Goal: Book appointment/travel/reservation: Book appointment/travel/reservation

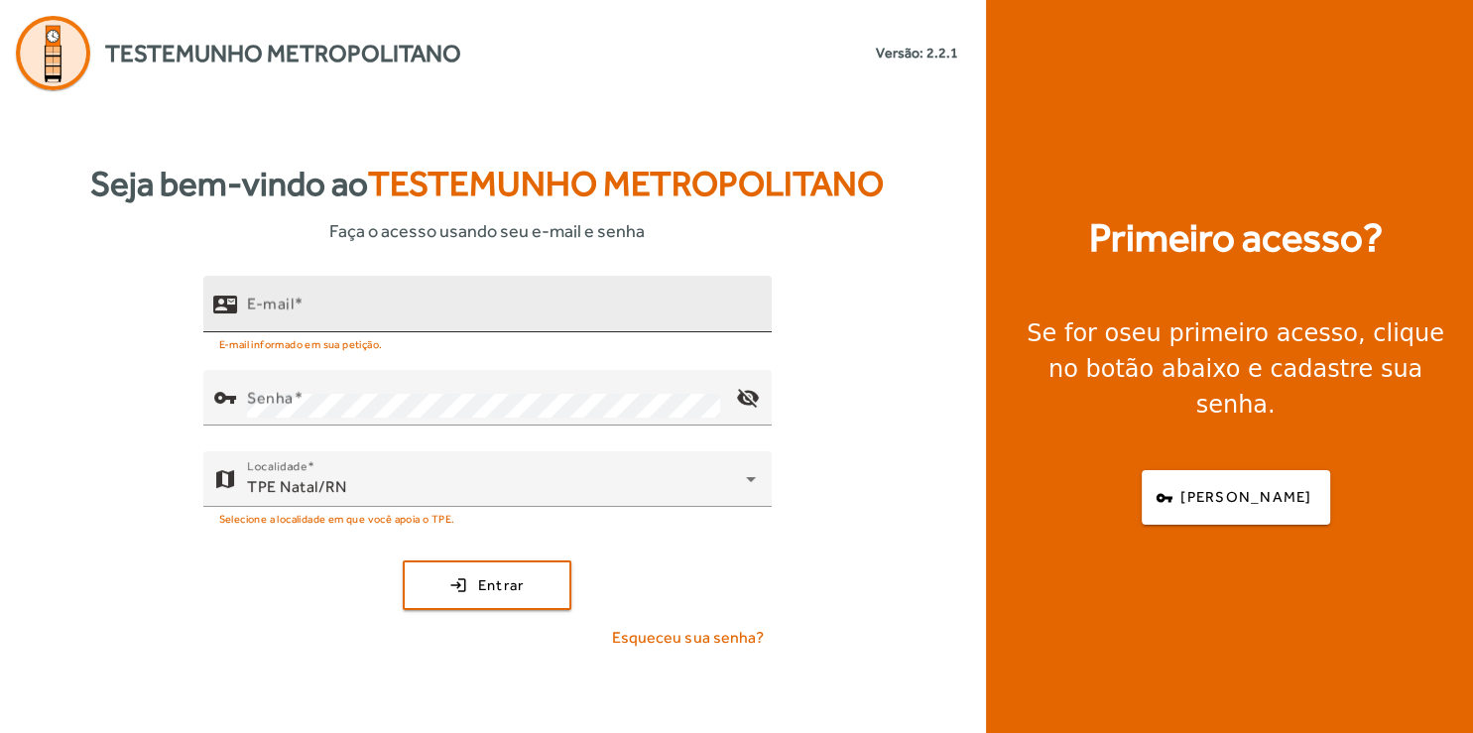
click at [341, 297] on div "E-mail" at bounding box center [501, 304] width 509 height 57
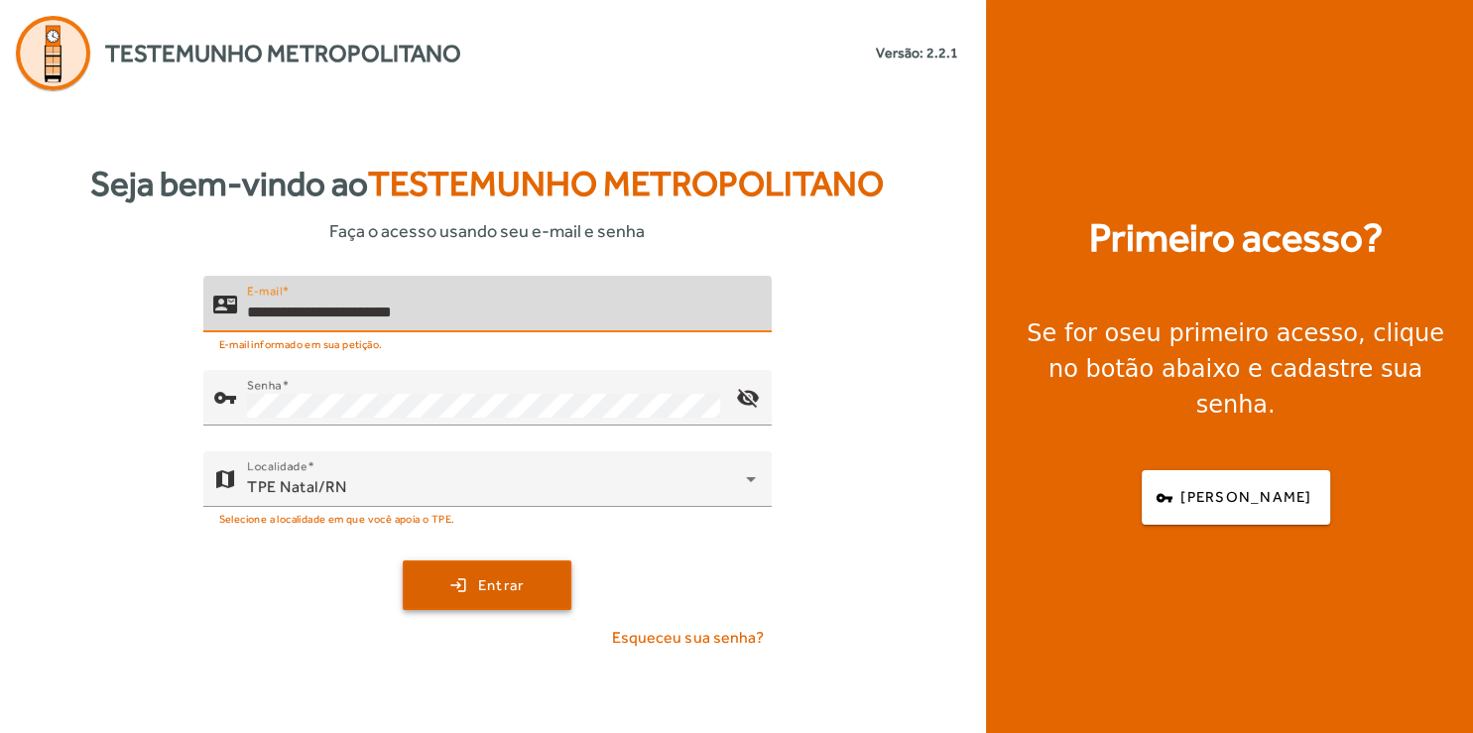
type input "**********"
click at [534, 595] on span "submit" at bounding box center [487, 586] width 165 height 48
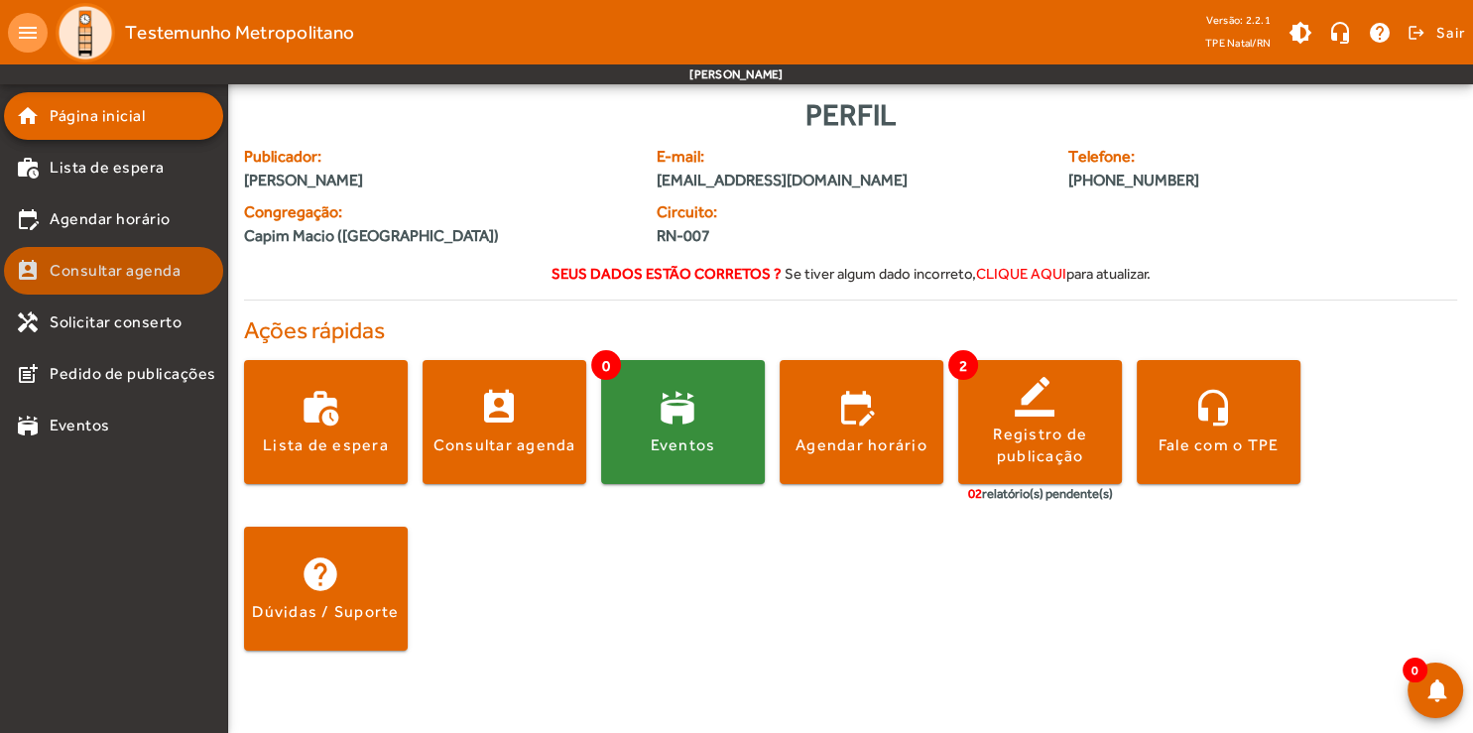
click at [134, 282] on span "Consultar agenda" at bounding box center [115, 271] width 131 height 24
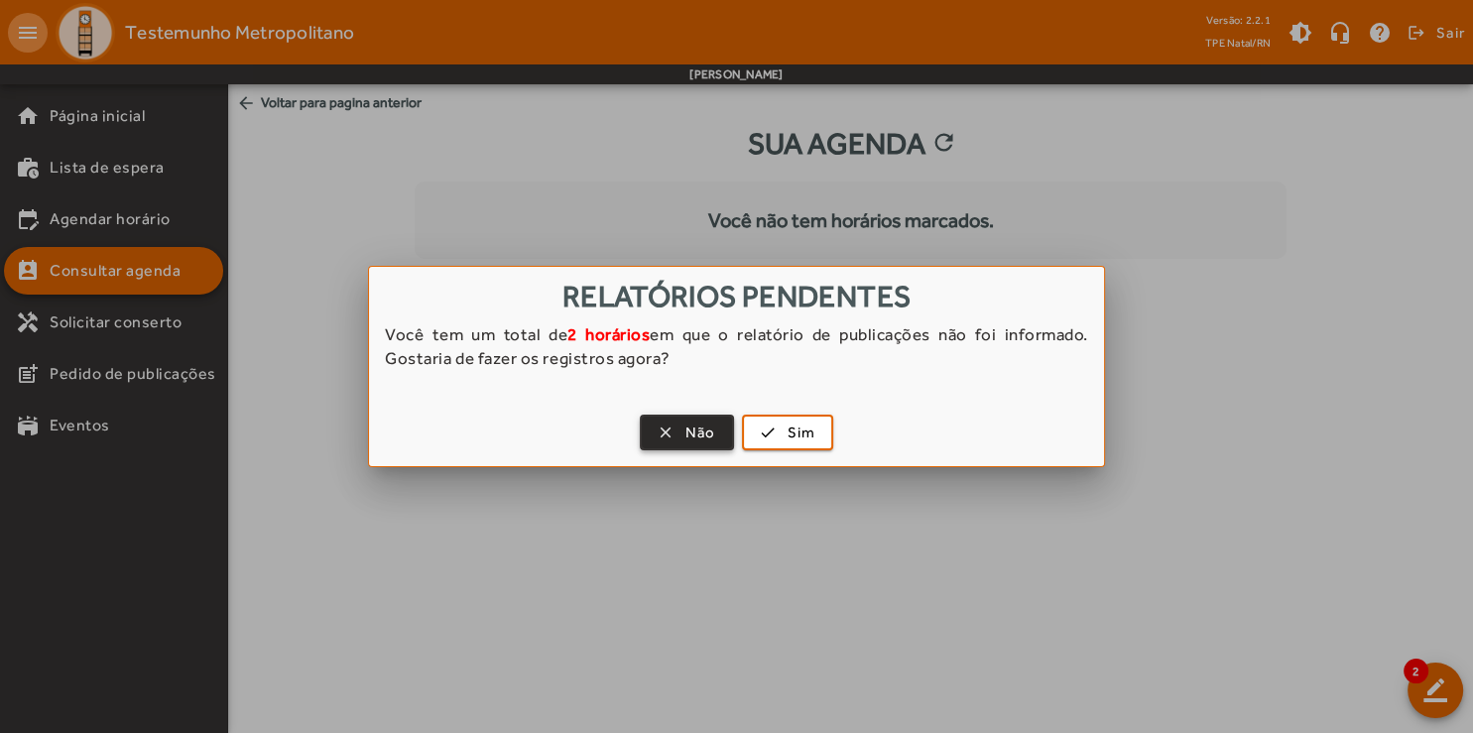
click at [712, 435] on span "Não" at bounding box center [701, 433] width 31 height 23
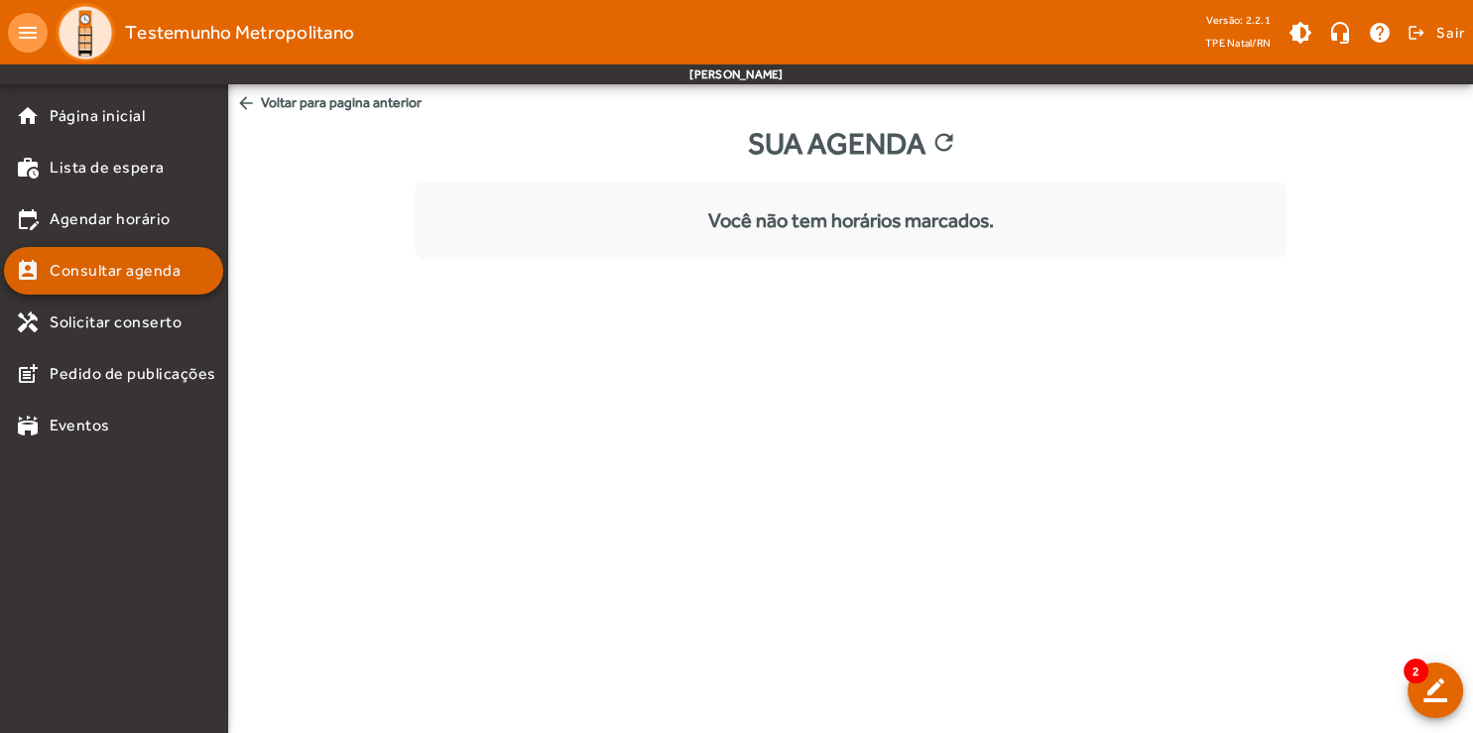
click at [160, 281] on span "Consultar agenda" at bounding box center [115, 271] width 131 height 24
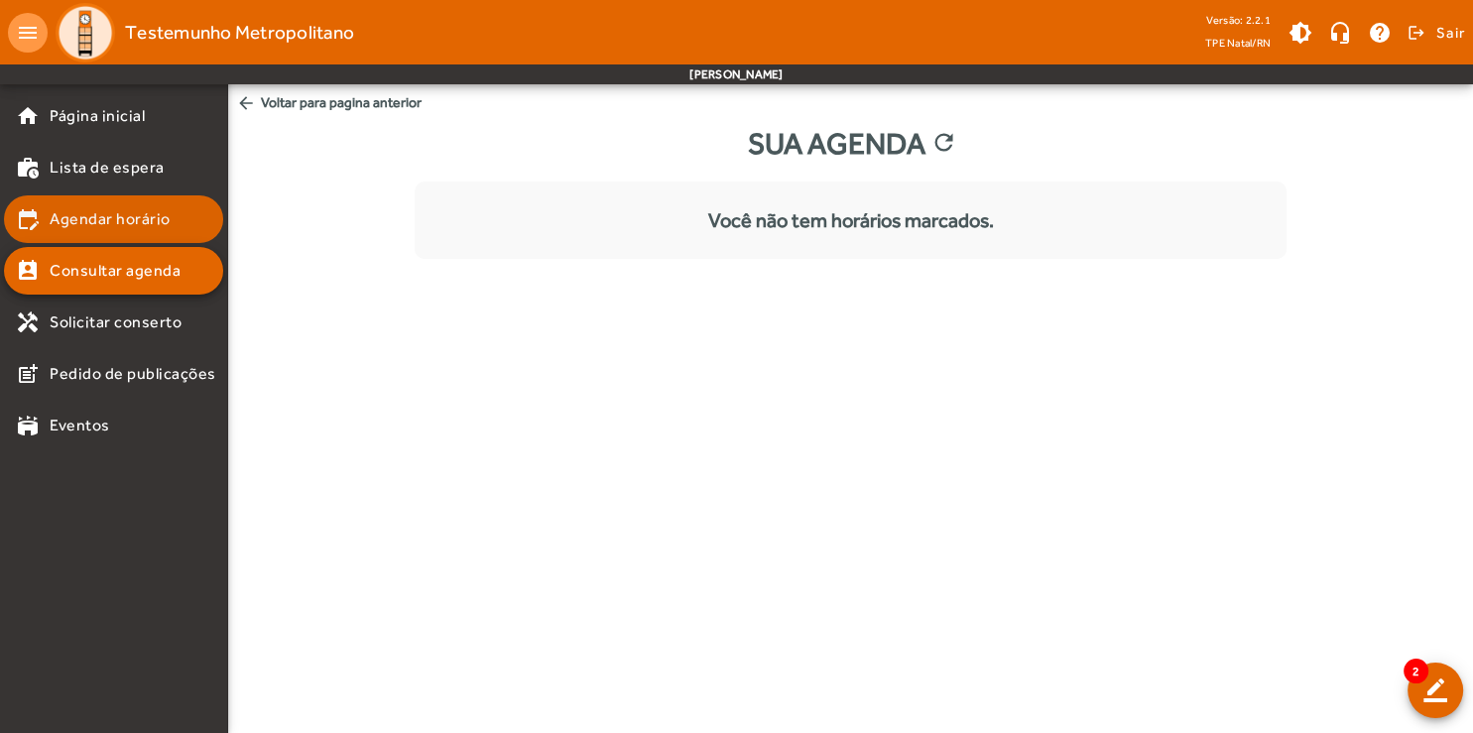
click at [113, 235] on mat-list-item "edit_calendar Agendar horário" at bounding box center [113, 219] width 219 height 48
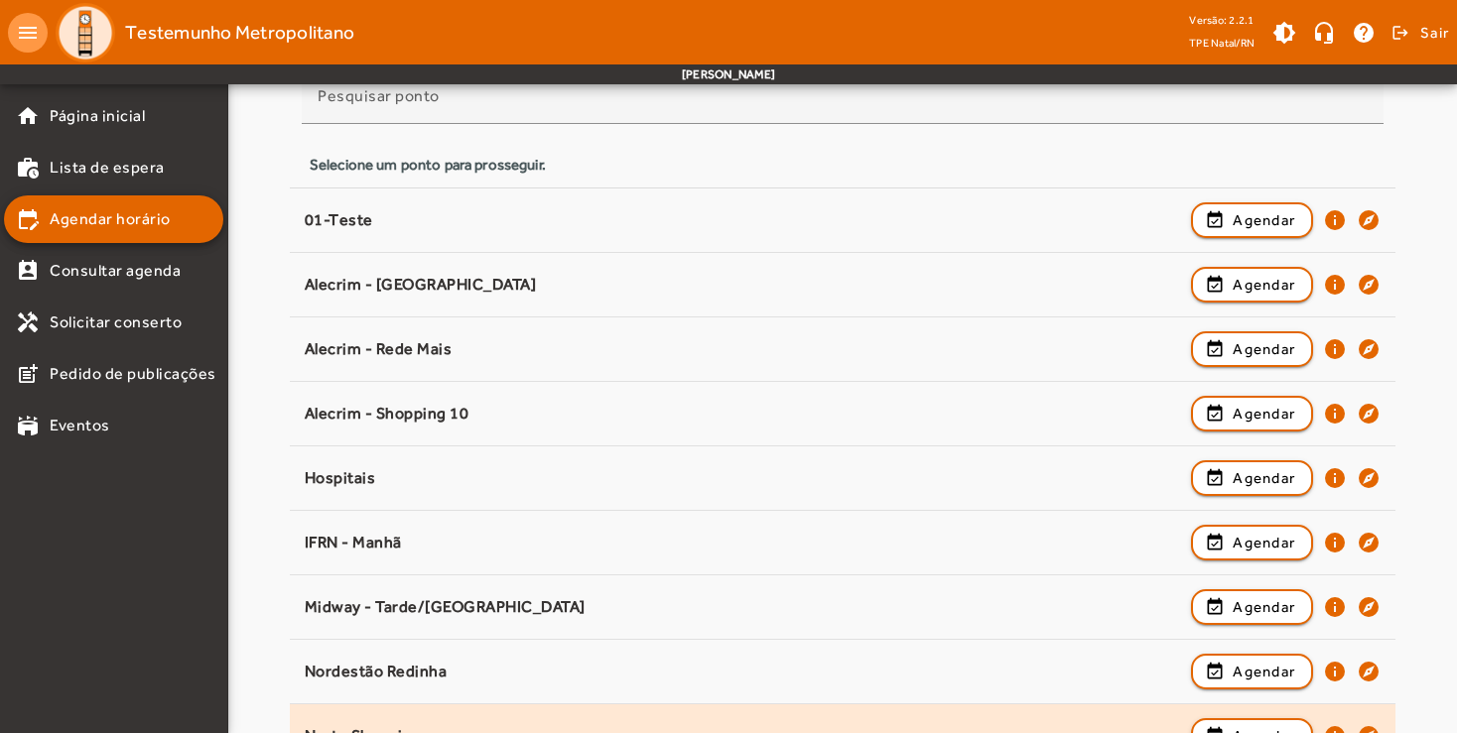
scroll to position [499, 0]
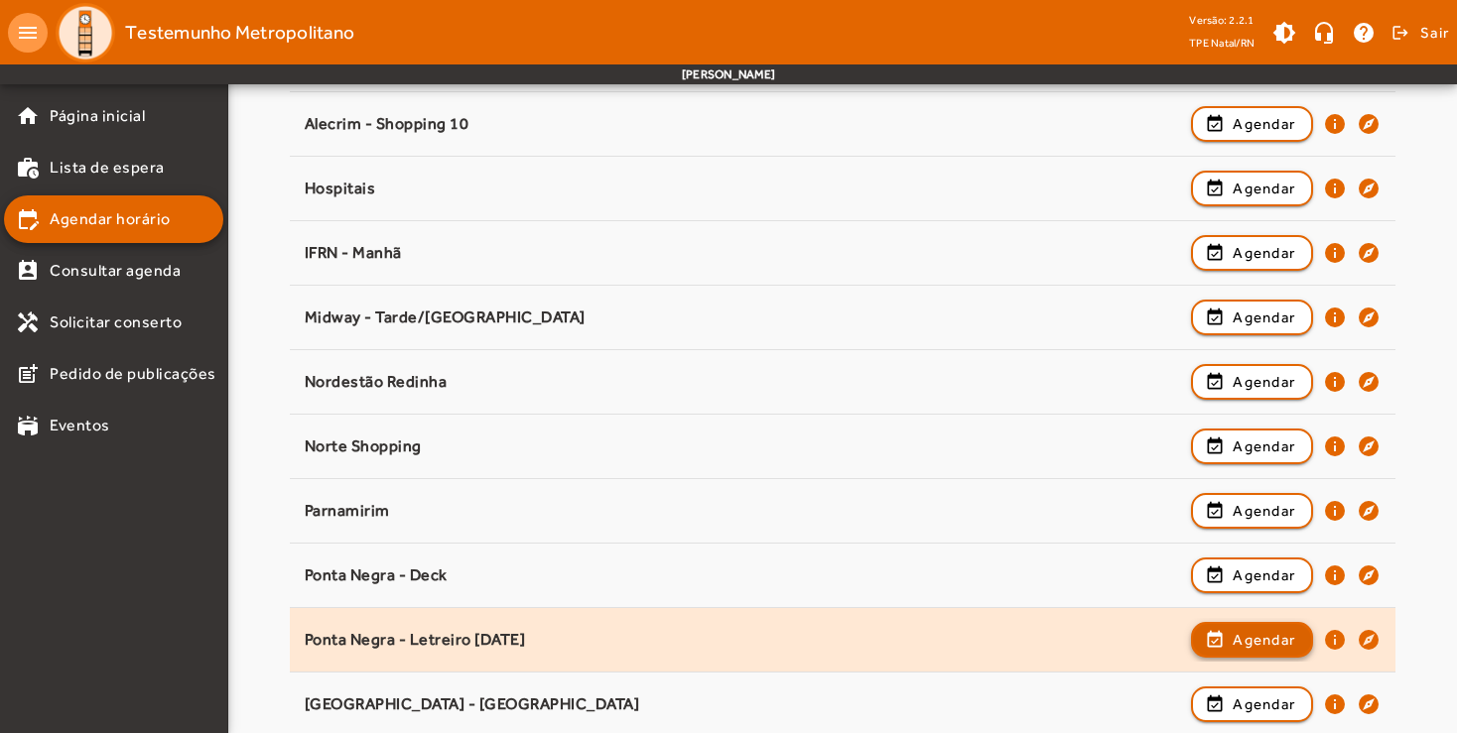
click at [1234, 645] on span "Agendar" at bounding box center [1263, 640] width 63 height 24
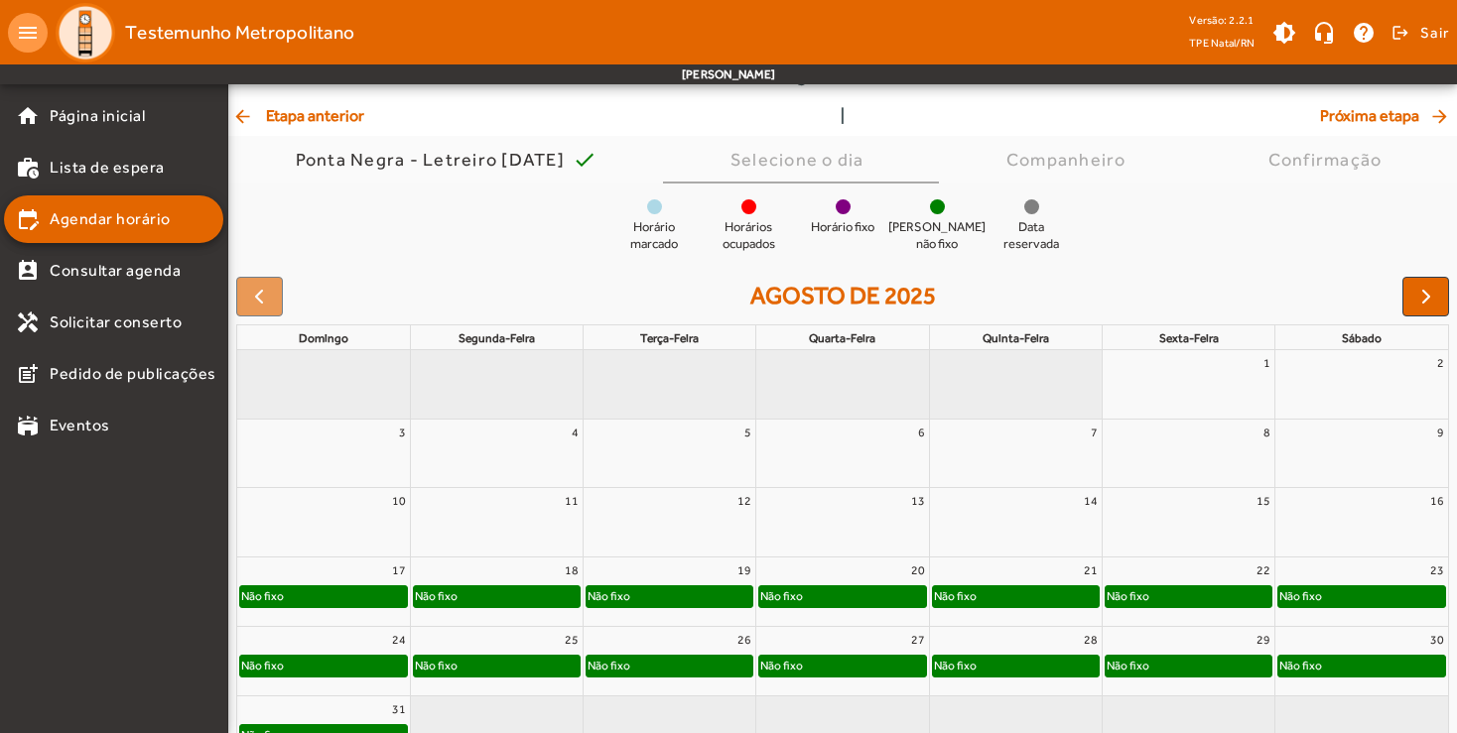
scroll to position [145, 0]
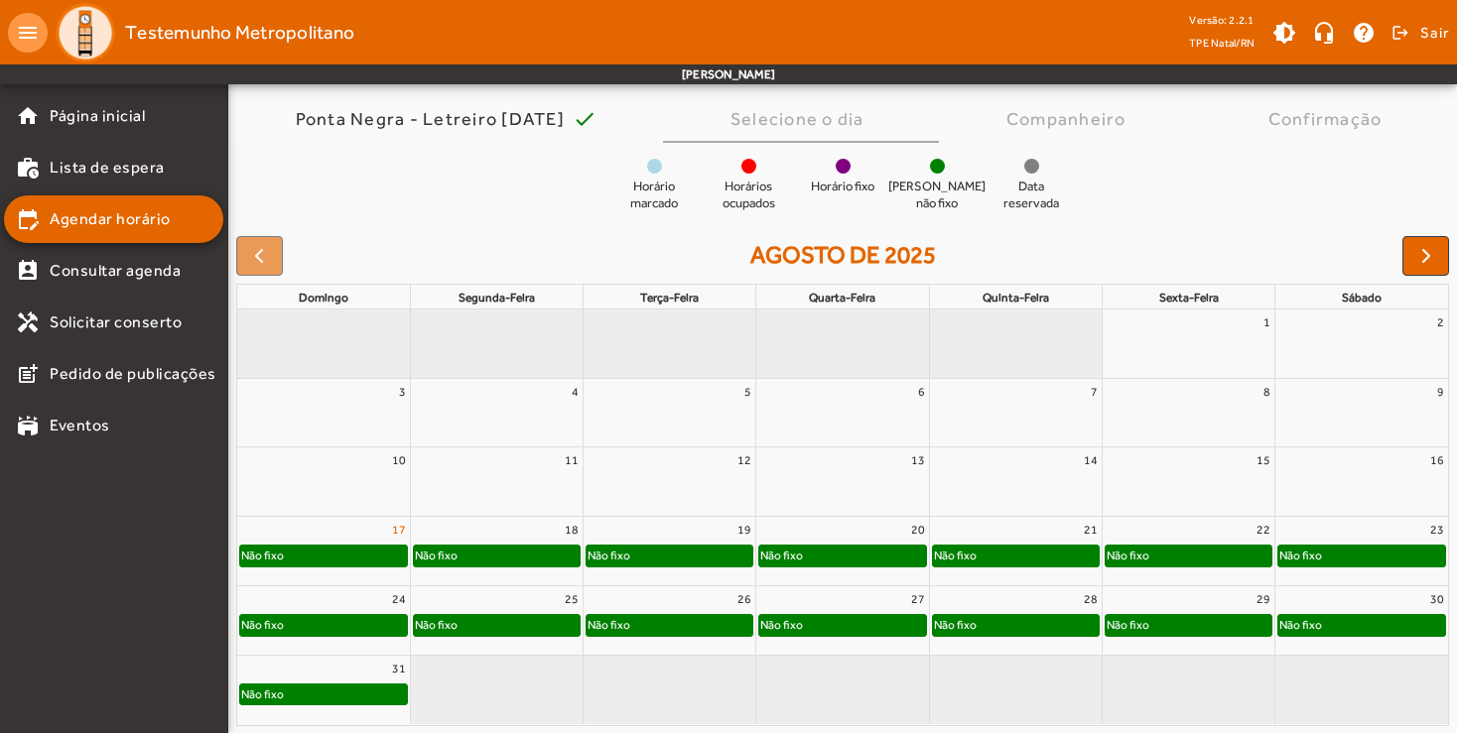
click at [396, 532] on link "17" at bounding box center [399, 530] width 22 height 26
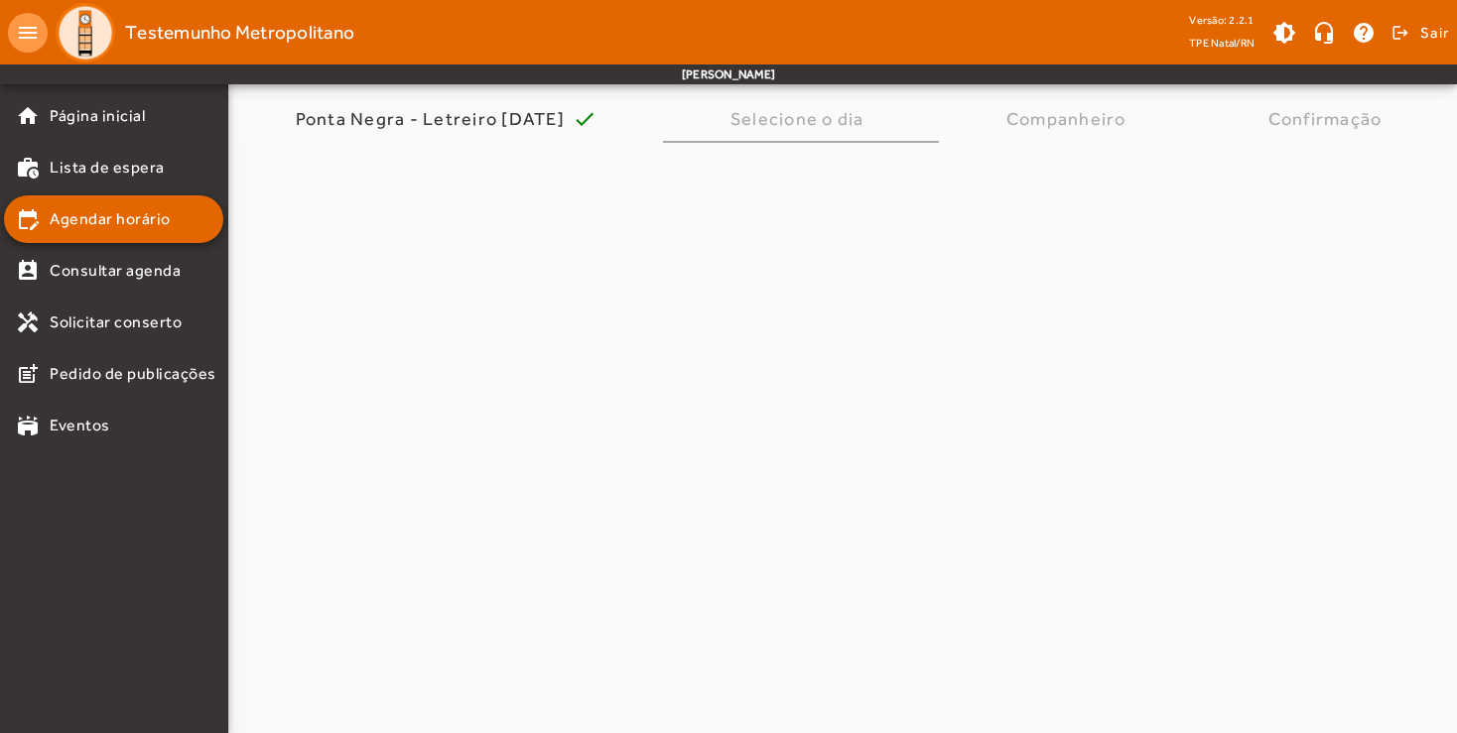
scroll to position [0, 0]
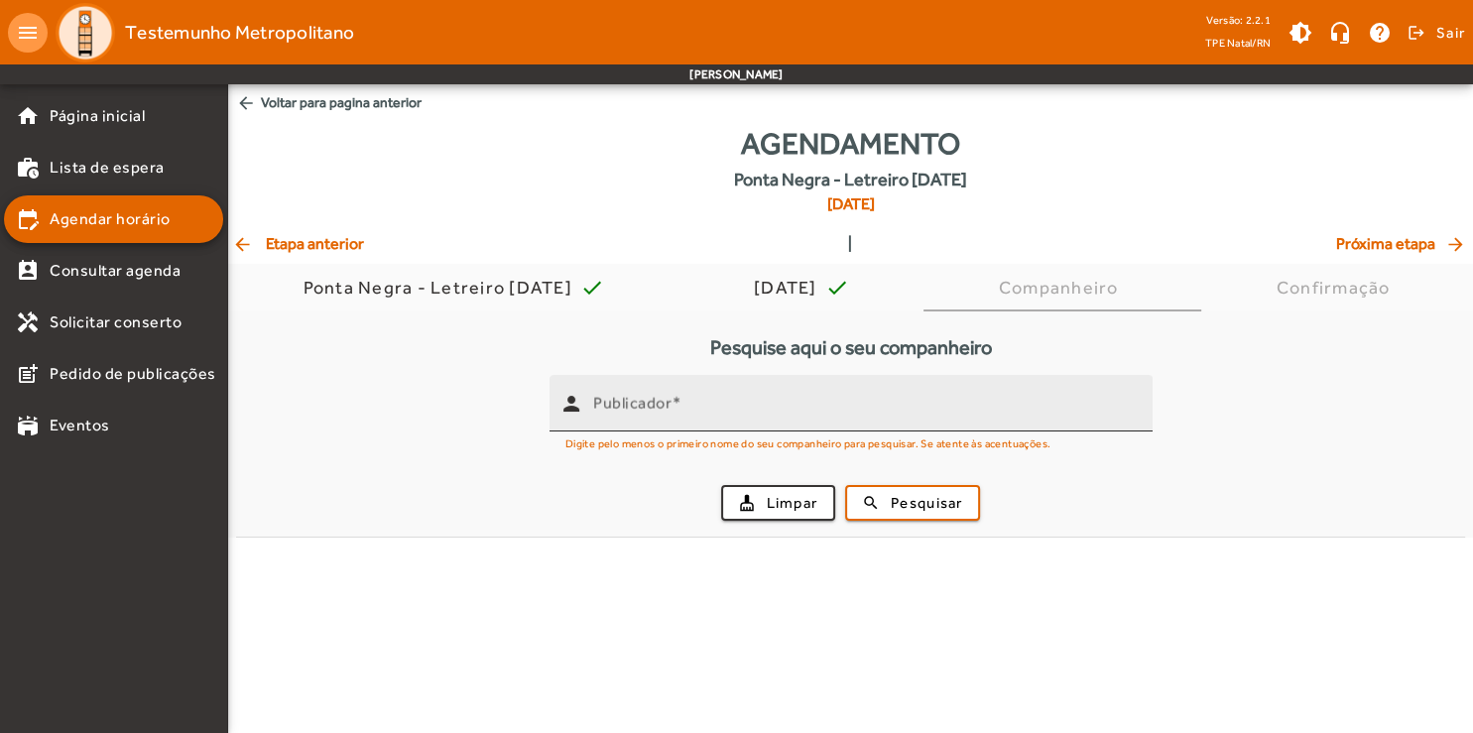
click at [637, 395] on mat-label "Publicador" at bounding box center [632, 403] width 78 height 19
click at [637, 400] on input "Publicador" at bounding box center [865, 412] width 544 height 24
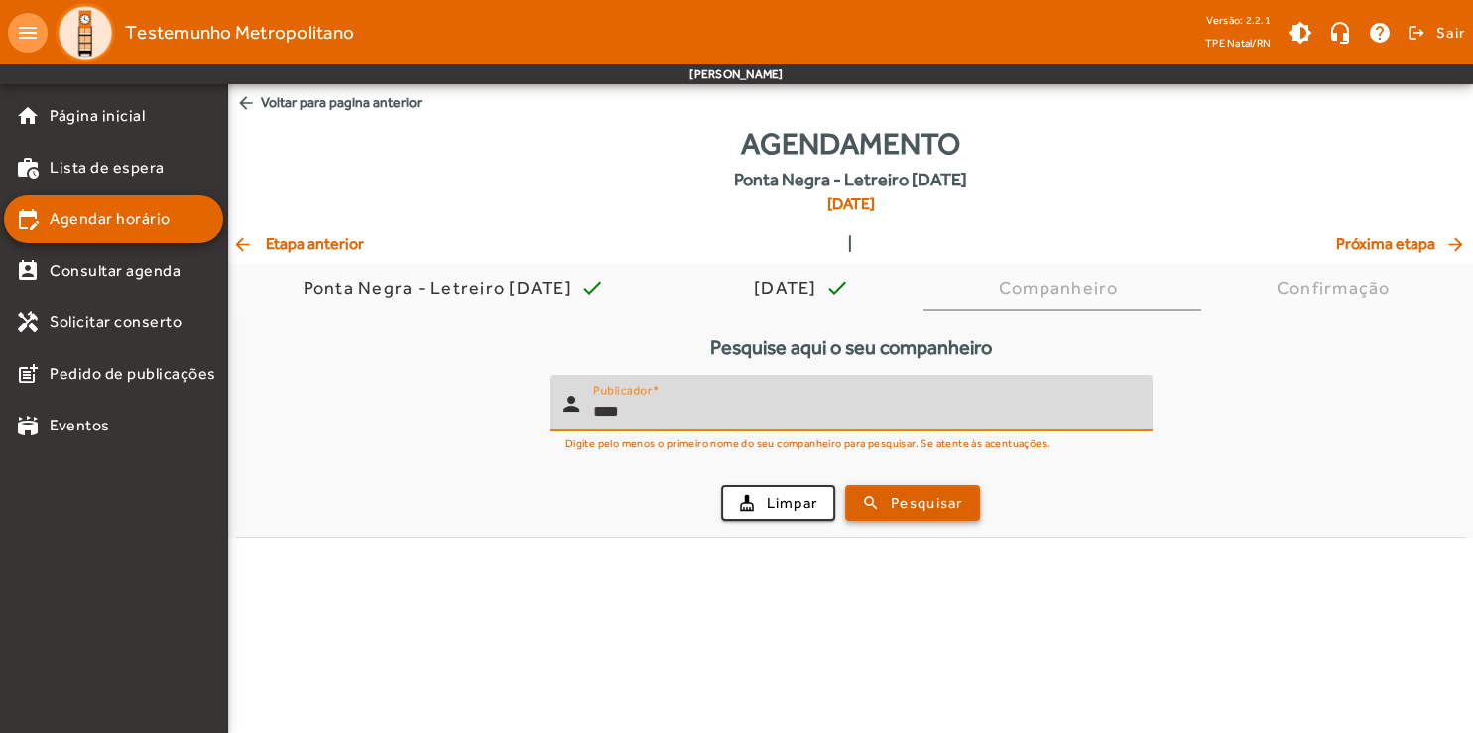
type input "****"
click at [929, 498] on span "Pesquisar" at bounding box center [926, 503] width 71 height 23
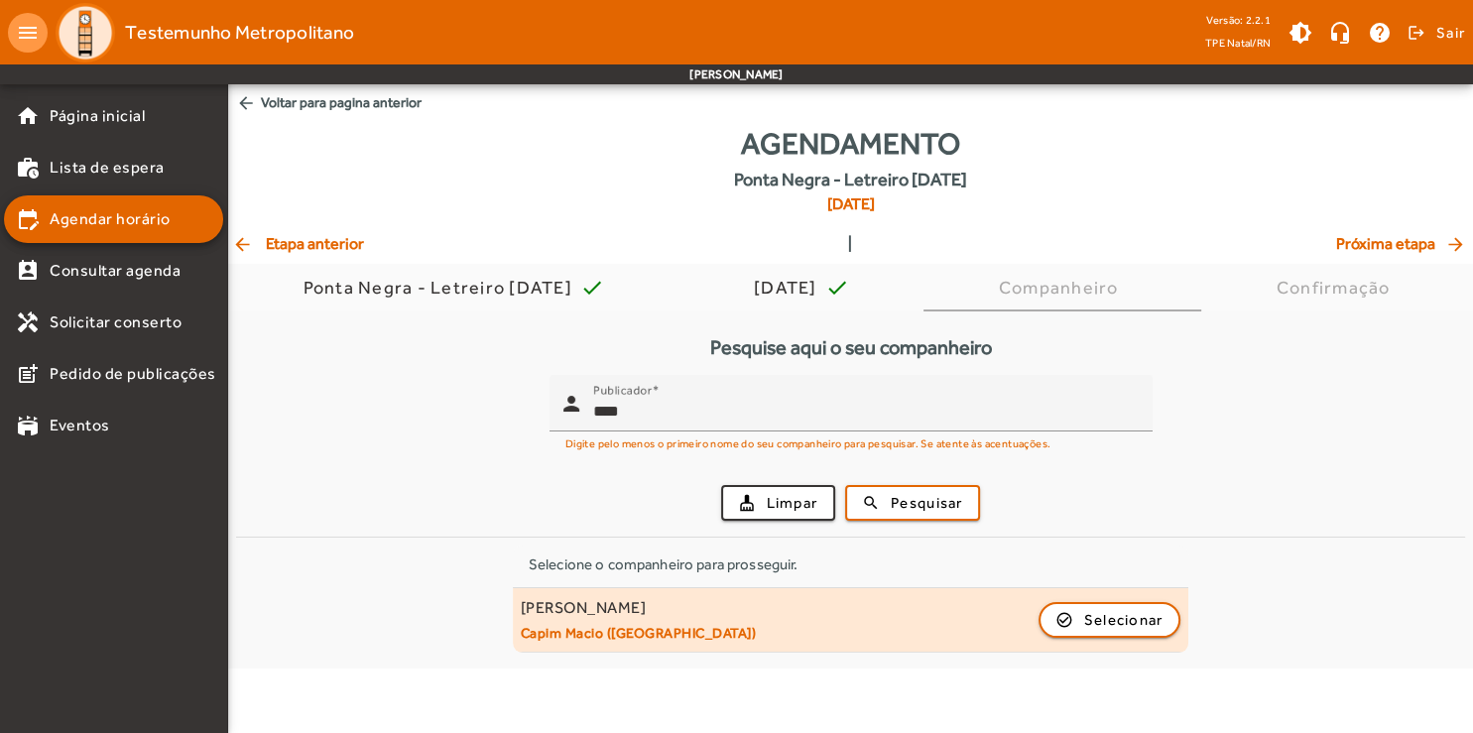
click at [671, 627] on div "Aisi [PERSON_NAME] Capim [PERSON_NAME] ([GEOGRAPHIC_DATA]) check_circle_outline…" at bounding box center [851, 620] width 660 height 44
click at [1143, 614] on span "Selecionar" at bounding box center [1123, 620] width 79 height 24
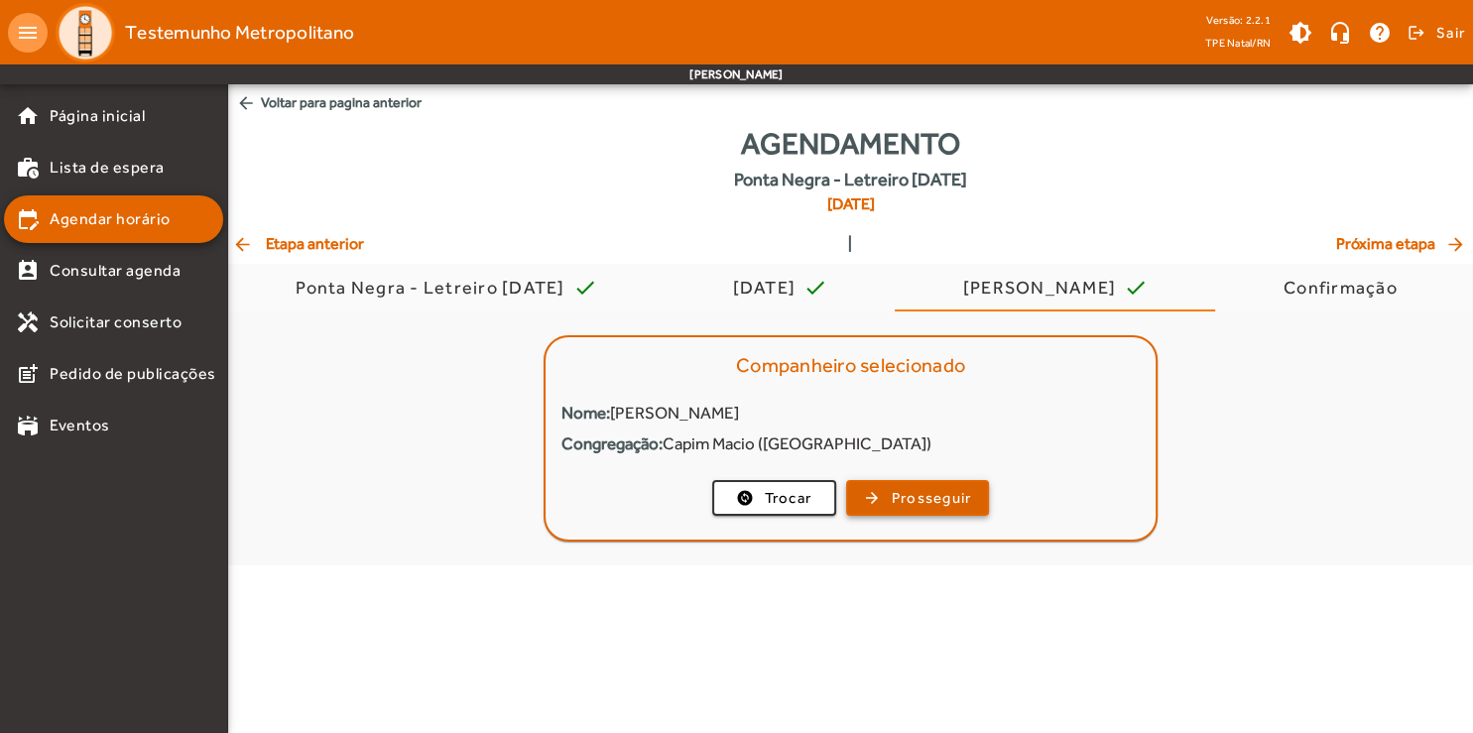
click at [956, 512] on span "button" at bounding box center [918, 498] width 140 height 48
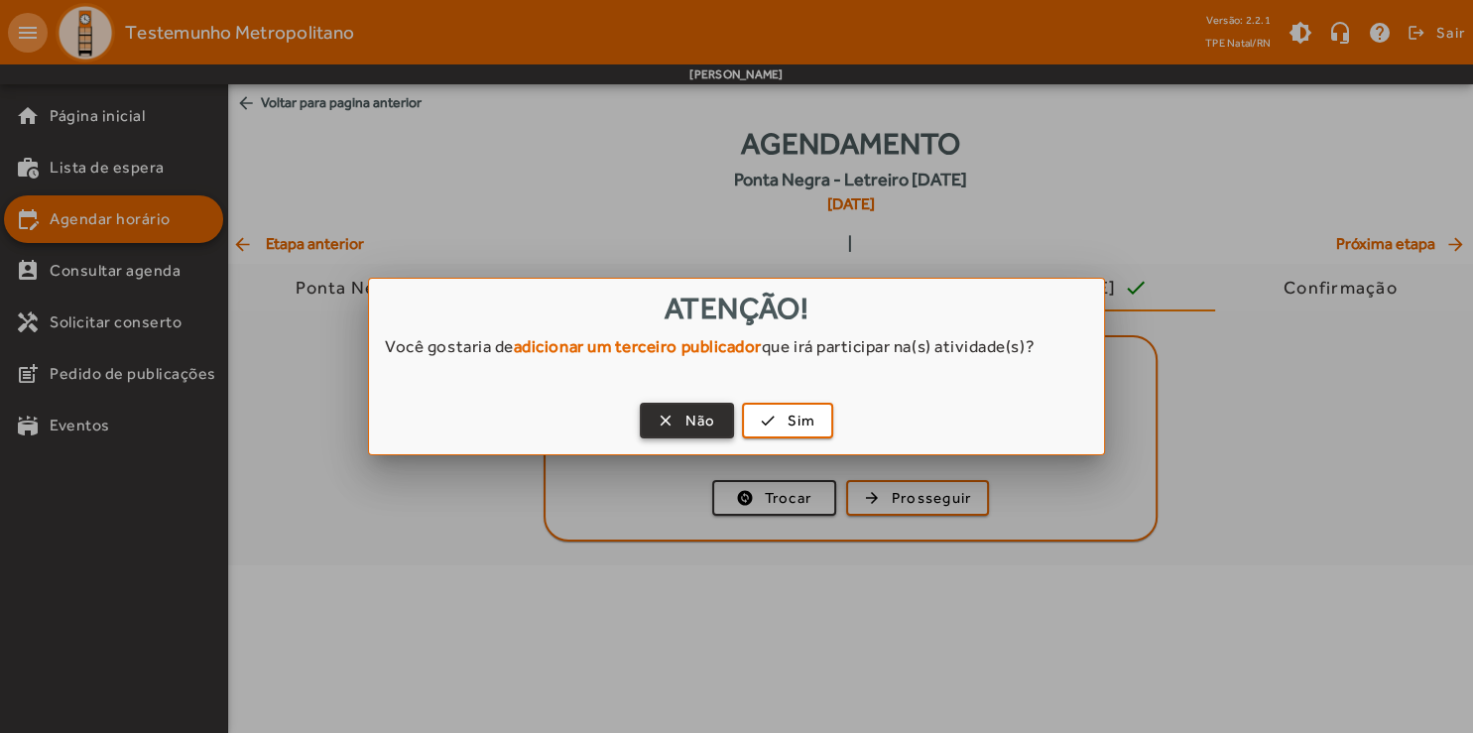
click at [696, 419] on span "Não" at bounding box center [701, 421] width 31 height 23
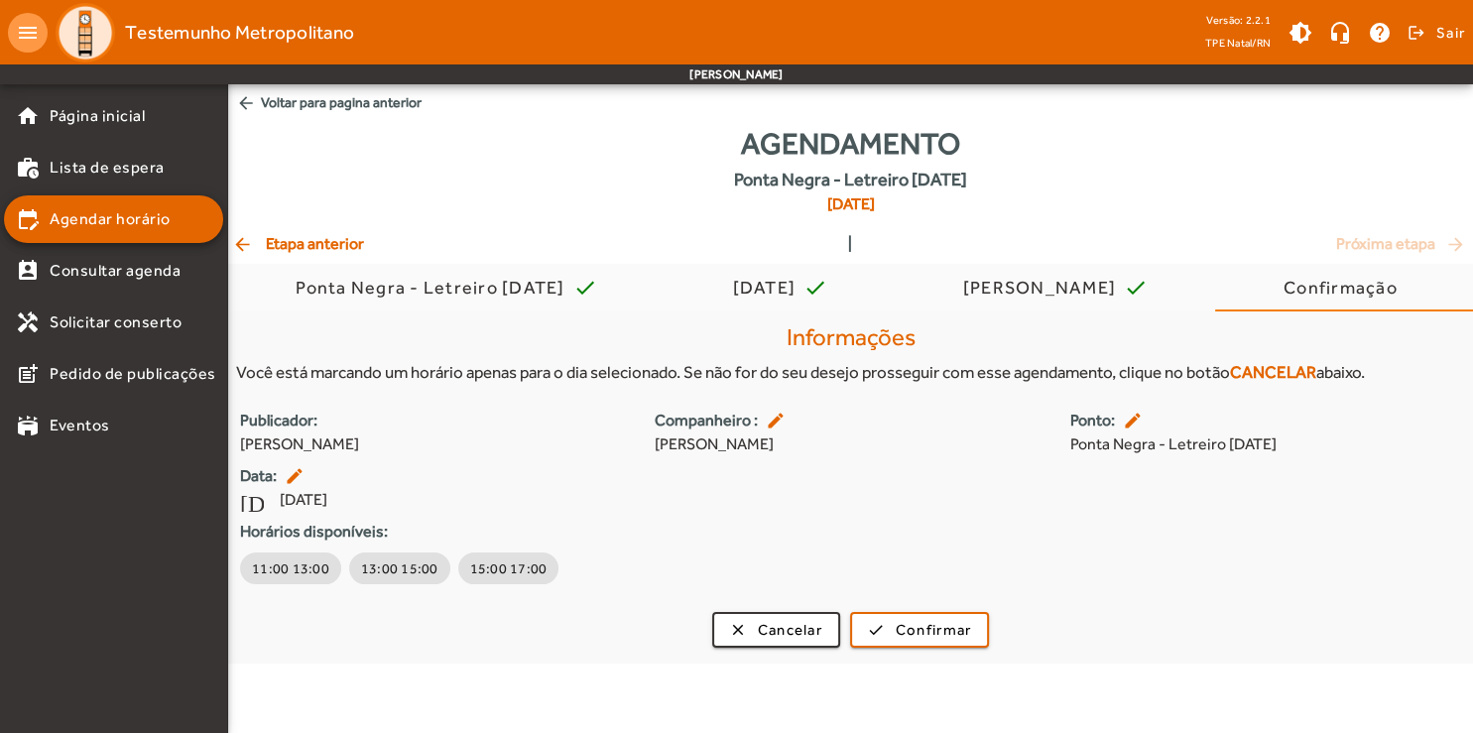
click at [244, 108] on mat-icon "arrow_back" at bounding box center [246, 103] width 20 height 20
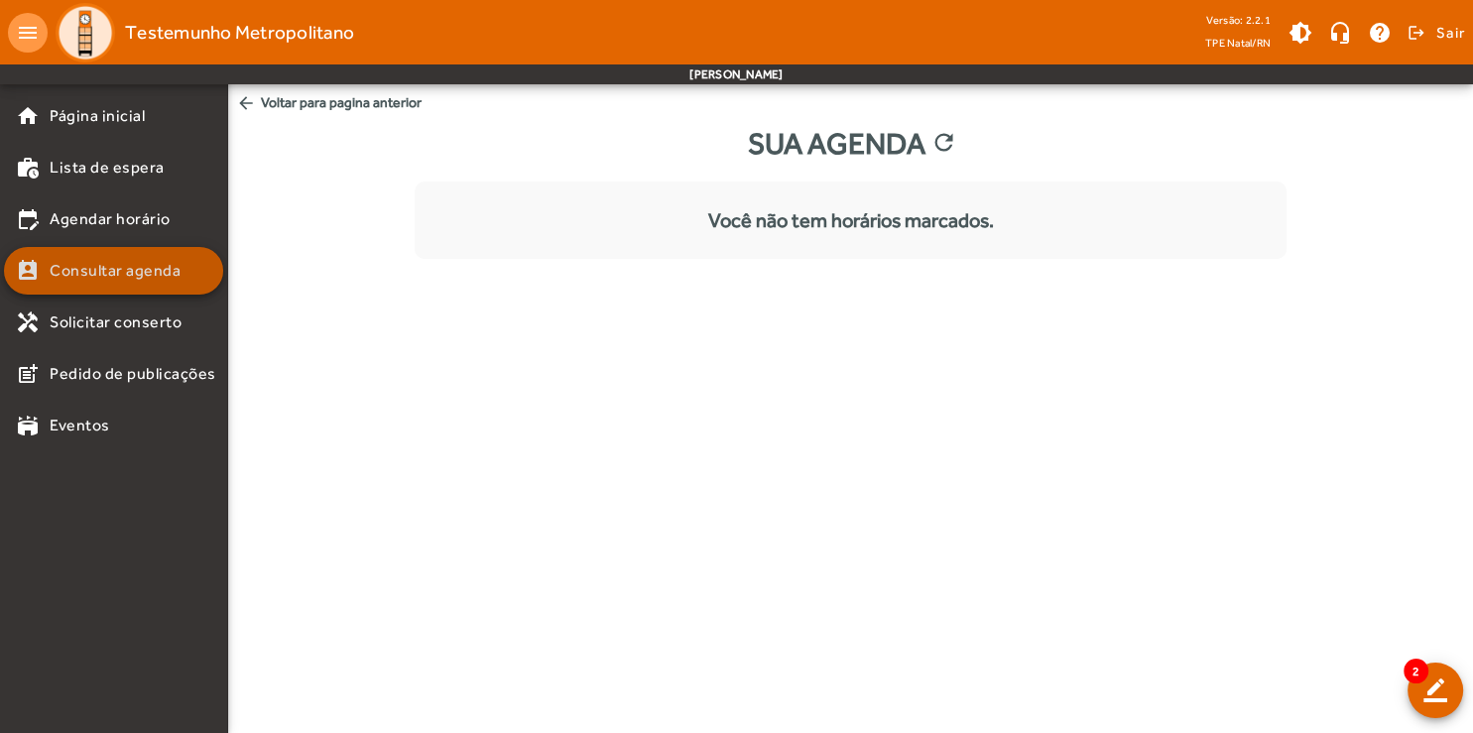
click at [176, 288] on mat-list-item "perm_contact_calendar Consultar agenda" at bounding box center [113, 271] width 219 height 48
click at [240, 106] on mat-icon "arrow_back" at bounding box center [246, 103] width 20 height 20
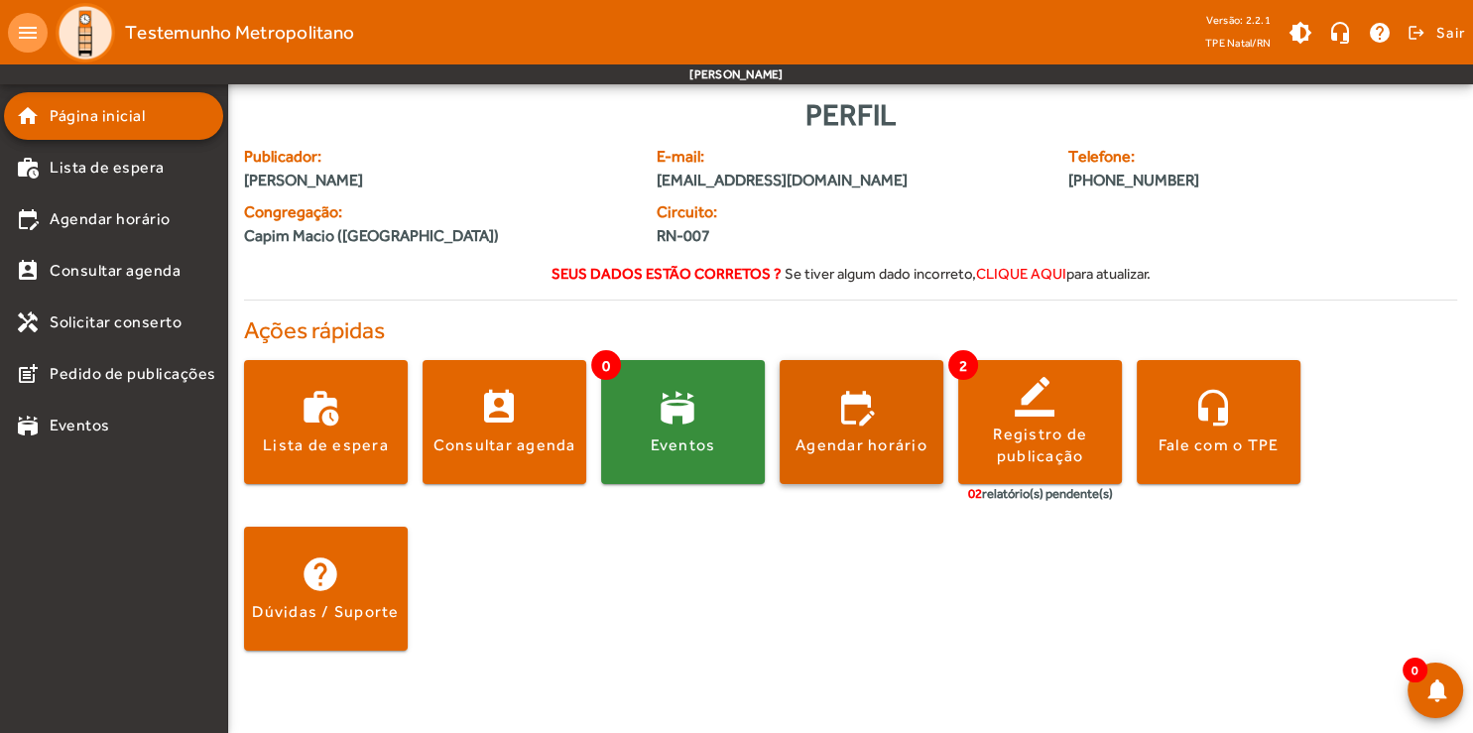
click at [846, 444] on div "Agendar horário" at bounding box center [862, 446] width 132 height 22
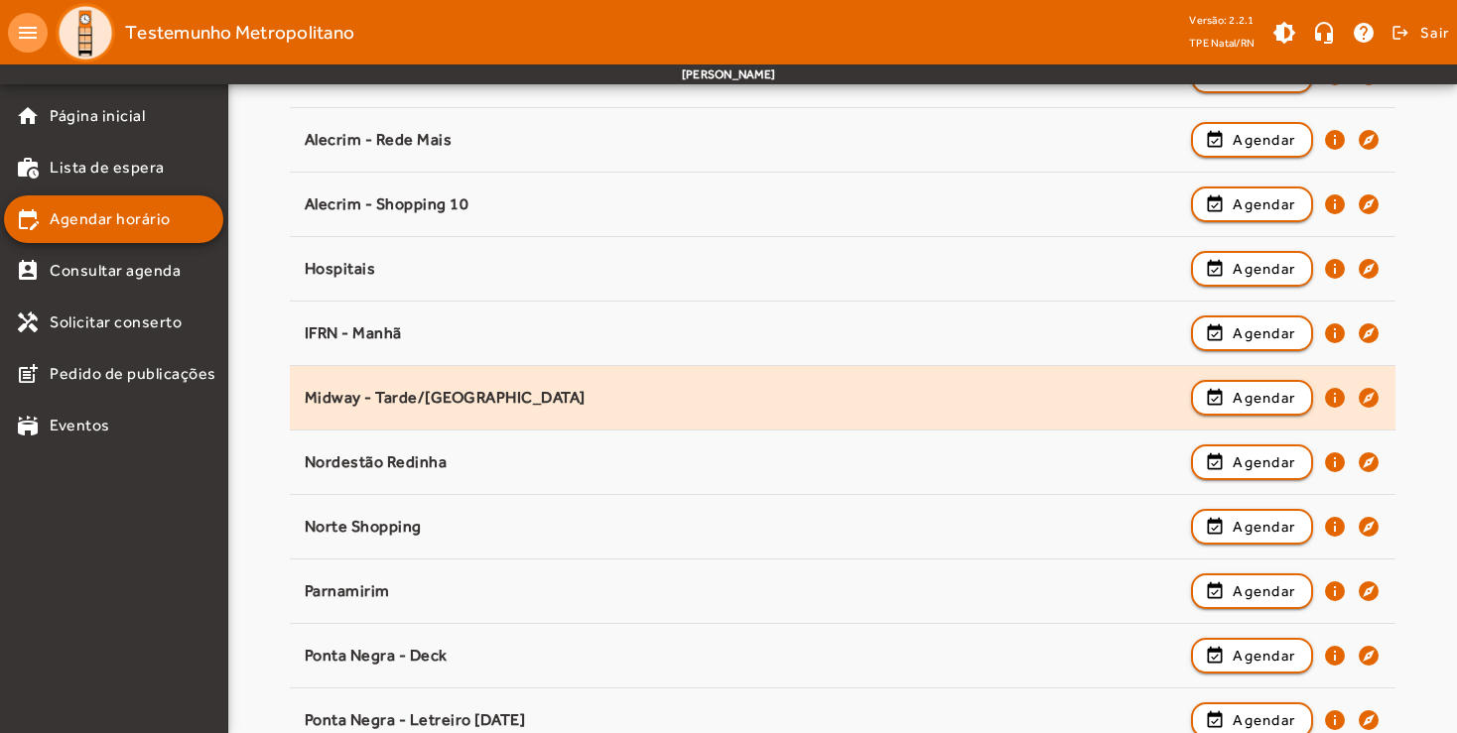
scroll to position [499, 0]
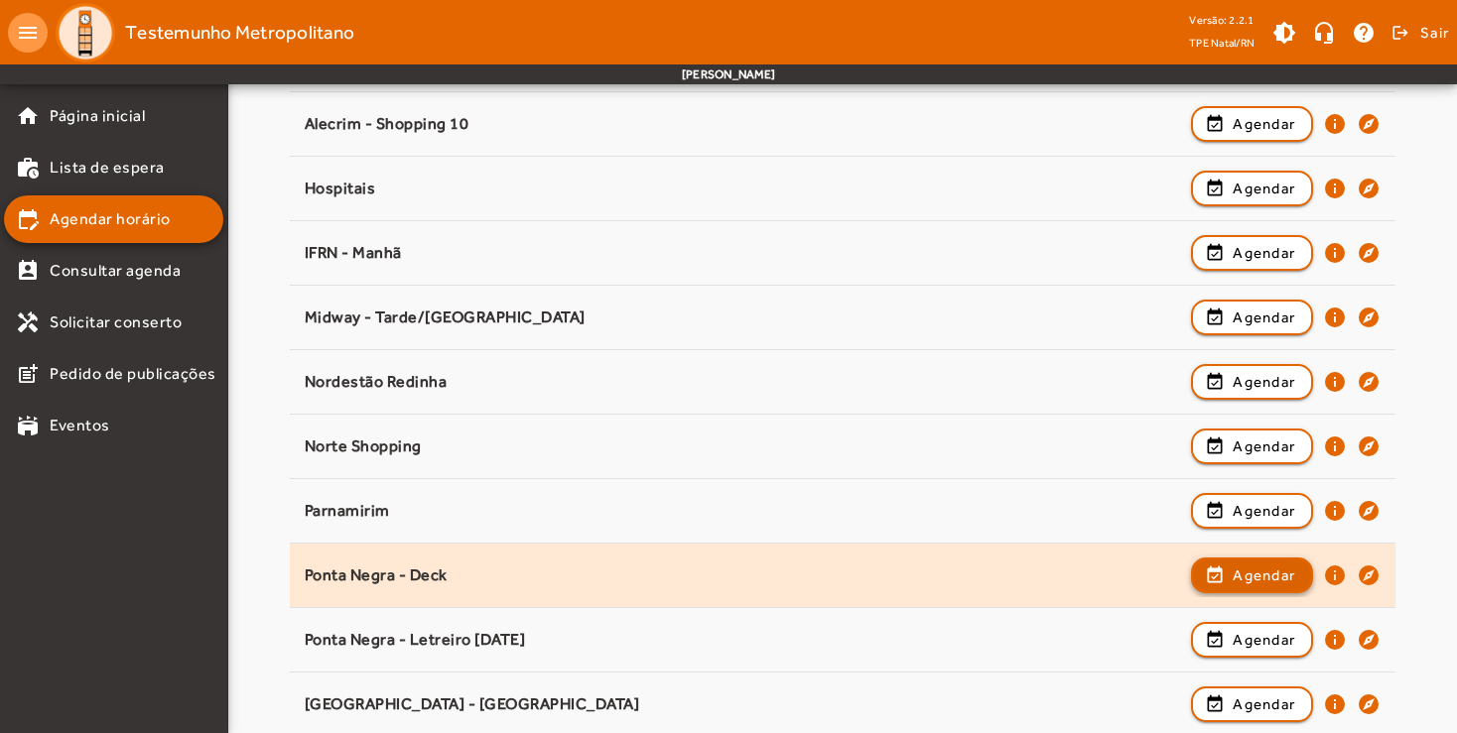
click at [1231, 577] on span "button" at bounding box center [1252, 576] width 118 height 48
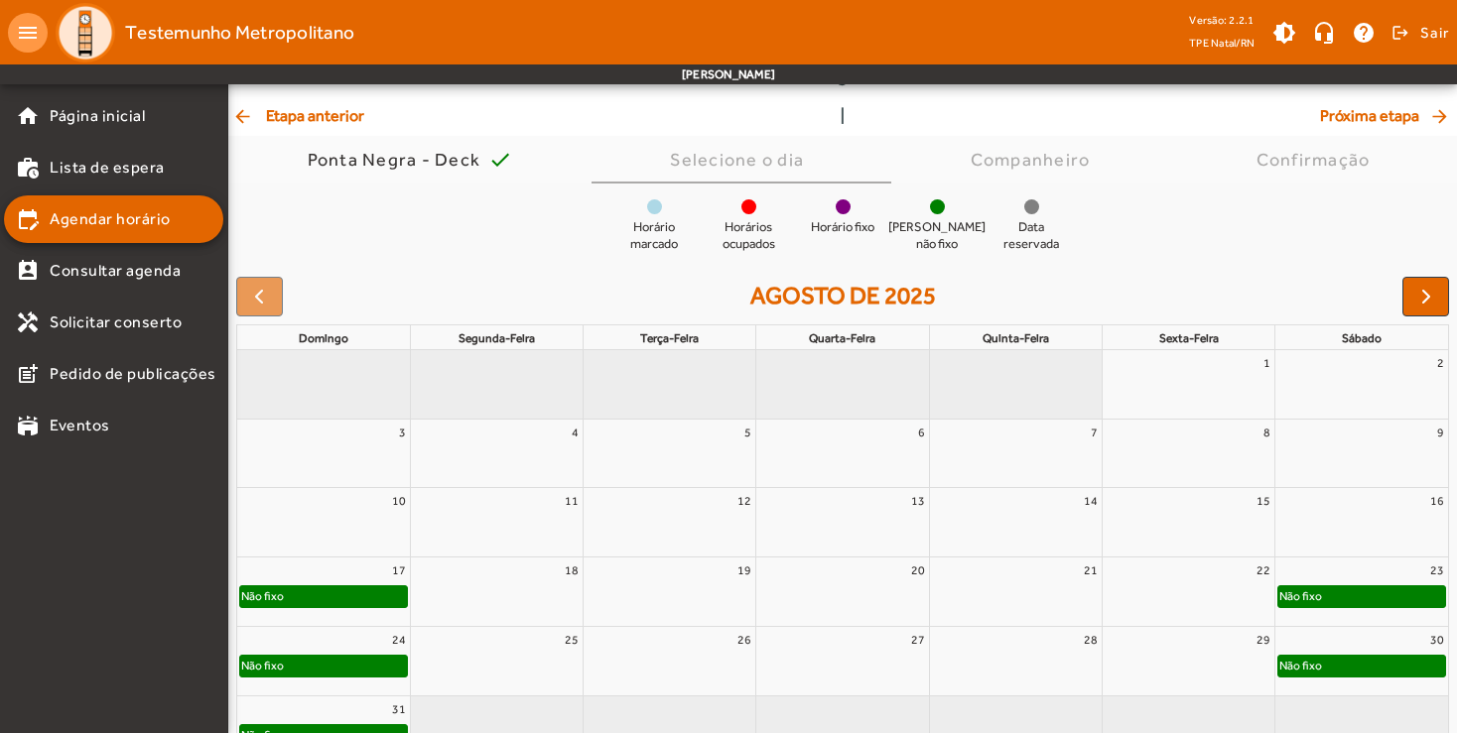
scroll to position [145, 0]
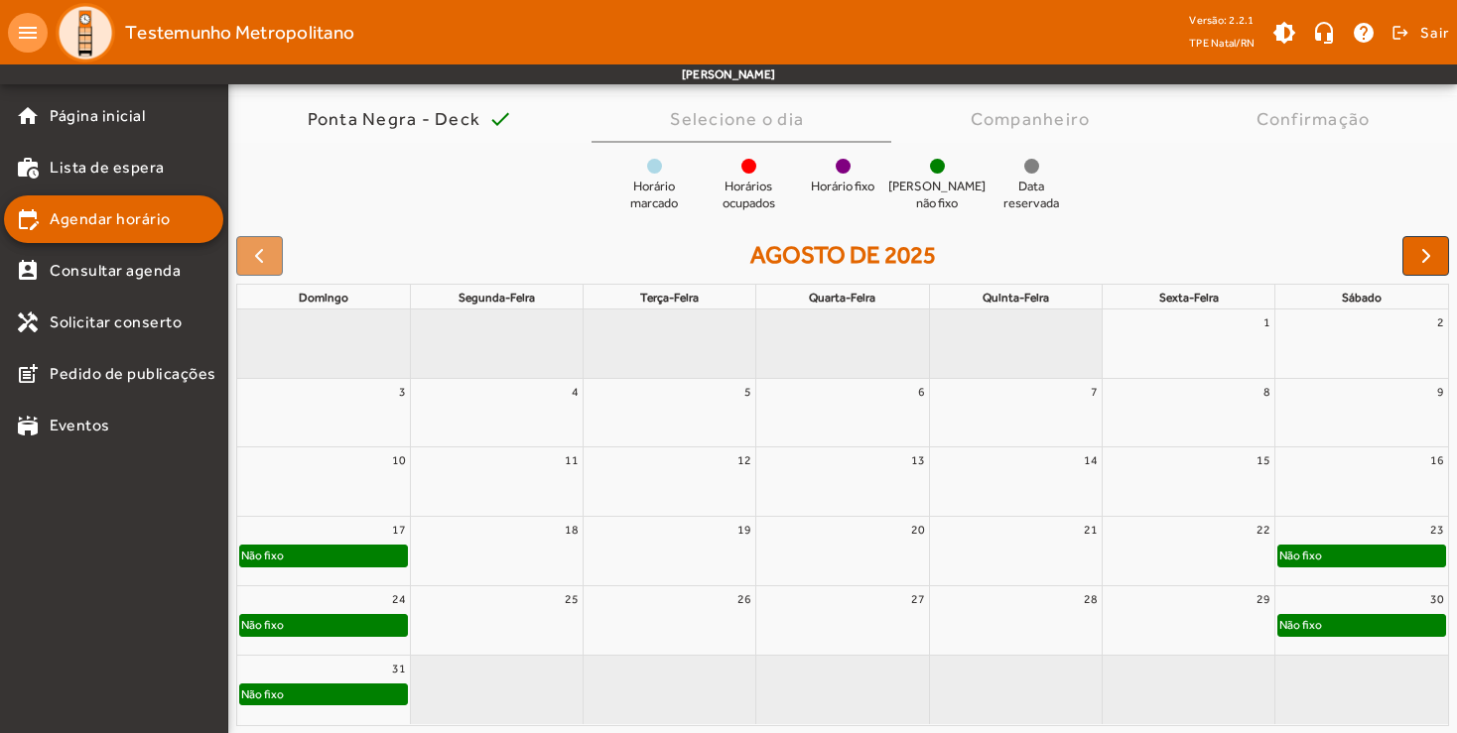
click at [359, 567] on link "Não fixo" at bounding box center [323, 556] width 169 height 22
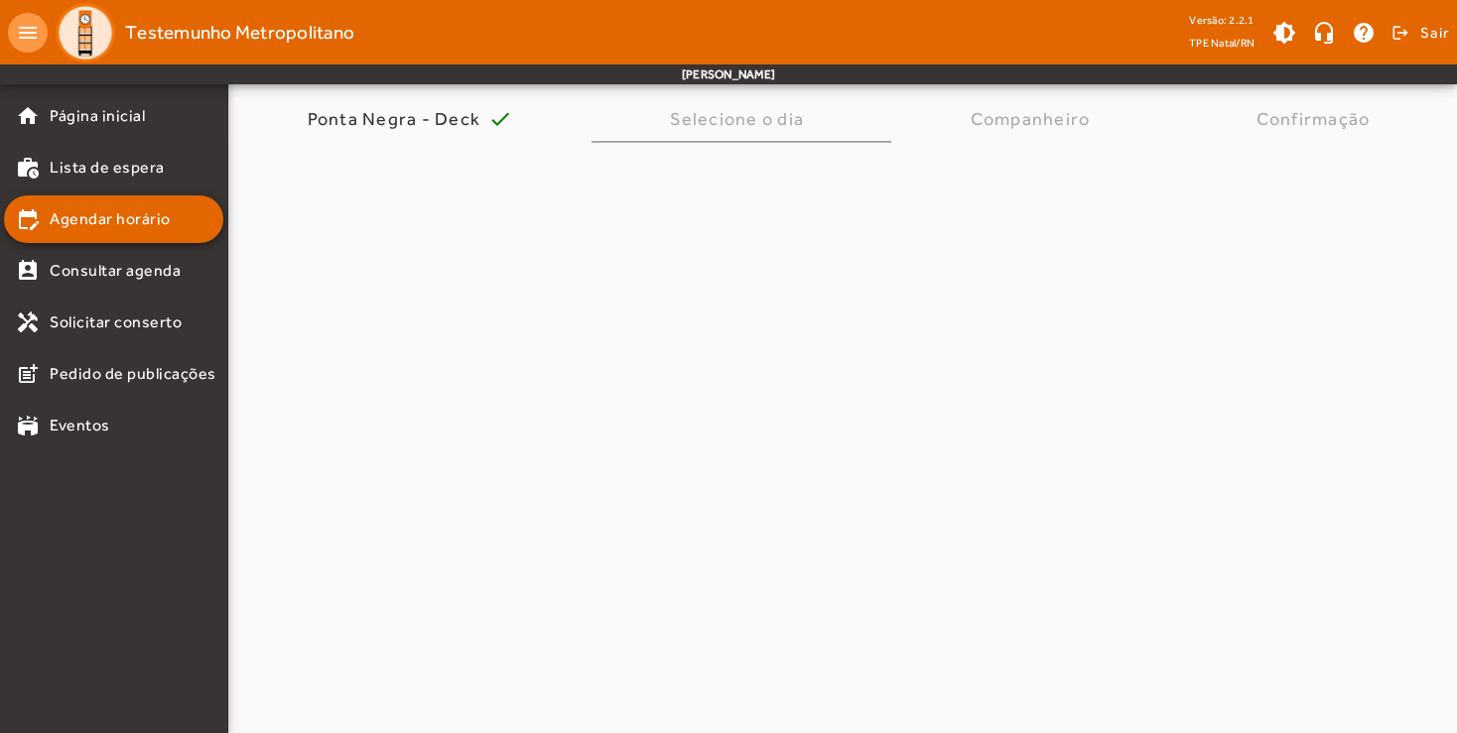
scroll to position [0, 0]
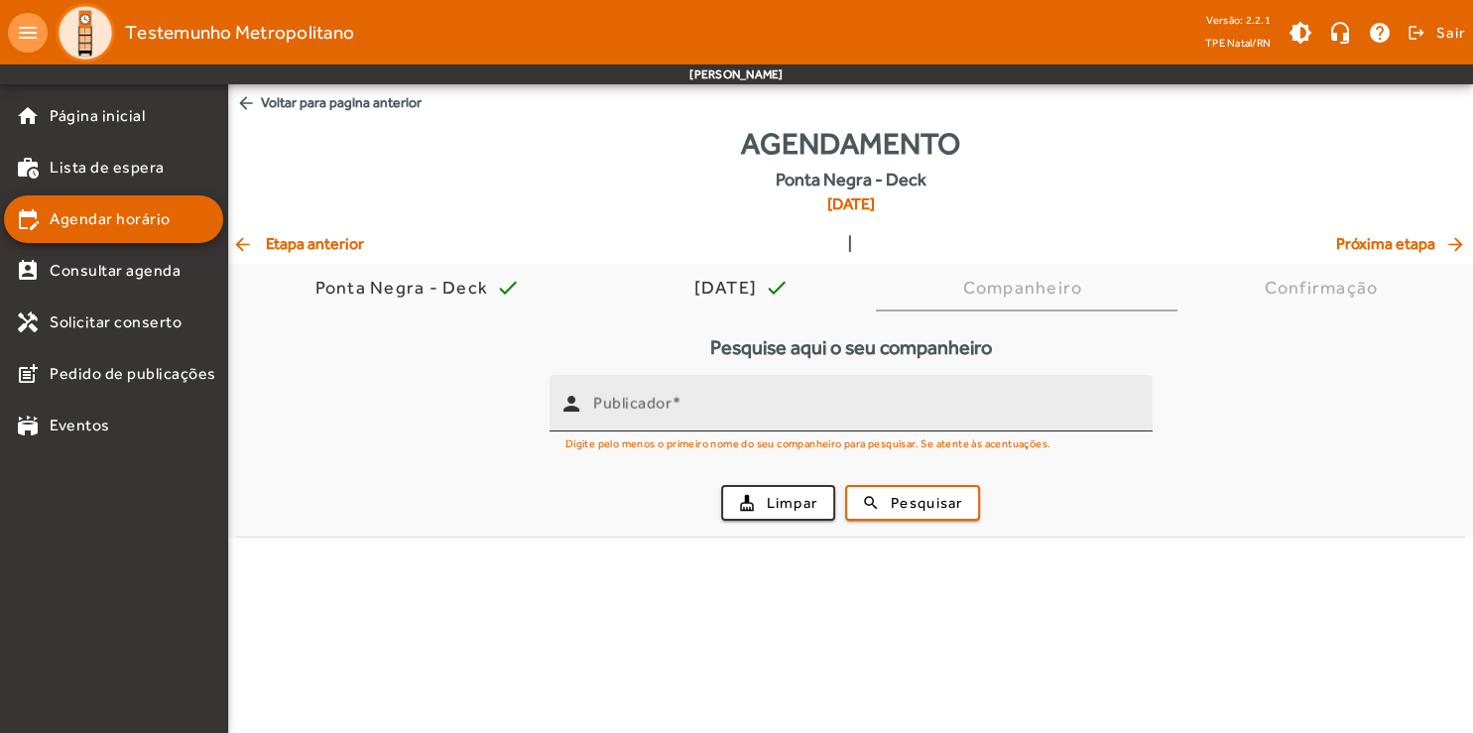
click at [677, 408] on span at bounding box center [677, 403] width 10 height 19
click at [677, 408] on input "Publicador" at bounding box center [865, 412] width 544 height 24
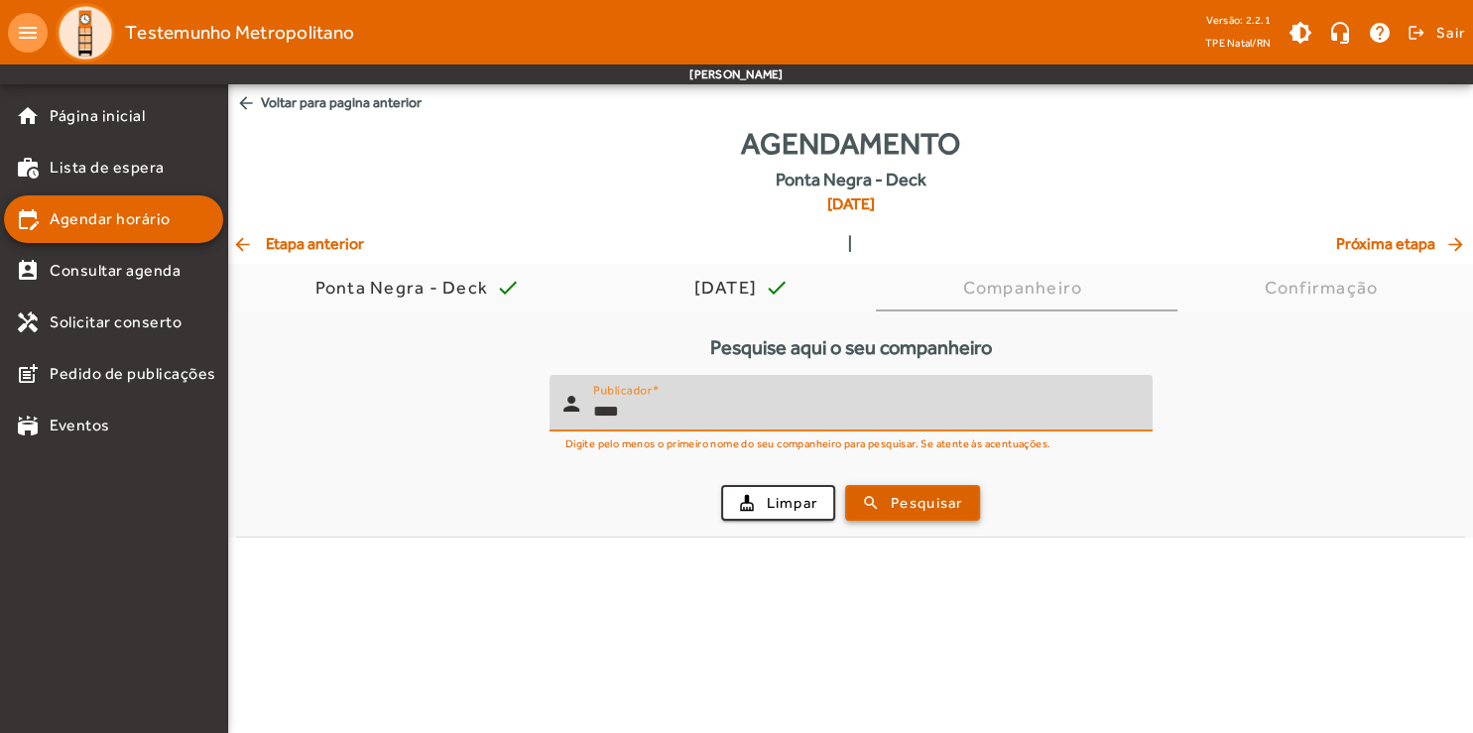
type input "****"
click at [908, 506] on span "Pesquisar" at bounding box center [926, 503] width 71 height 23
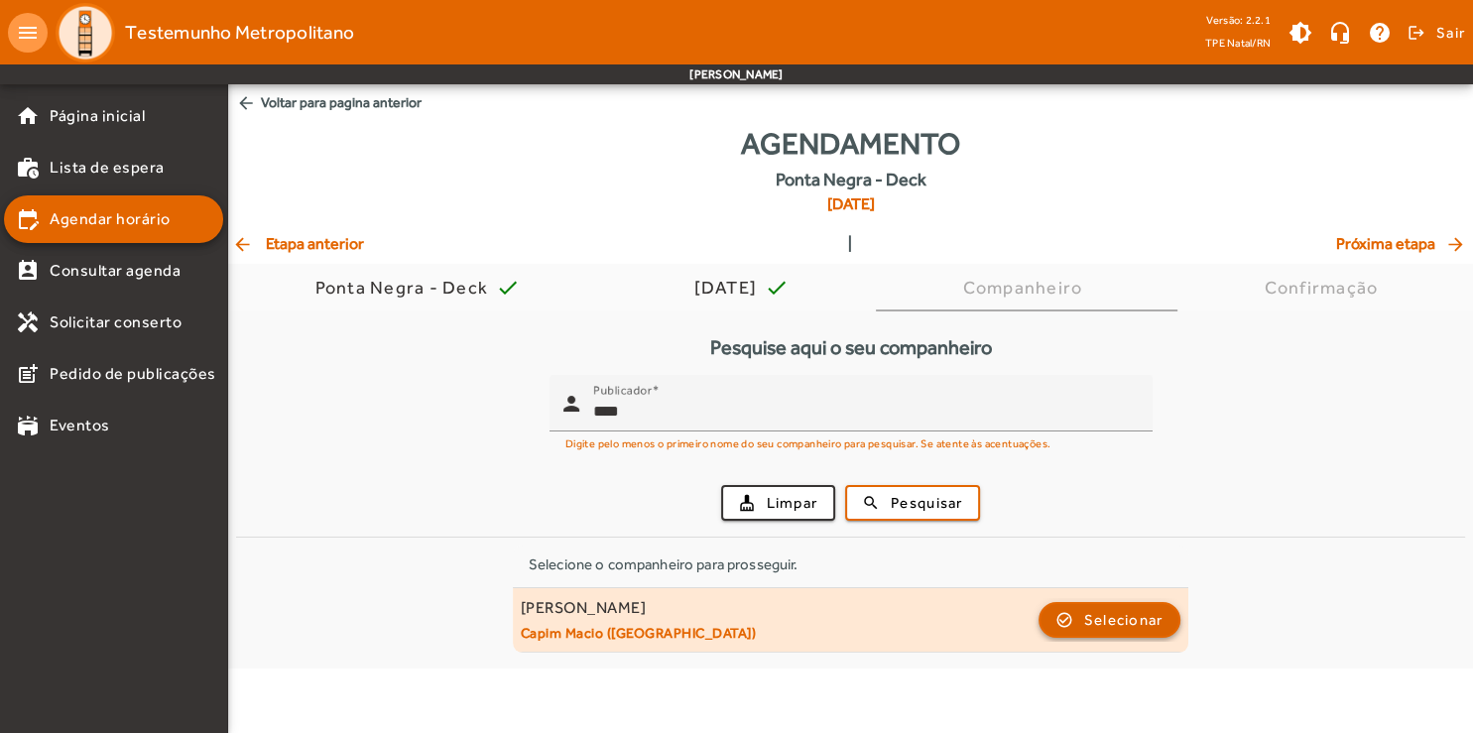
click at [1079, 634] on span "button" at bounding box center [1110, 620] width 139 height 48
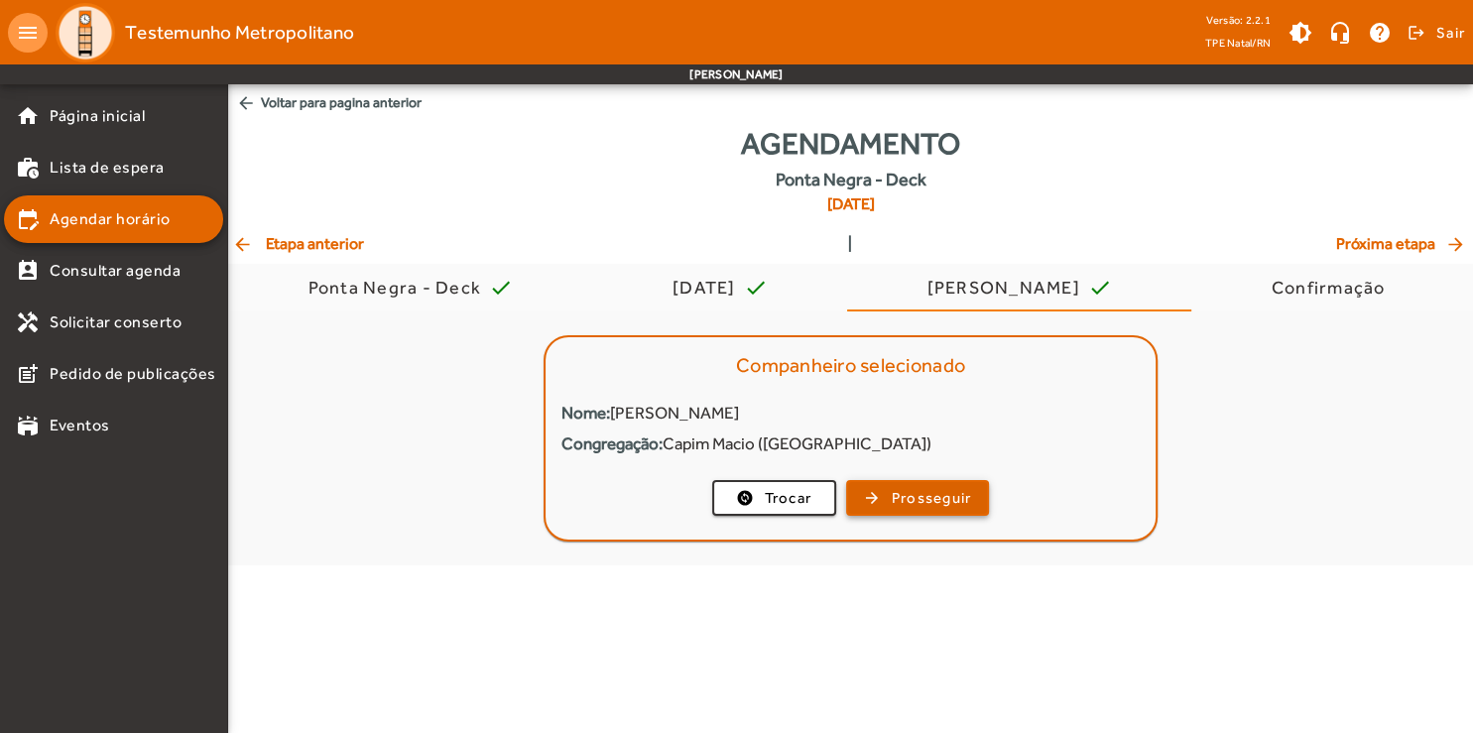
click at [956, 489] on span "Prosseguir" at bounding box center [932, 498] width 80 height 23
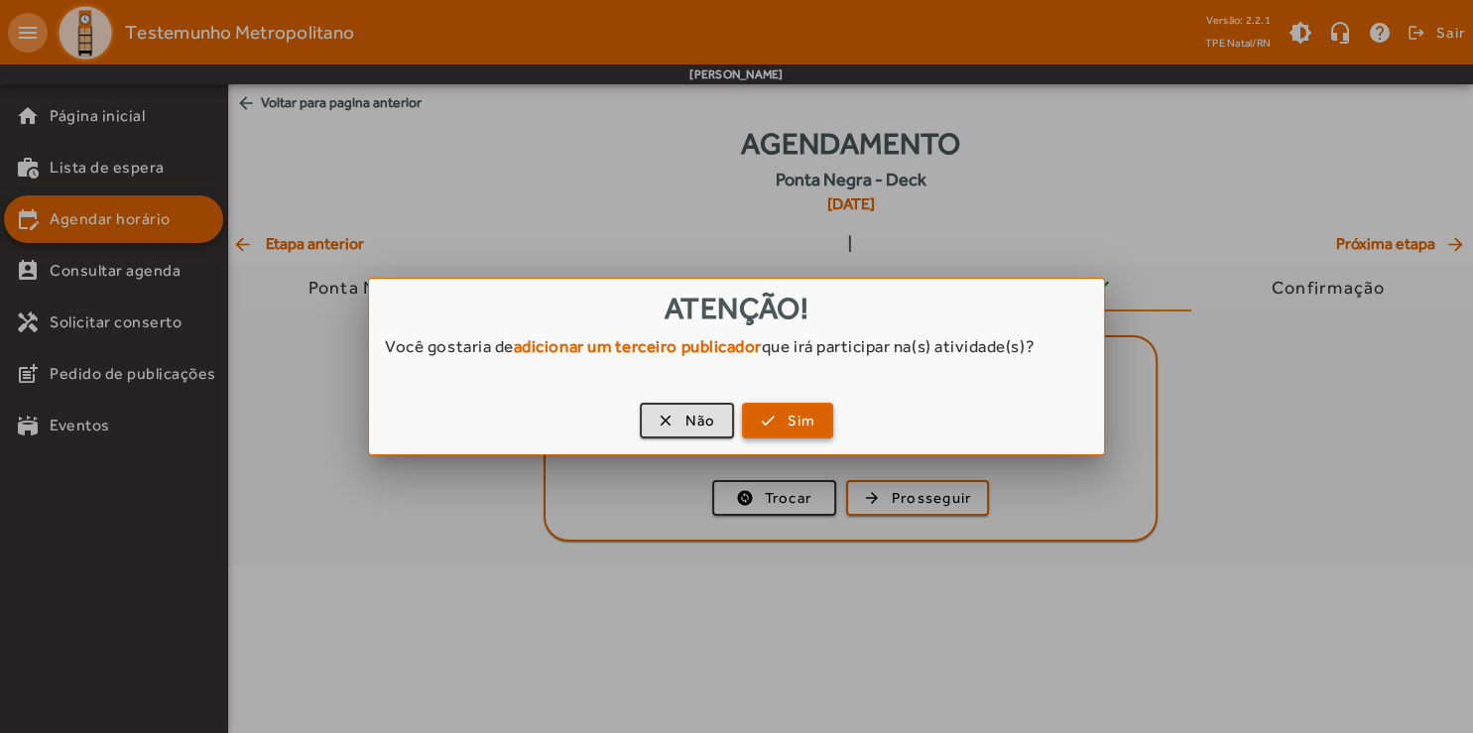
click at [802, 428] on span "Sim" at bounding box center [802, 421] width 29 height 23
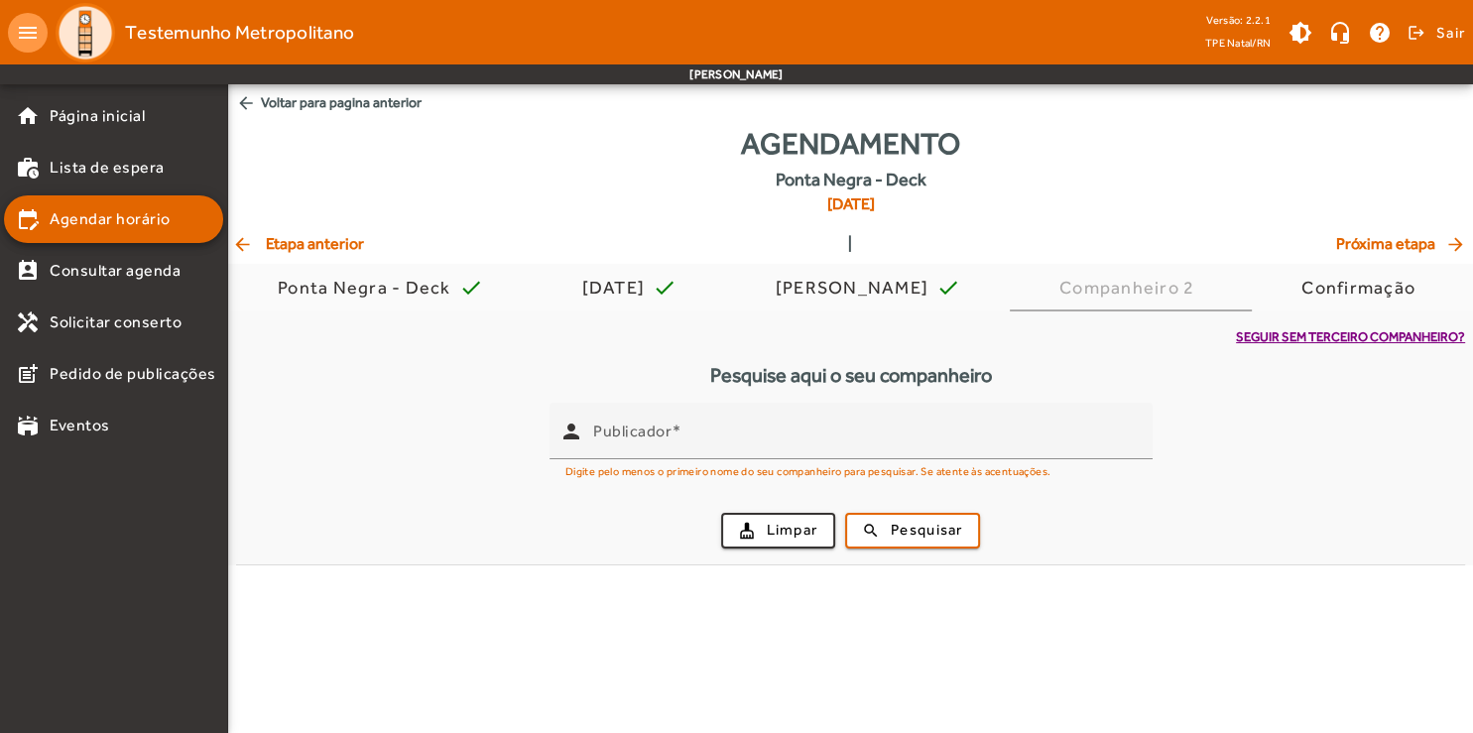
click at [1334, 336] on span "Seguir sem terceiro companheiro?" at bounding box center [1350, 337] width 229 height 20
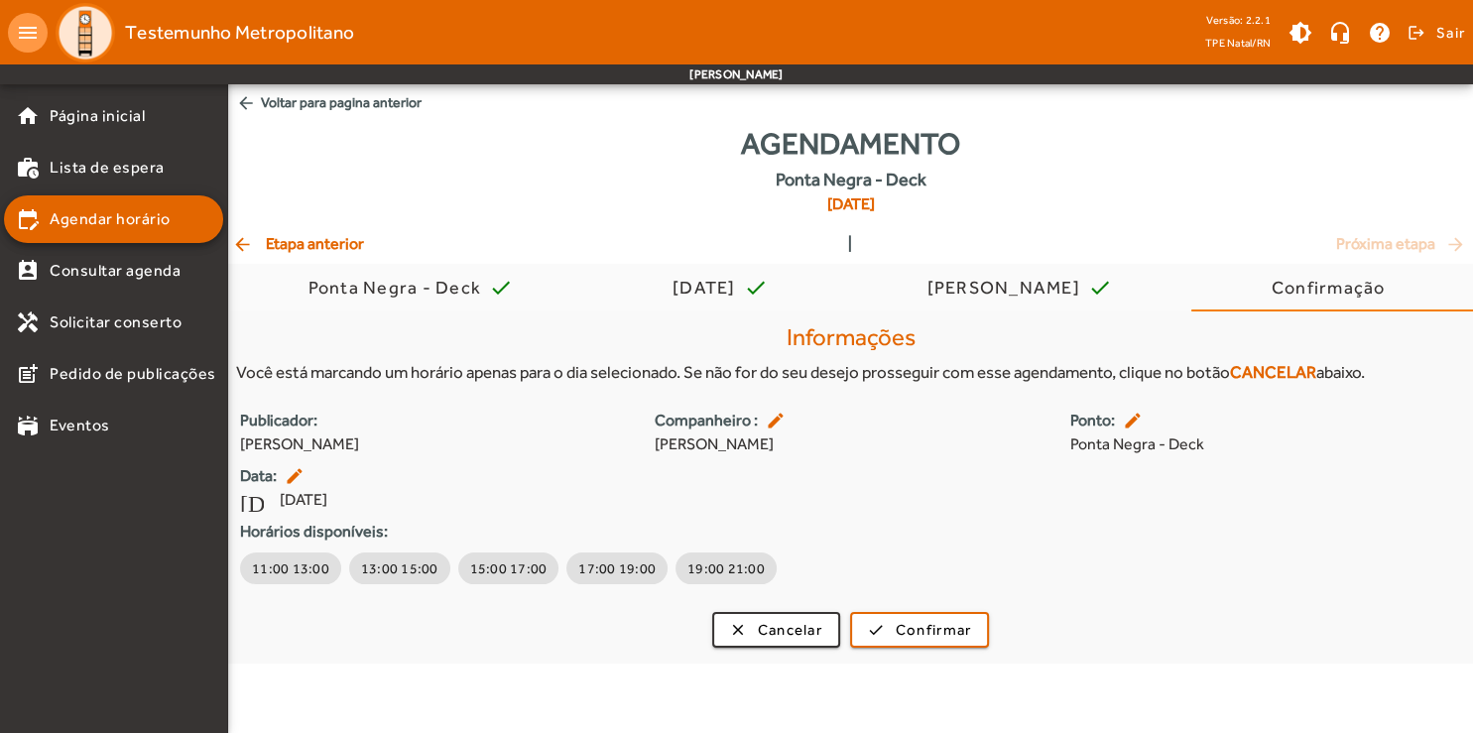
click at [254, 105] on mat-icon "arrow_back" at bounding box center [246, 103] width 20 height 20
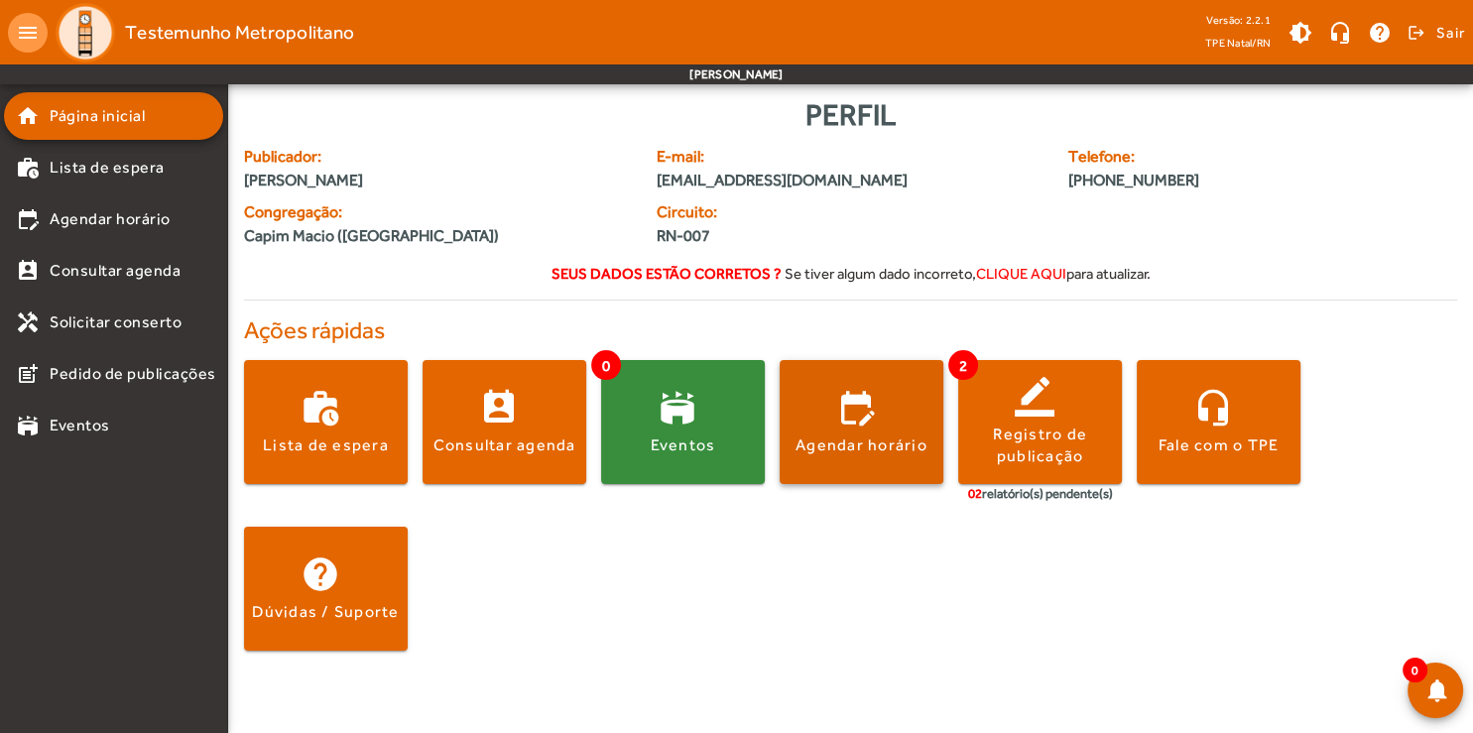
click at [849, 462] on span at bounding box center [862, 422] width 164 height 124
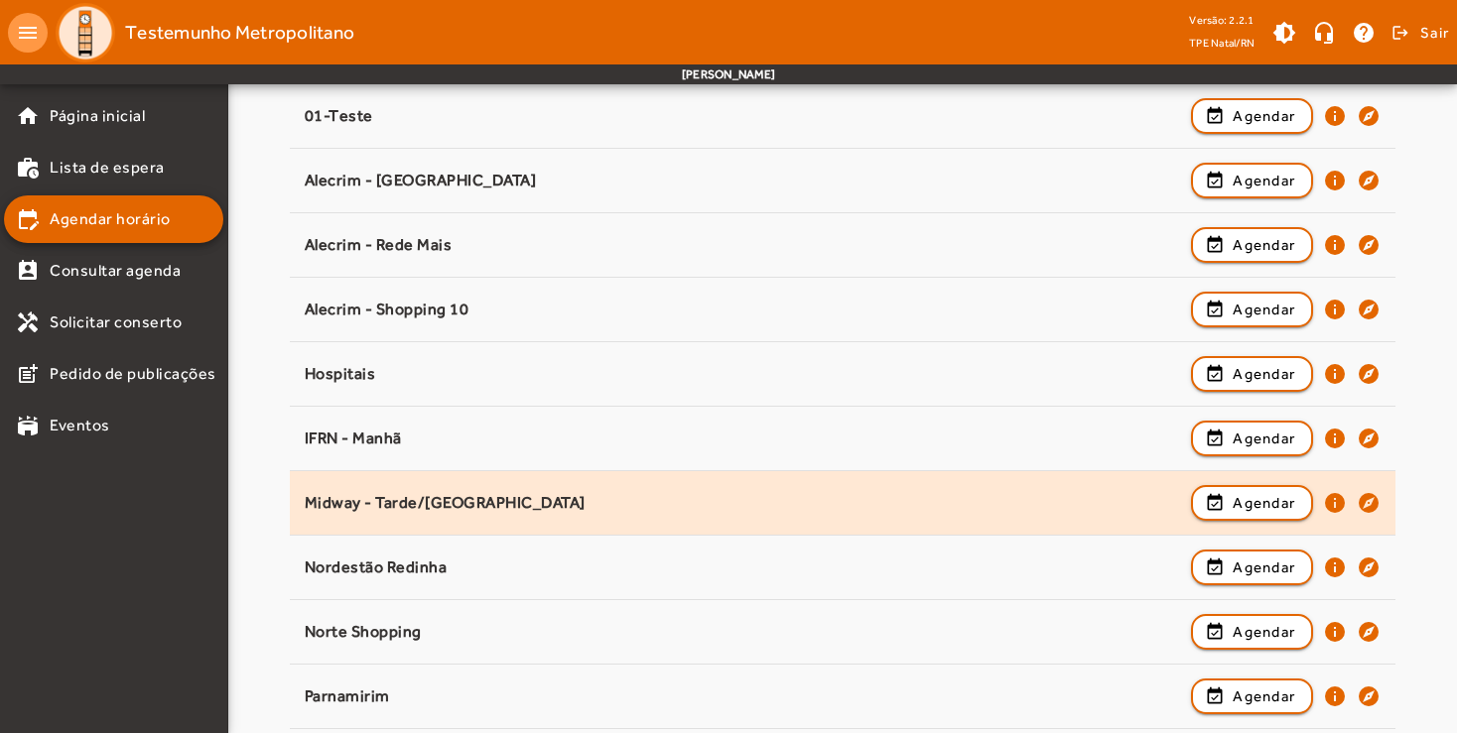
scroll to position [499, 0]
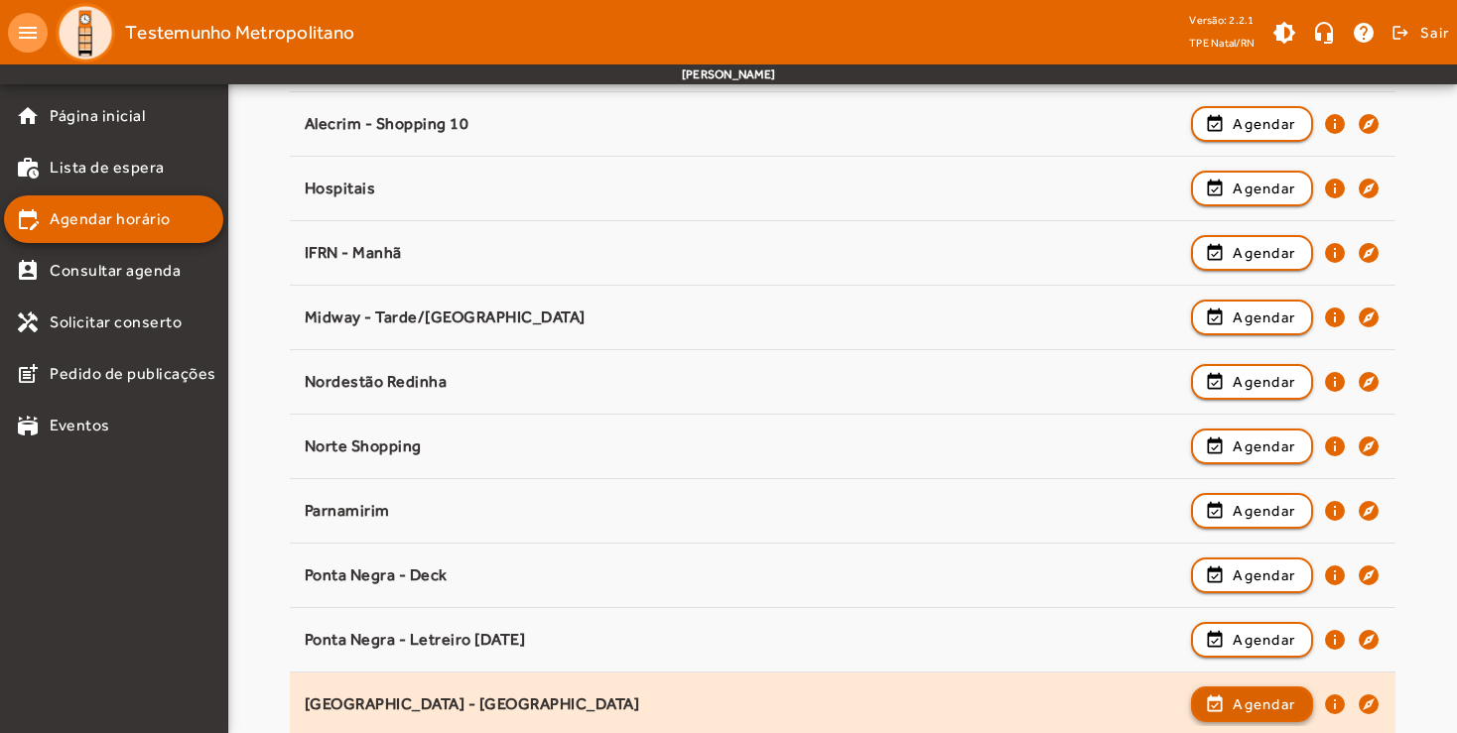
click at [1270, 701] on span "Agendar" at bounding box center [1263, 705] width 63 height 24
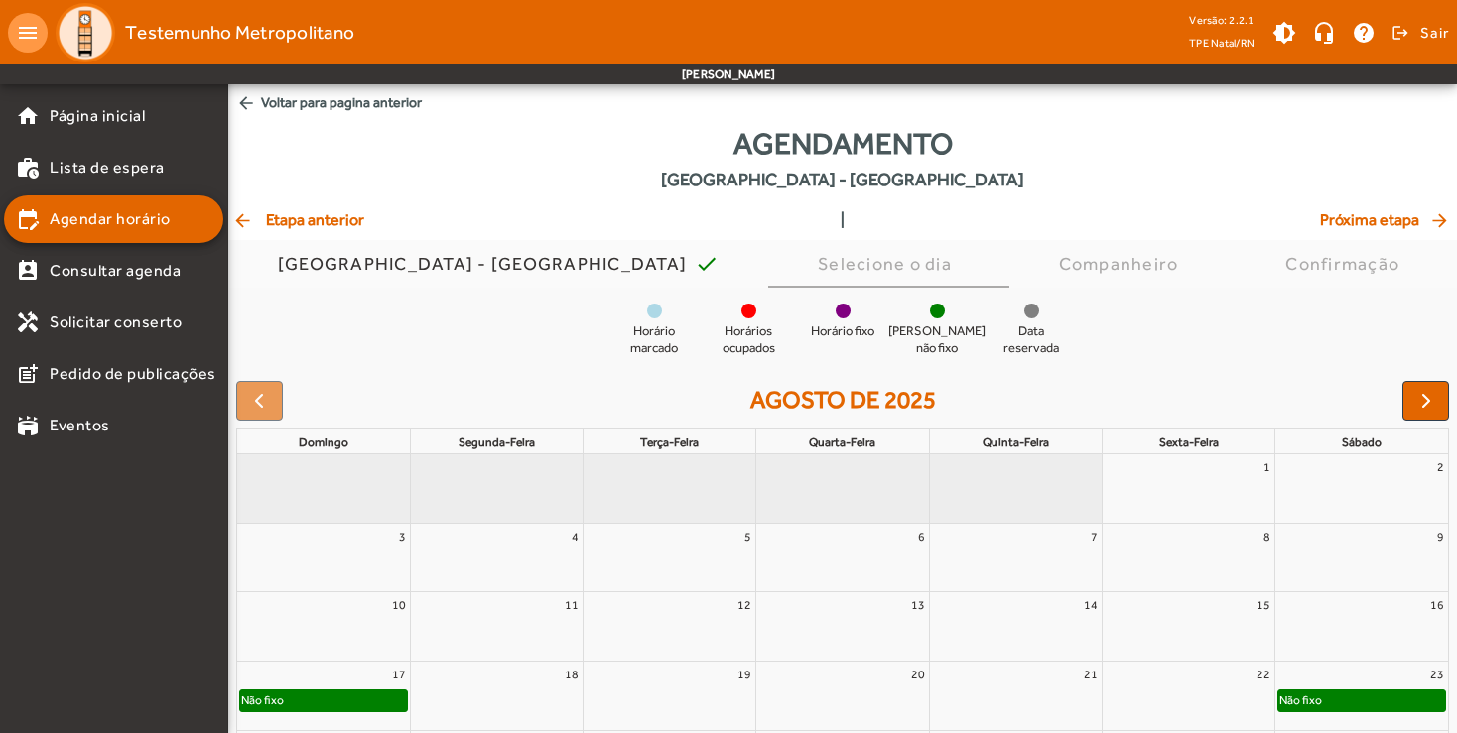
scroll to position [145, 0]
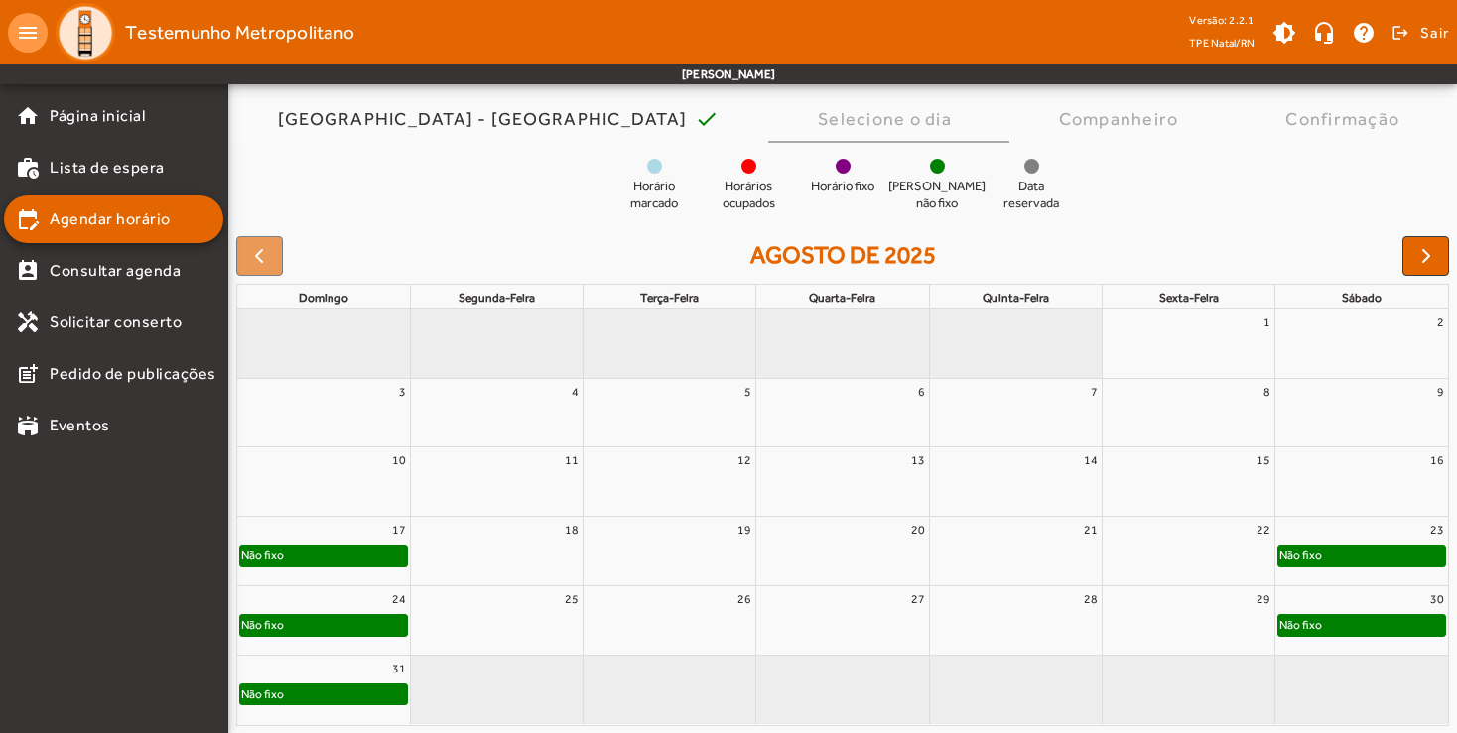
click at [359, 543] on div "17" at bounding box center [323, 530] width 173 height 26
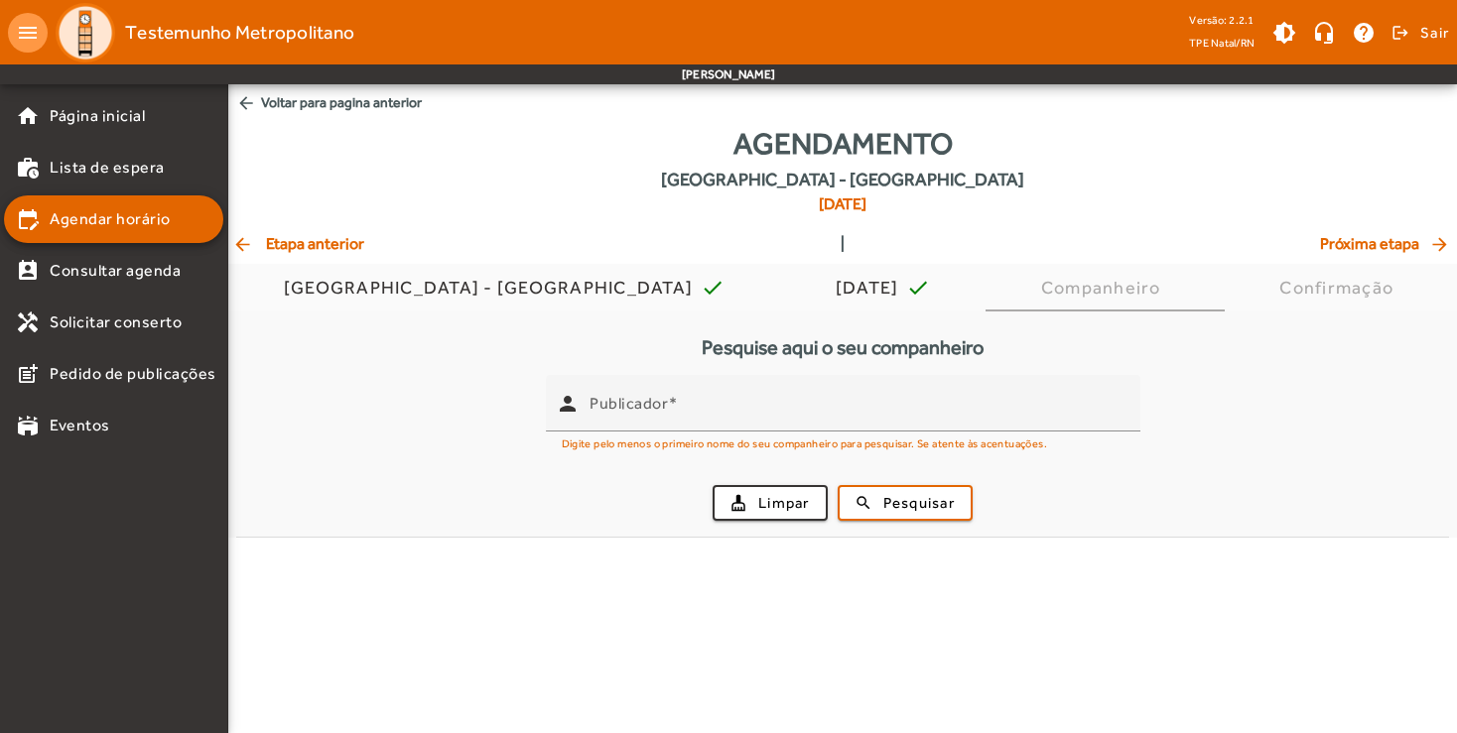
scroll to position [0, 0]
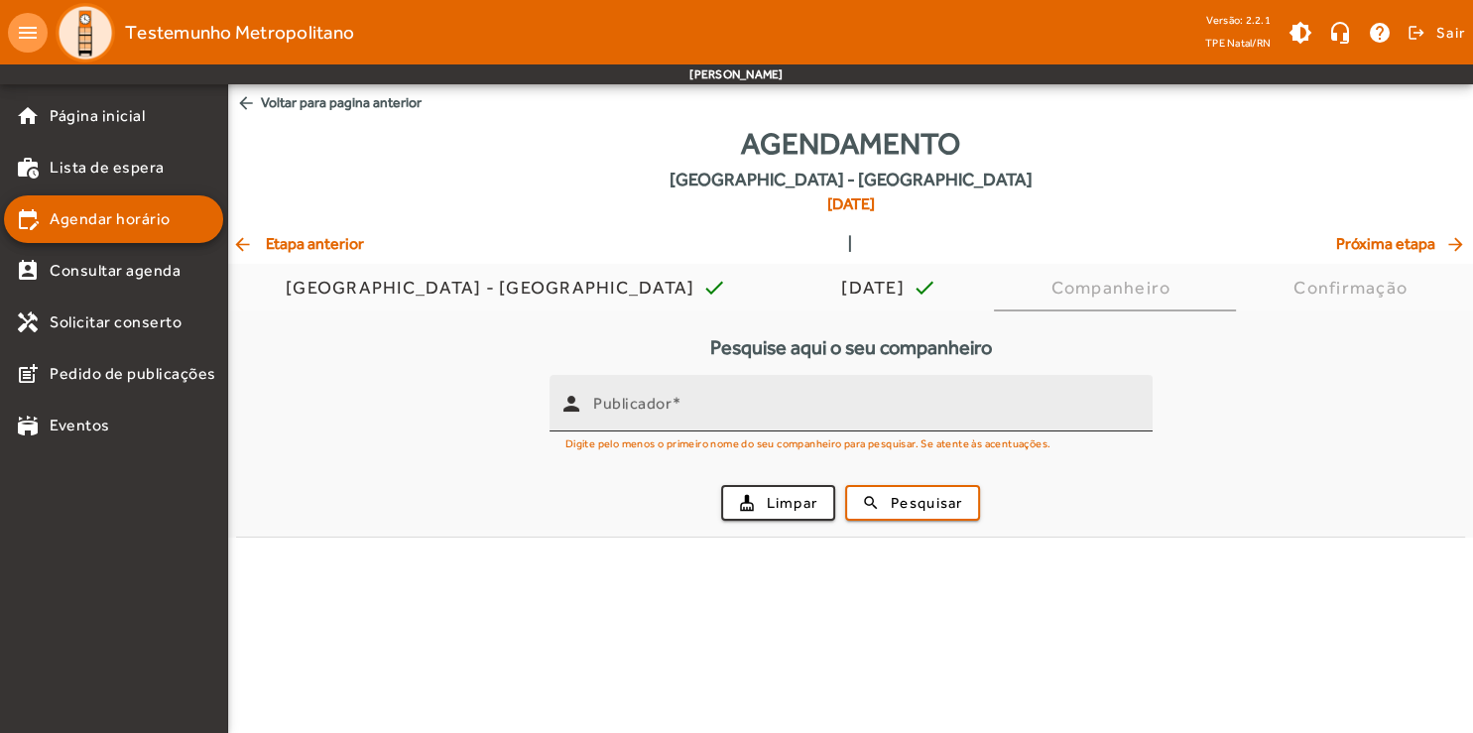
click at [728, 395] on div "Publicador" at bounding box center [865, 403] width 544 height 57
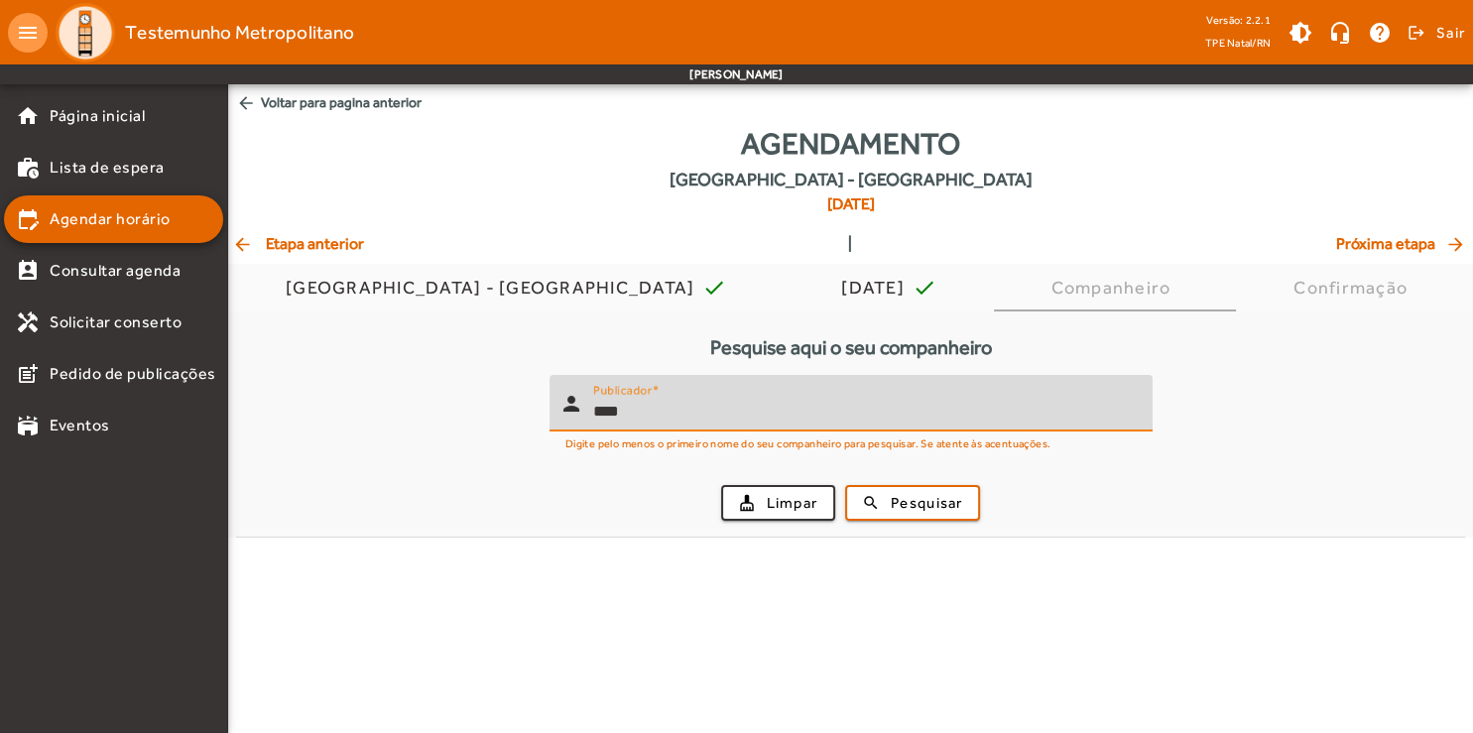
type input "****"
click at [917, 521] on div "cleaning_services Limpar search Pesquisar" at bounding box center [851, 502] width 1206 height 67
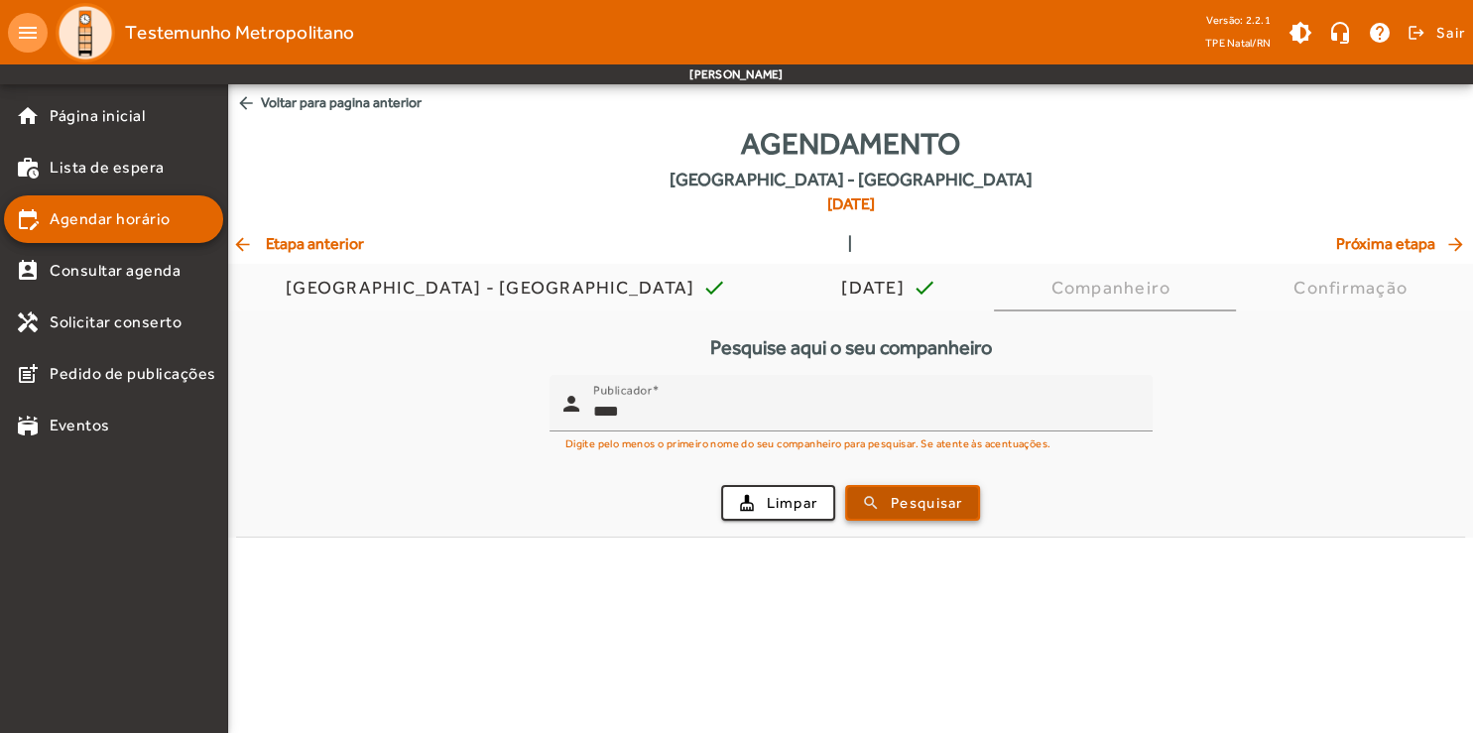
click at [918, 509] on span "Pesquisar" at bounding box center [926, 503] width 71 height 23
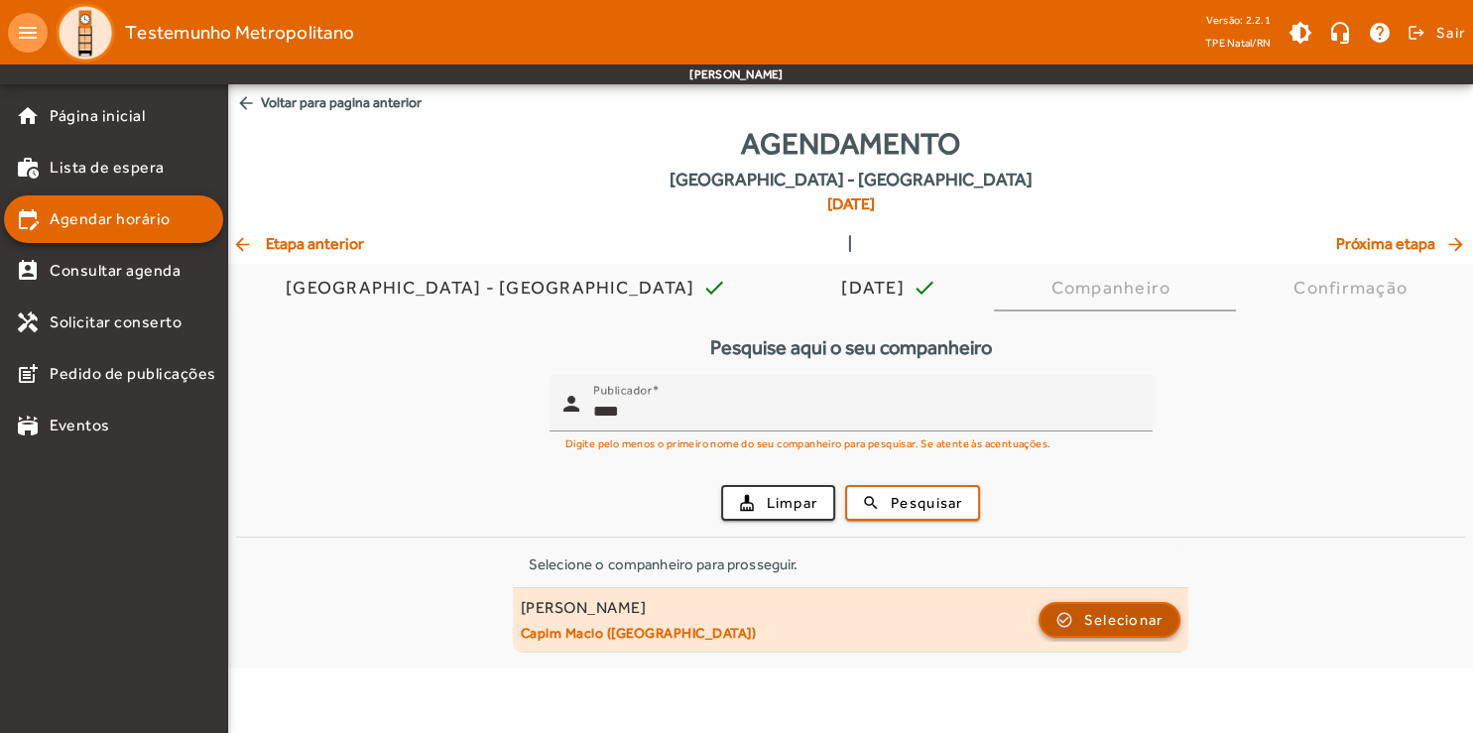
click at [1074, 626] on span "button" at bounding box center [1110, 620] width 139 height 48
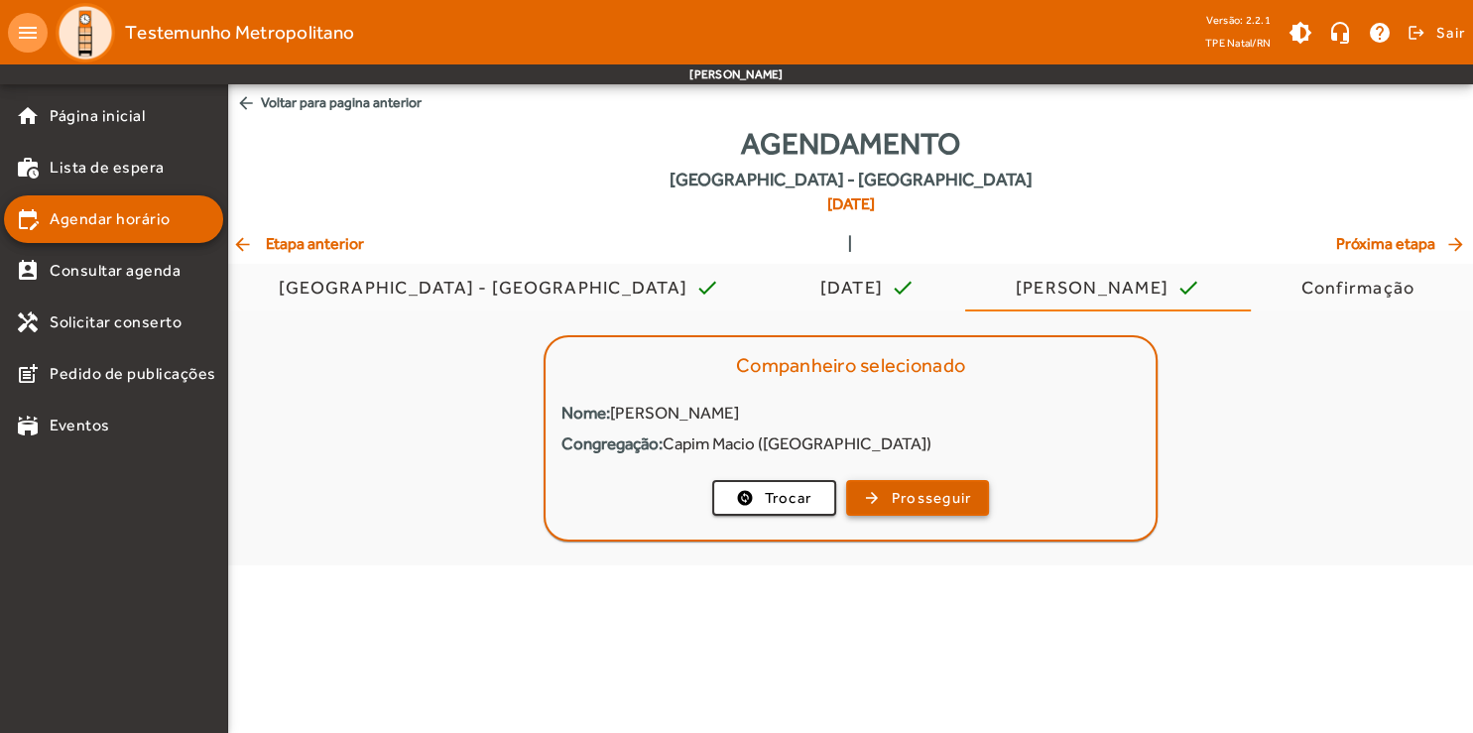
click at [891, 508] on span "button" at bounding box center [918, 498] width 140 height 48
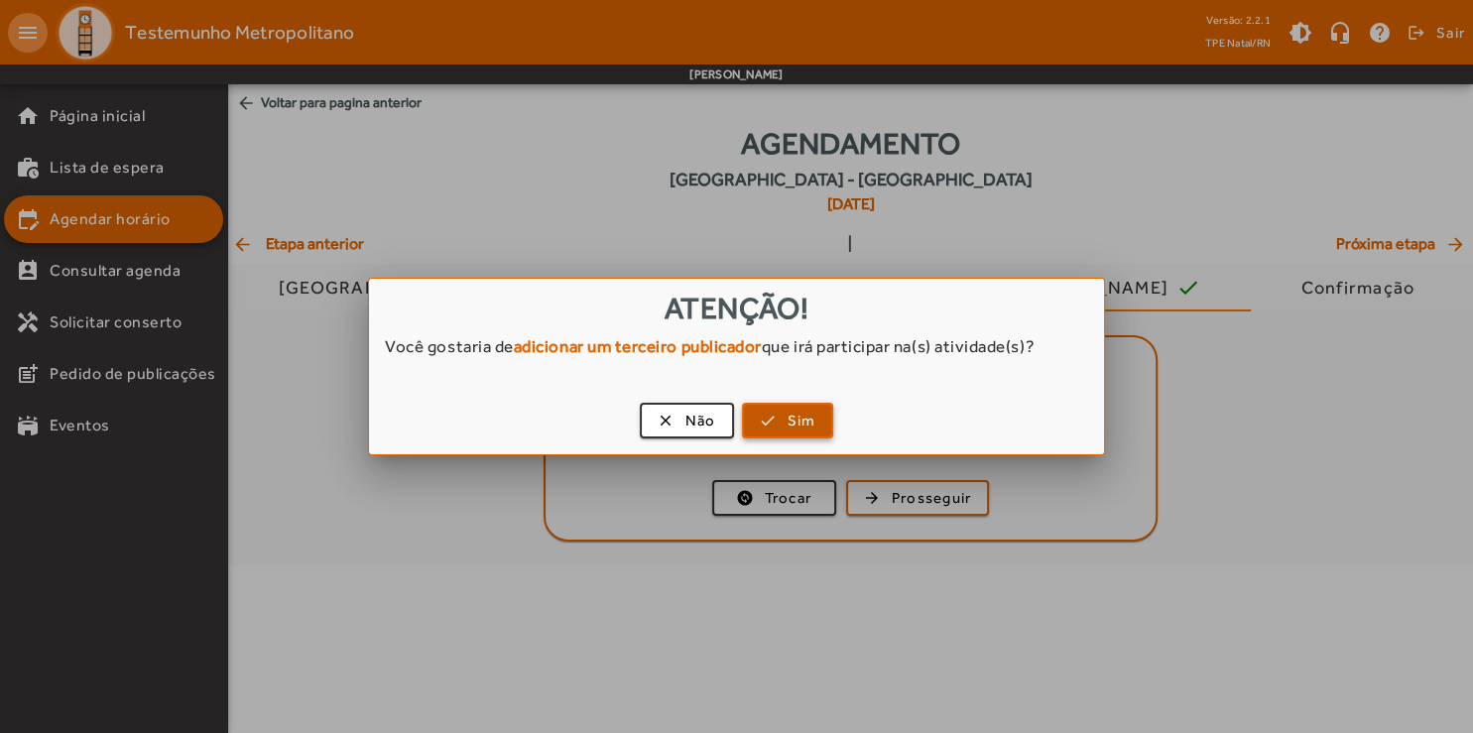
click at [797, 422] on span "Sim" at bounding box center [802, 421] width 29 height 23
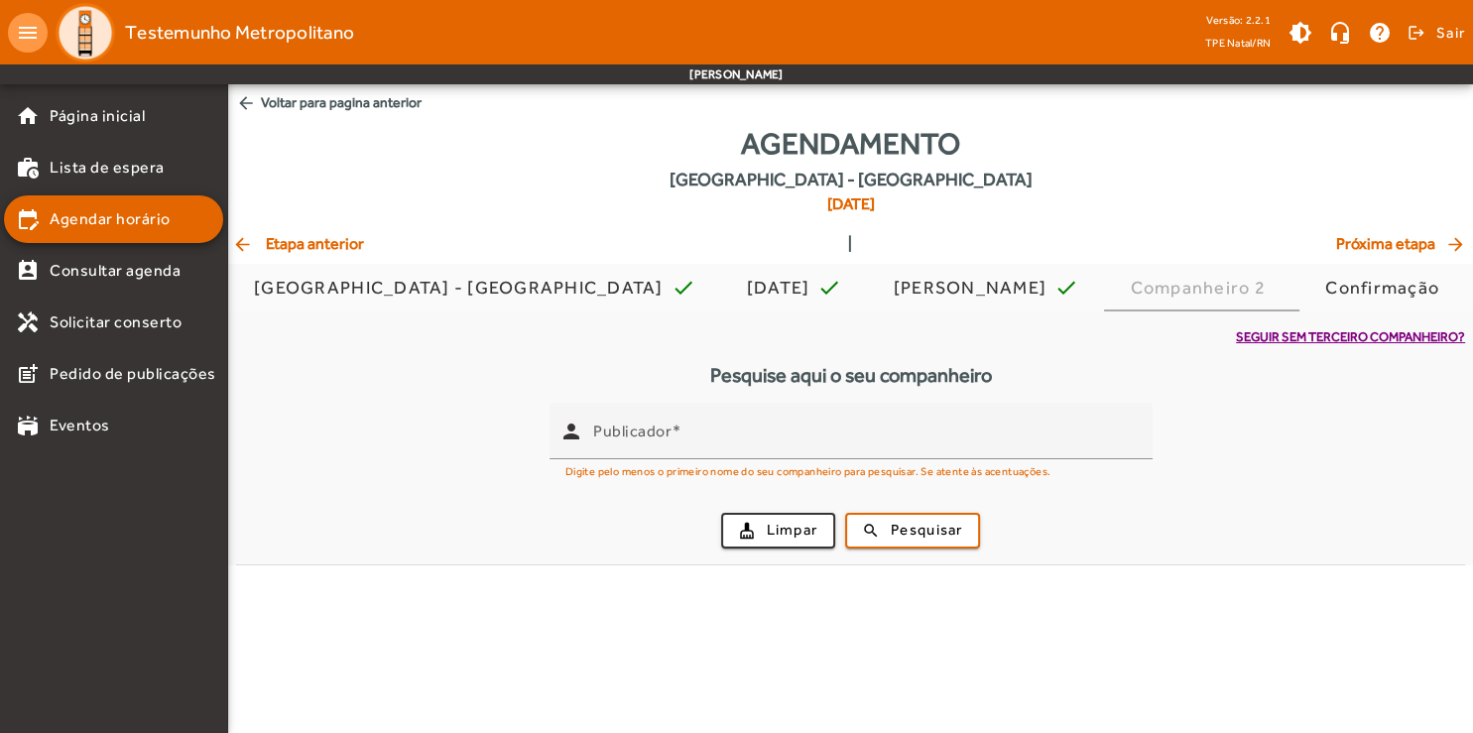
click at [1248, 343] on span "Seguir sem terceiro companheiro?" at bounding box center [1350, 337] width 229 height 20
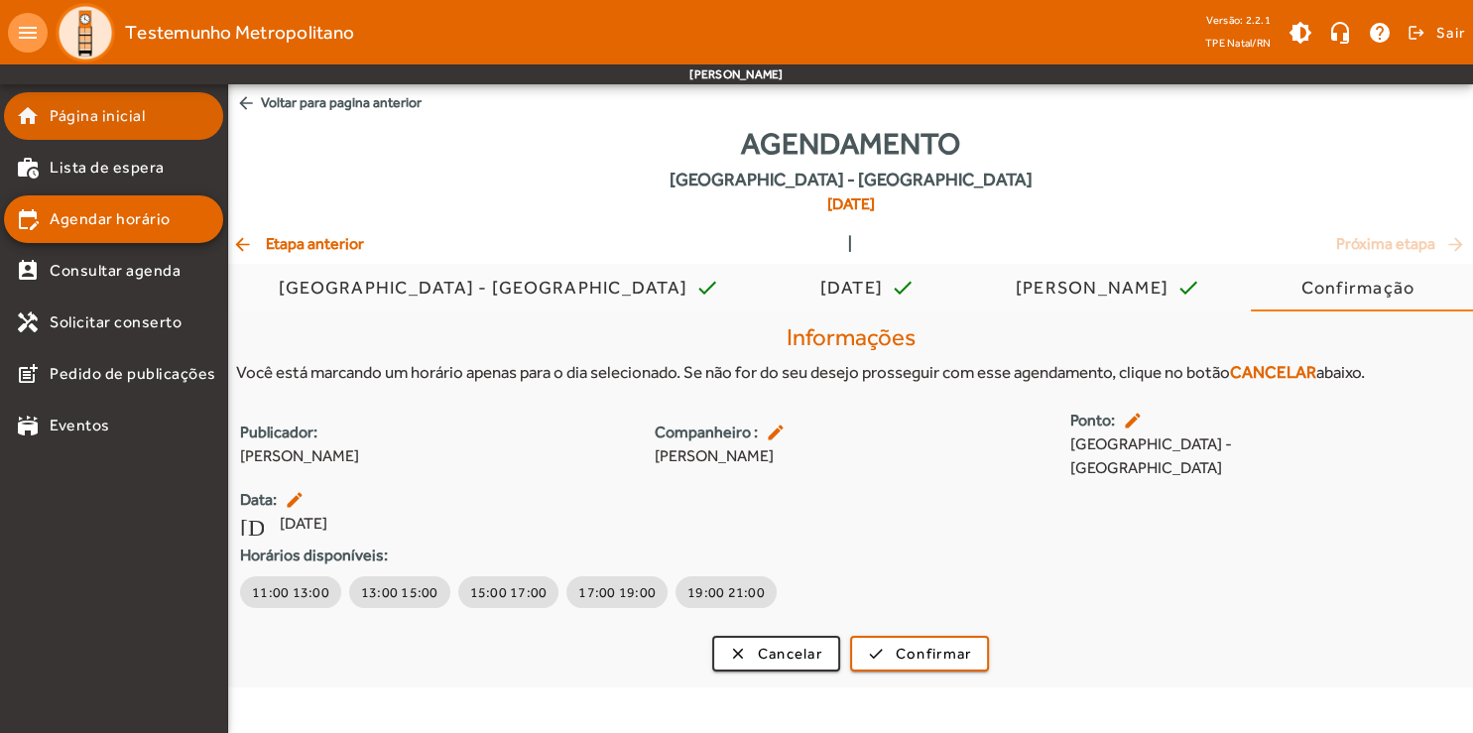
click at [109, 100] on mat-list-item "home Página inicial" at bounding box center [113, 116] width 219 height 48
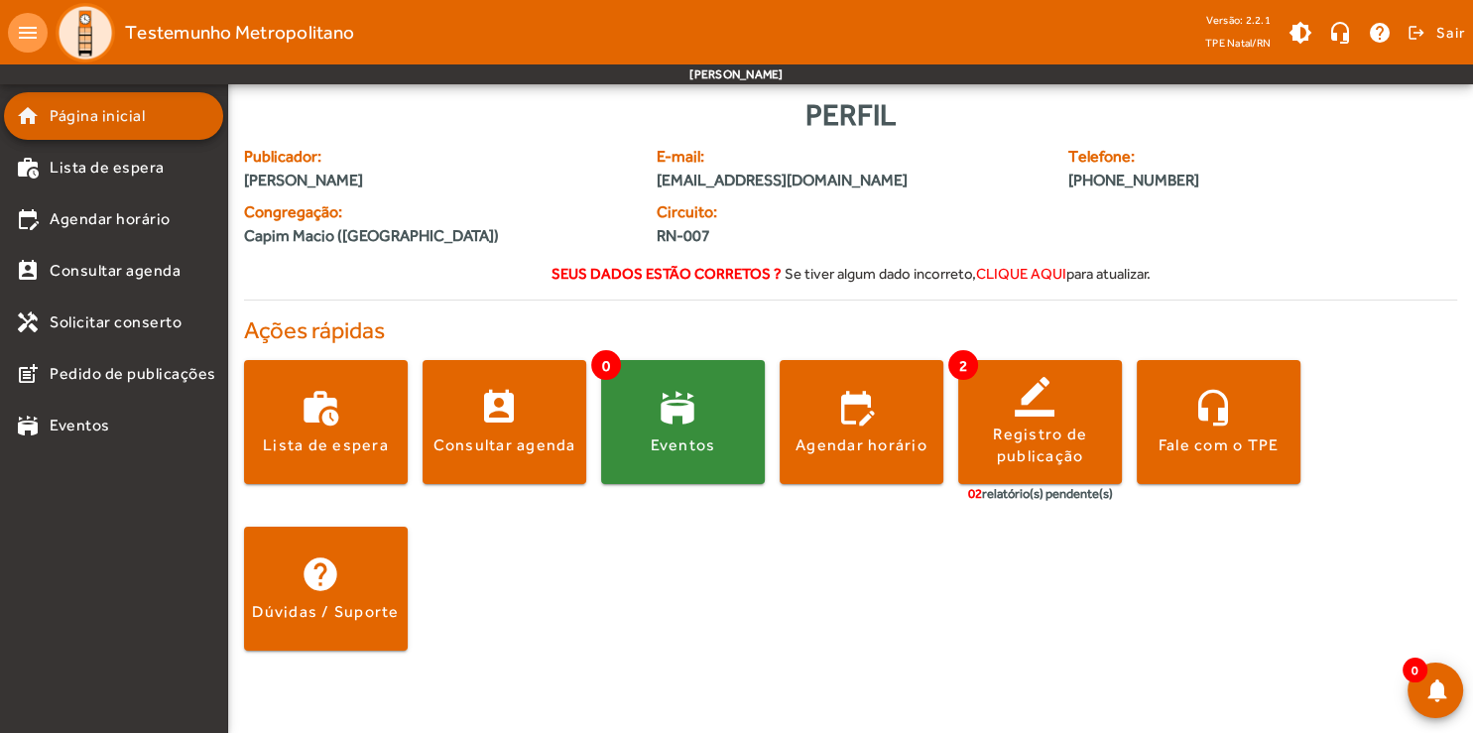
click at [150, 129] on mat-list-item "home Página inicial" at bounding box center [113, 116] width 219 height 48
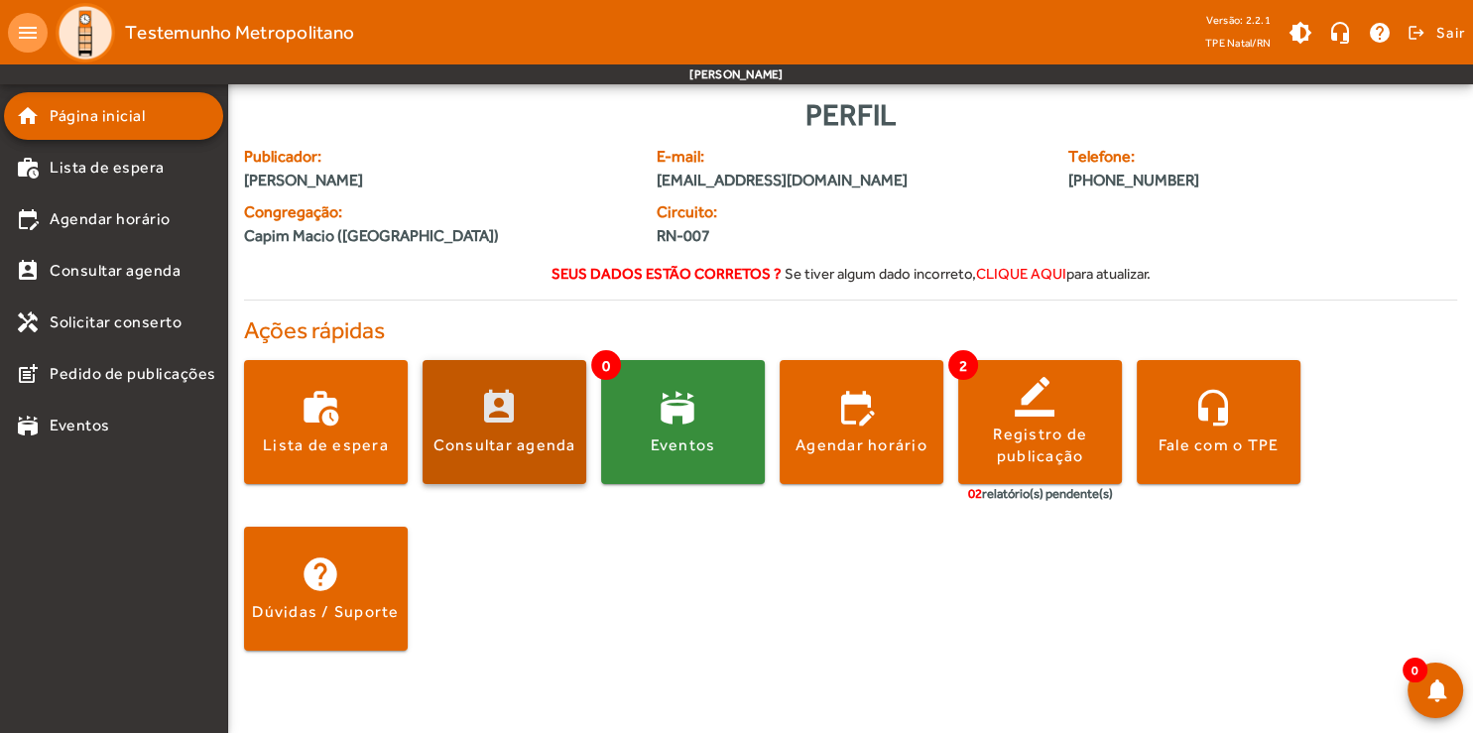
click at [523, 468] on span at bounding box center [505, 422] width 164 height 124
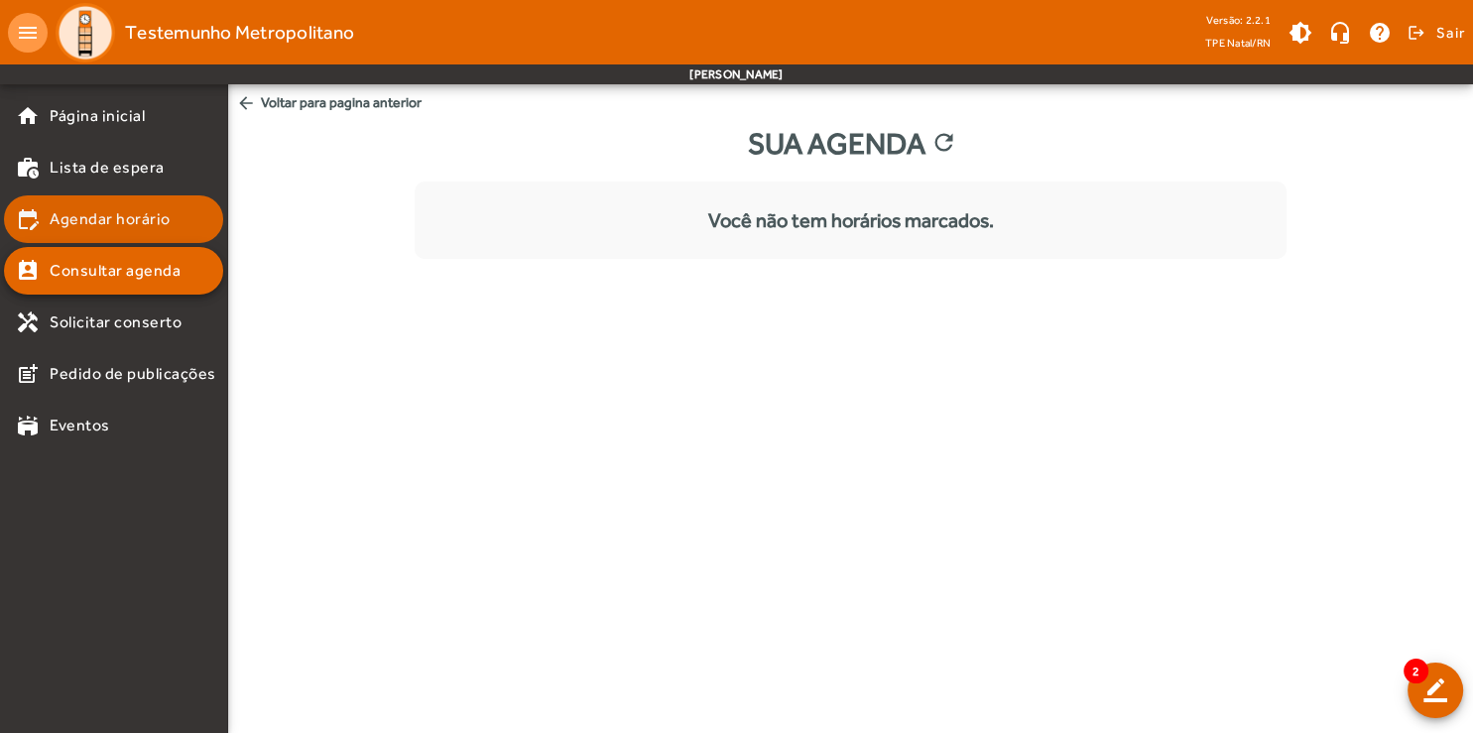
click at [117, 232] on mat-list-item "edit_calendar Agendar horário" at bounding box center [113, 219] width 219 height 48
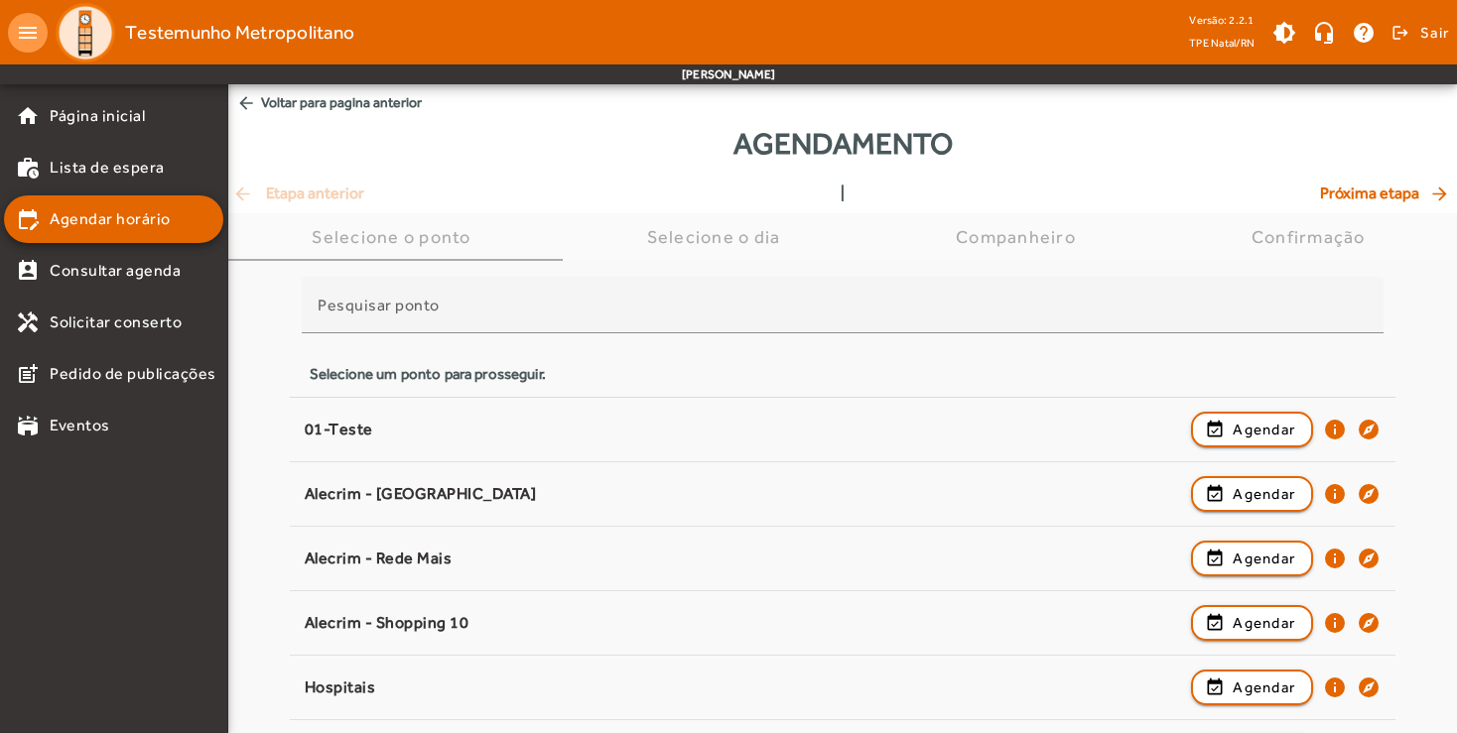
scroll to position [499, 0]
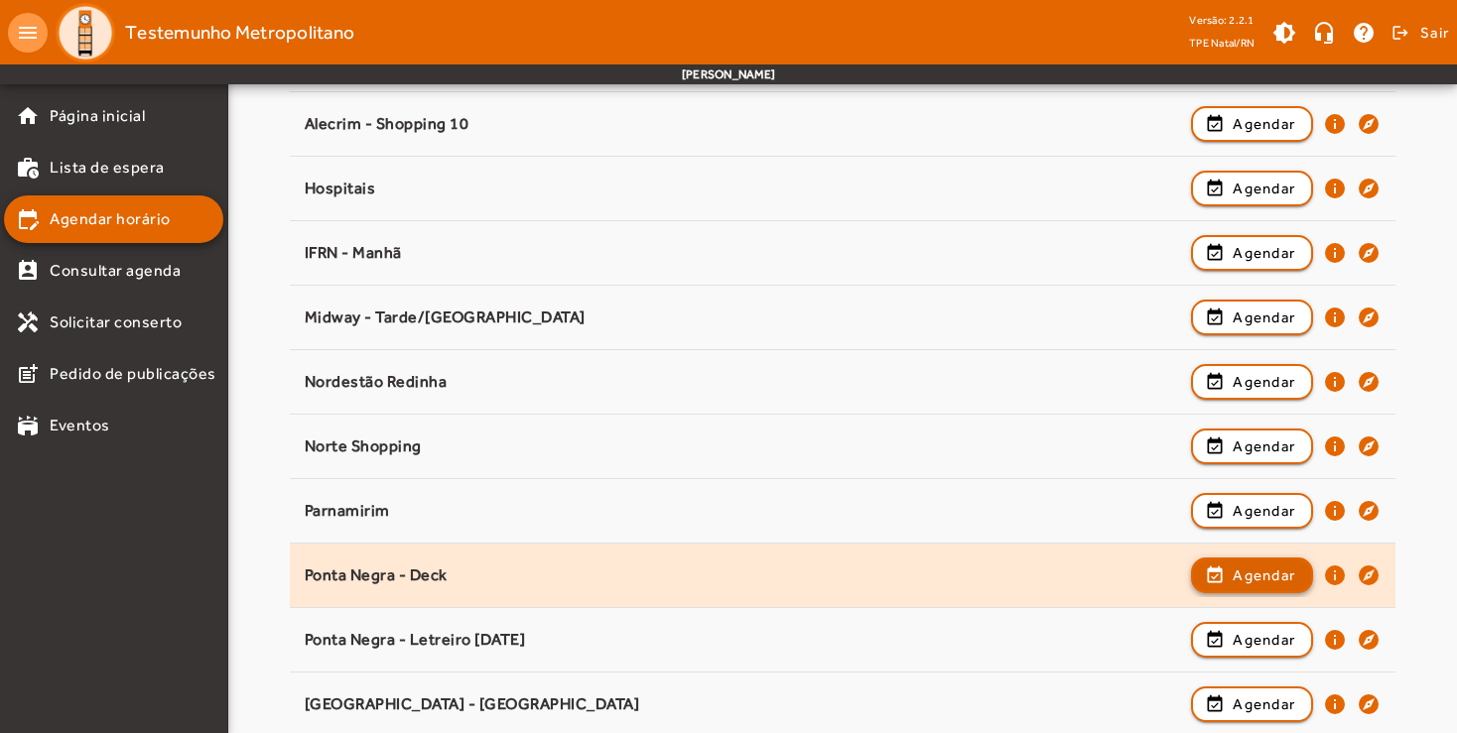
click at [1251, 576] on span "Agendar" at bounding box center [1263, 576] width 63 height 24
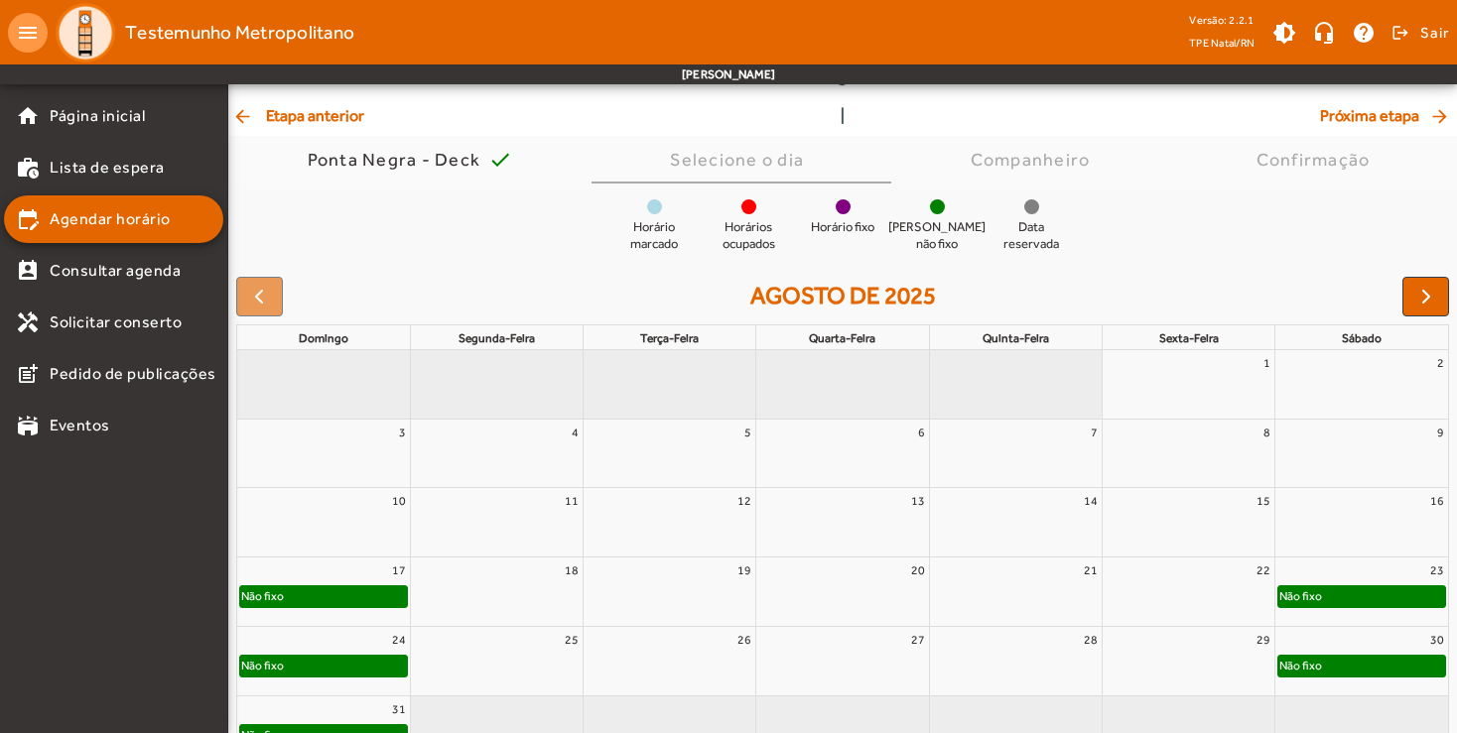
scroll to position [145, 0]
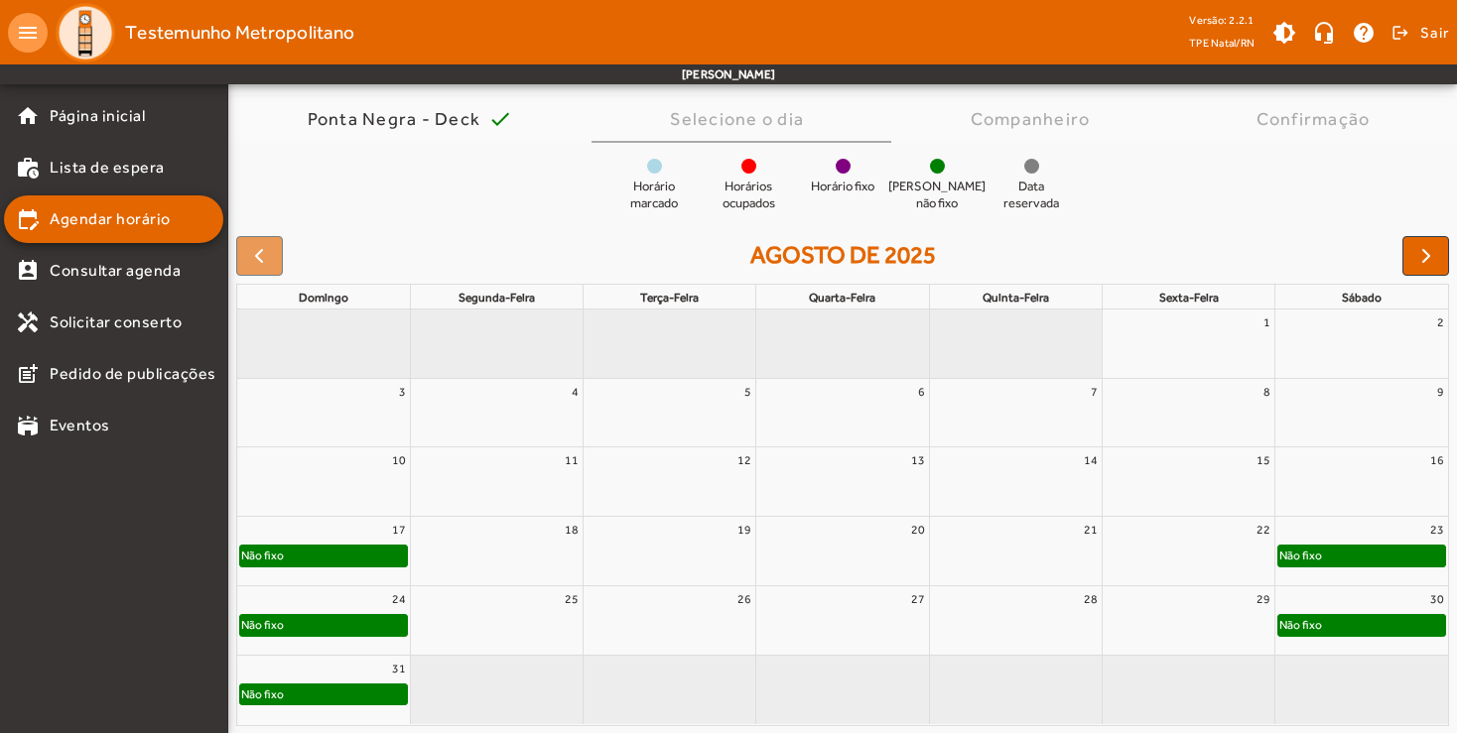
click at [343, 558] on div "Não fixo" at bounding box center [323, 556] width 167 height 20
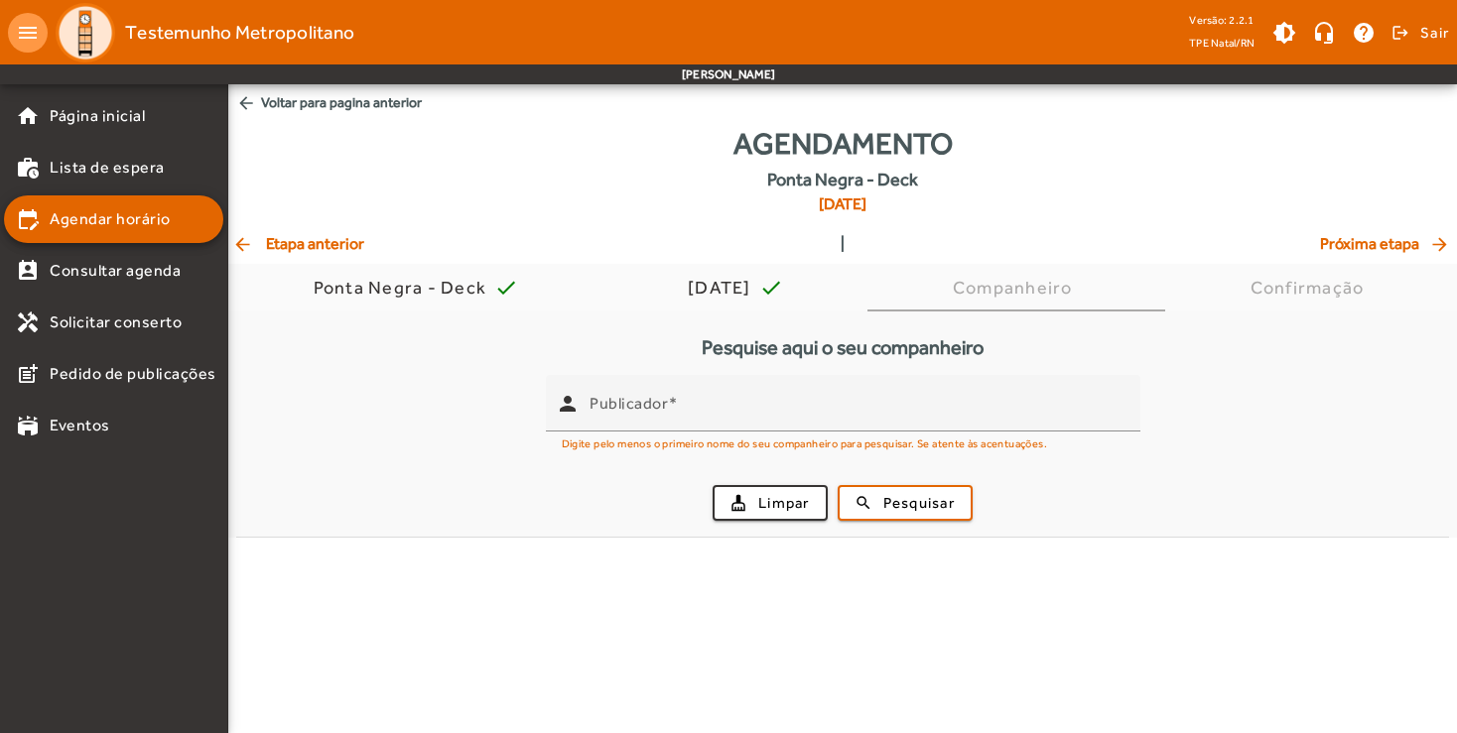
scroll to position [0, 0]
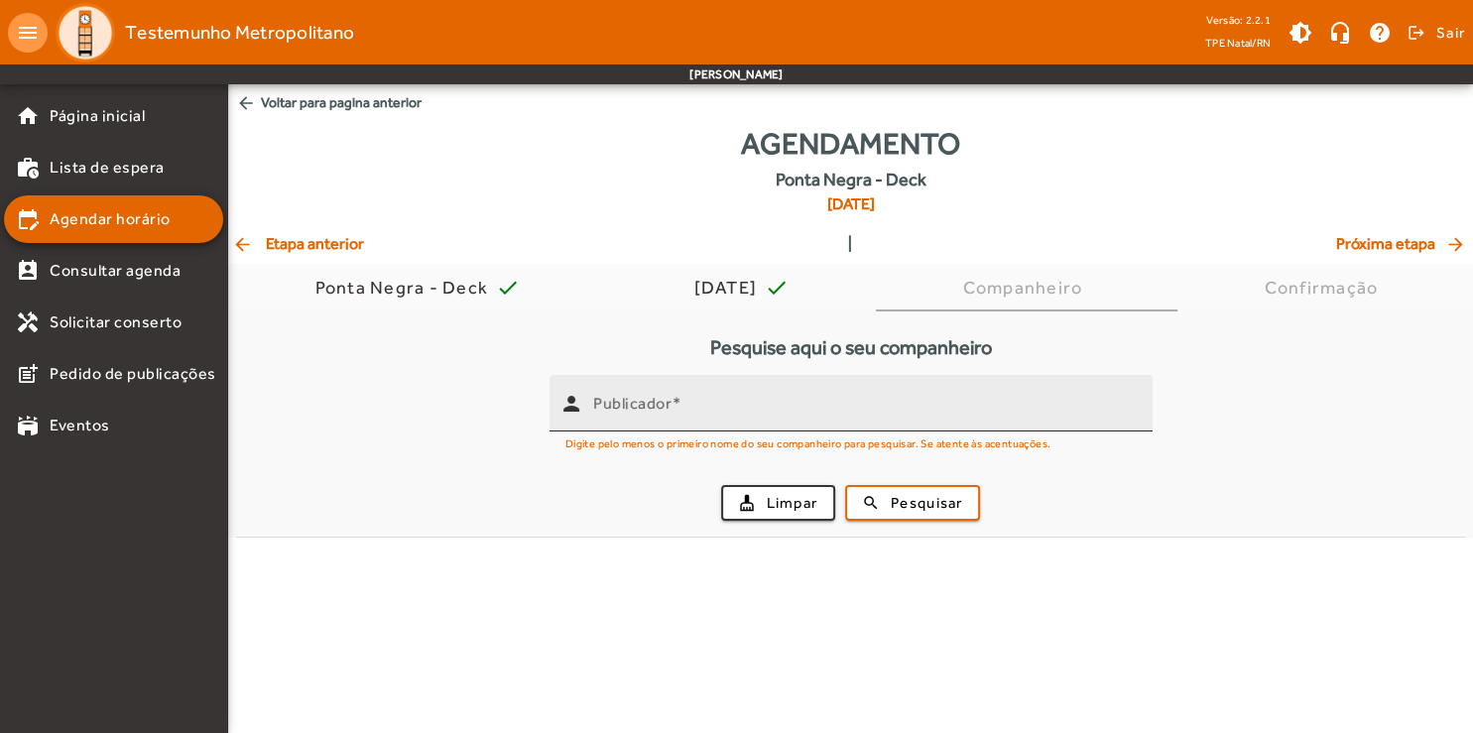
click at [619, 411] on mat-label "Publicador" at bounding box center [632, 403] width 78 height 19
click at [619, 411] on input "Publicador" at bounding box center [865, 412] width 544 height 24
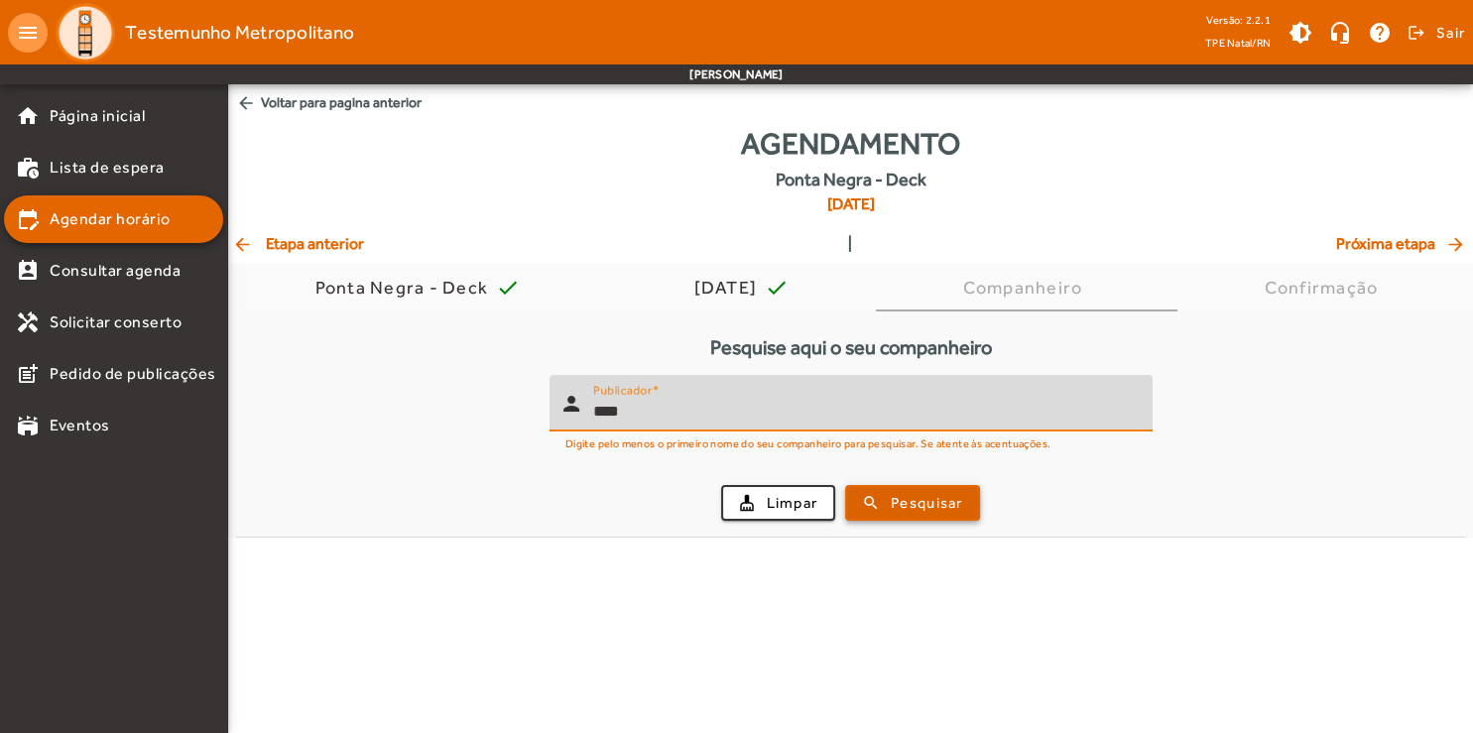
type input "****"
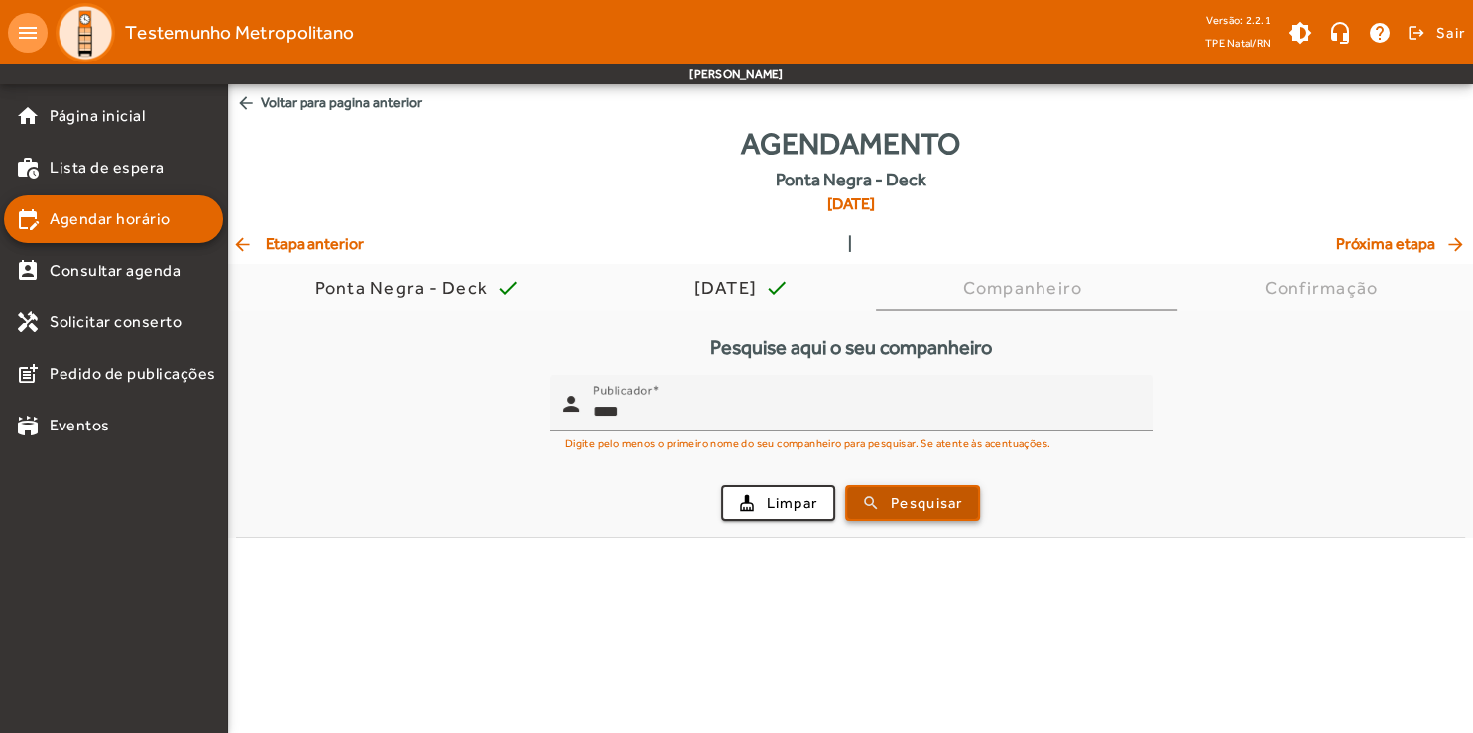
click at [887, 506] on span "submit" at bounding box center [912, 503] width 131 height 48
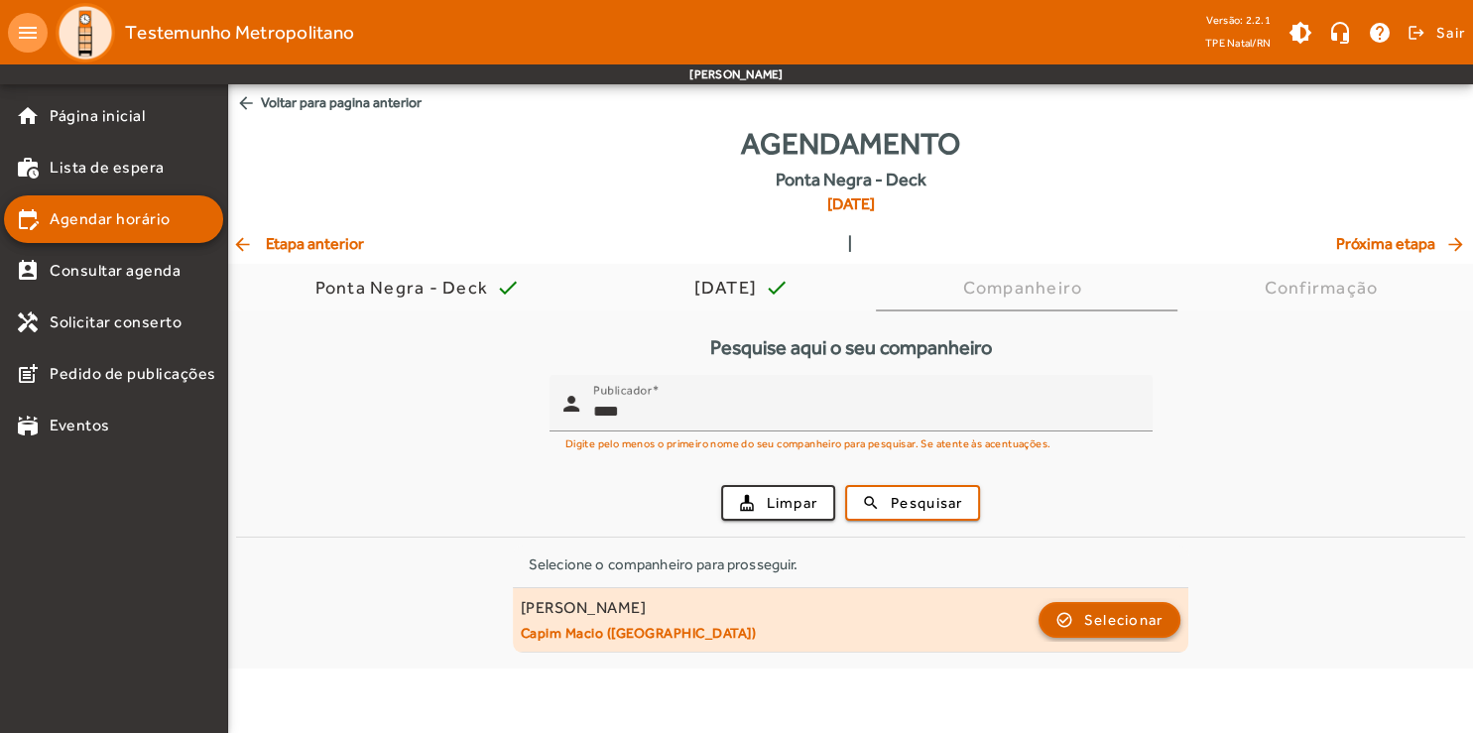
click at [1076, 628] on span "button" at bounding box center [1110, 620] width 139 height 48
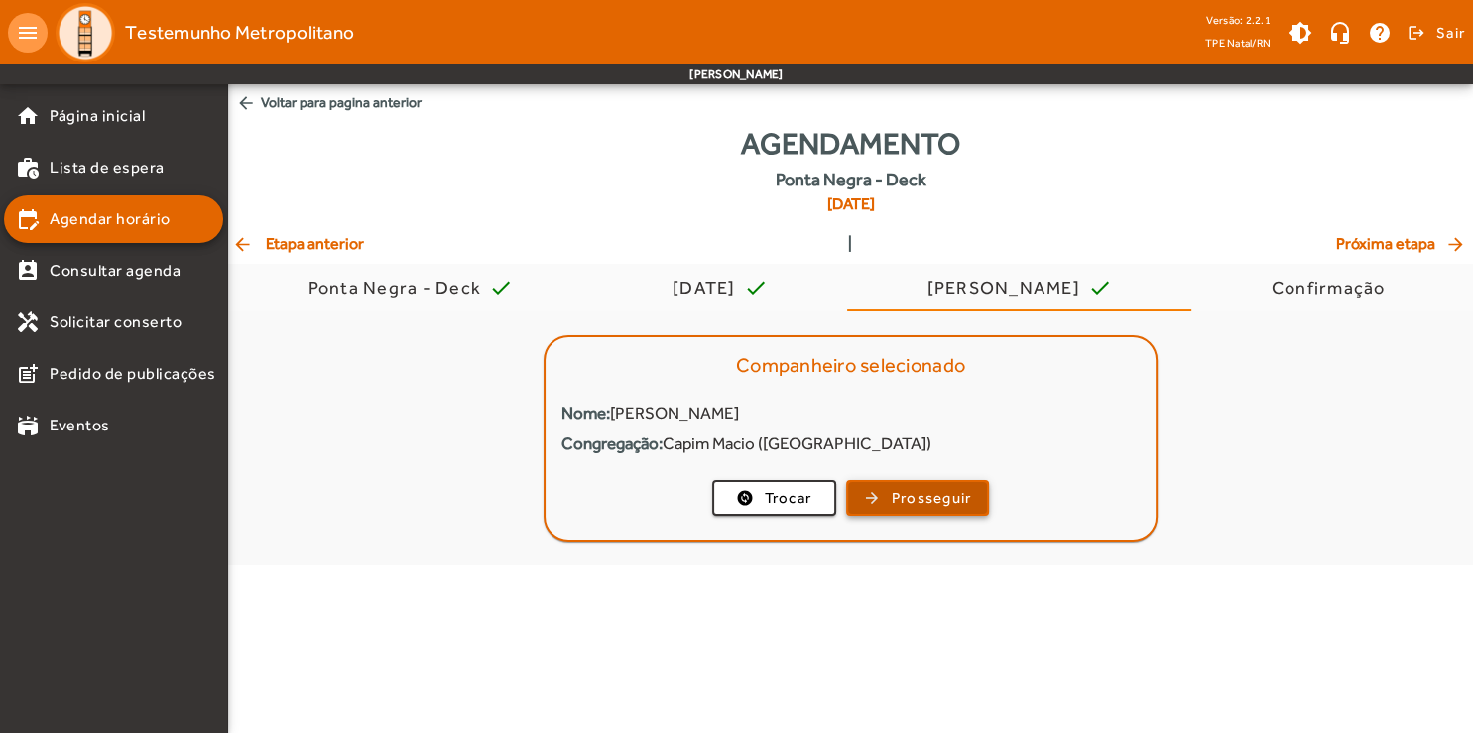
click at [956, 502] on span "Prosseguir" at bounding box center [932, 498] width 80 height 23
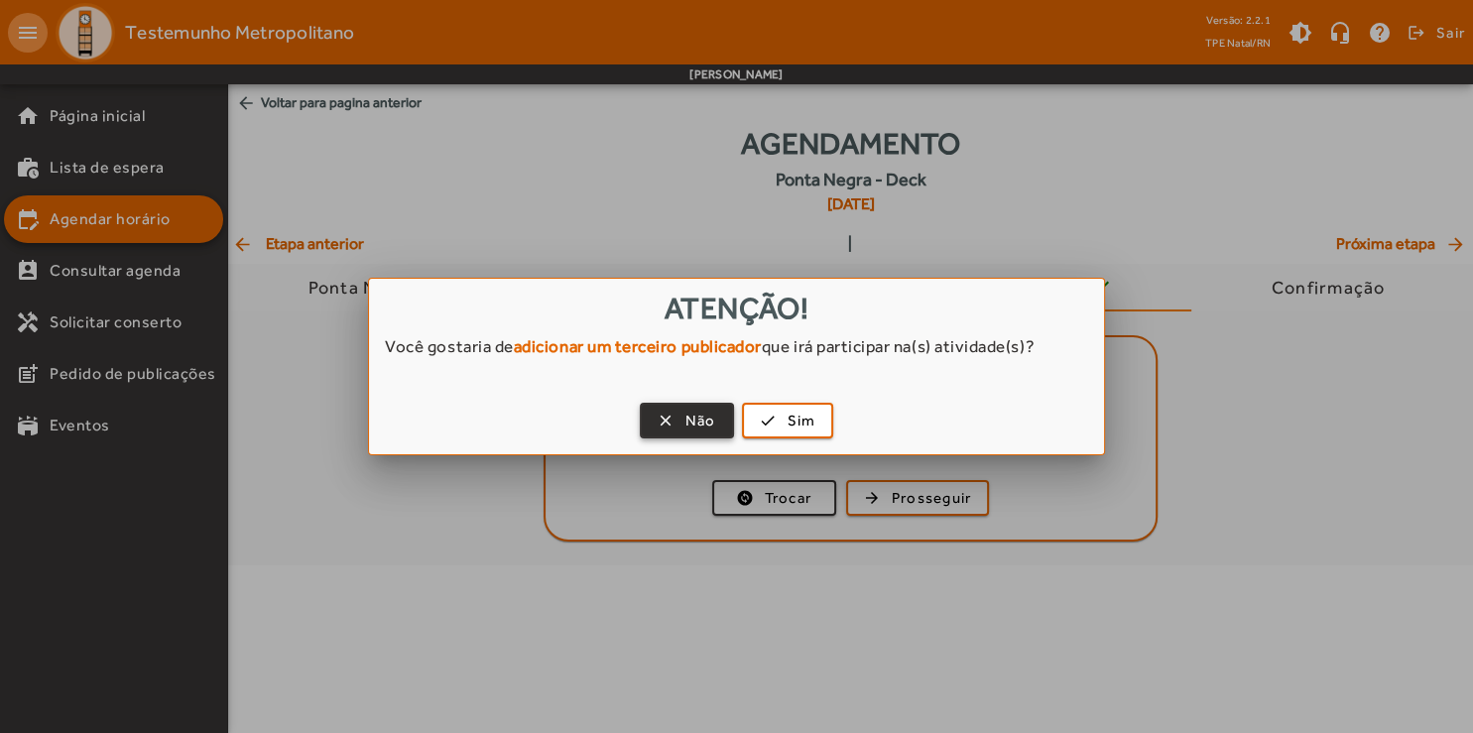
click at [693, 425] on span "Não" at bounding box center [701, 421] width 31 height 23
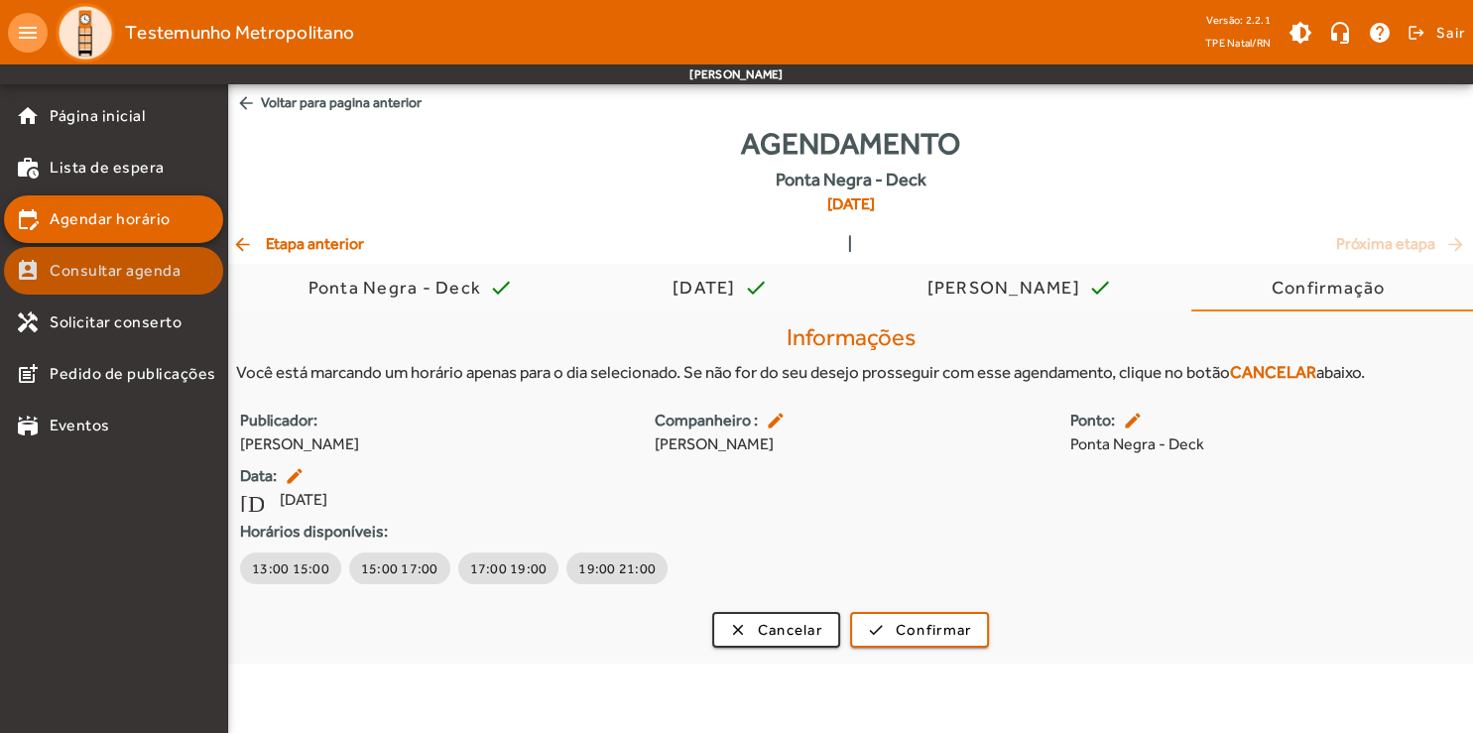
click at [156, 289] on mat-list-item "perm_contact_calendar Consultar agenda" at bounding box center [113, 271] width 219 height 48
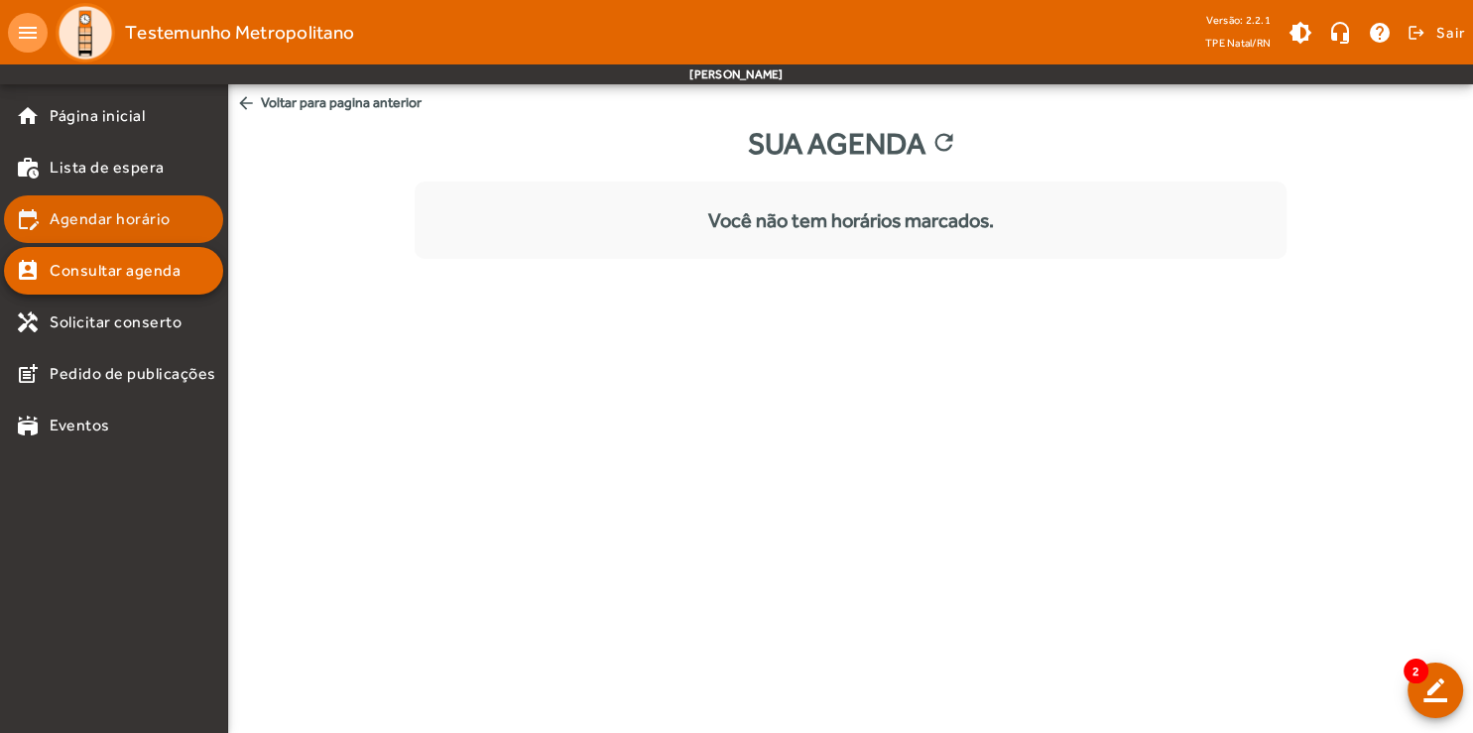
click at [145, 217] on span "Agendar horário" at bounding box center [110, 219] width 121 height 24
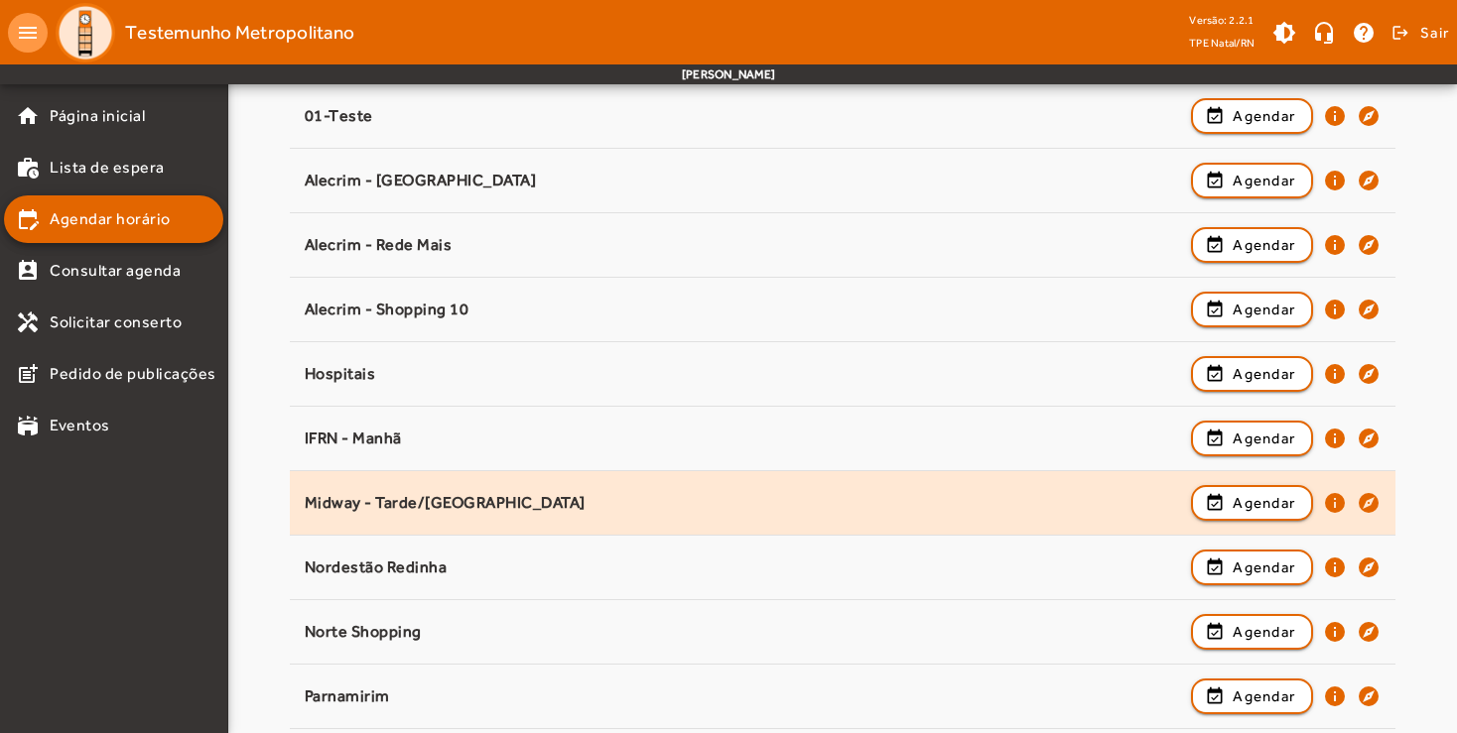
scroll to position [499, 0]
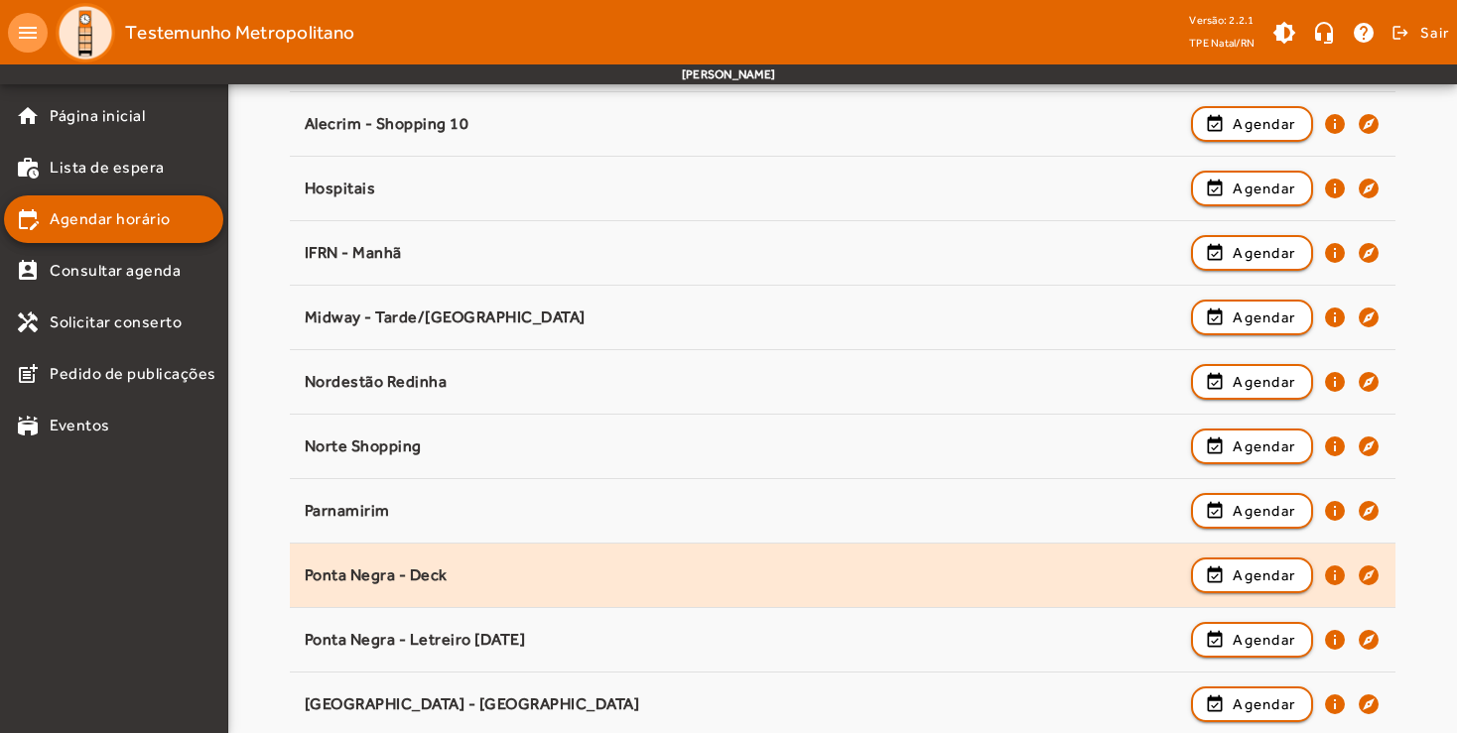
click at [570, 587] on div "Ponta Negra - Deck event_available Agendar info explore" at bounding box center [843, 576] width 1076 height 44
click at [1228, 572] on span "button" at bounding box center [1252, 576] width 118 height 48
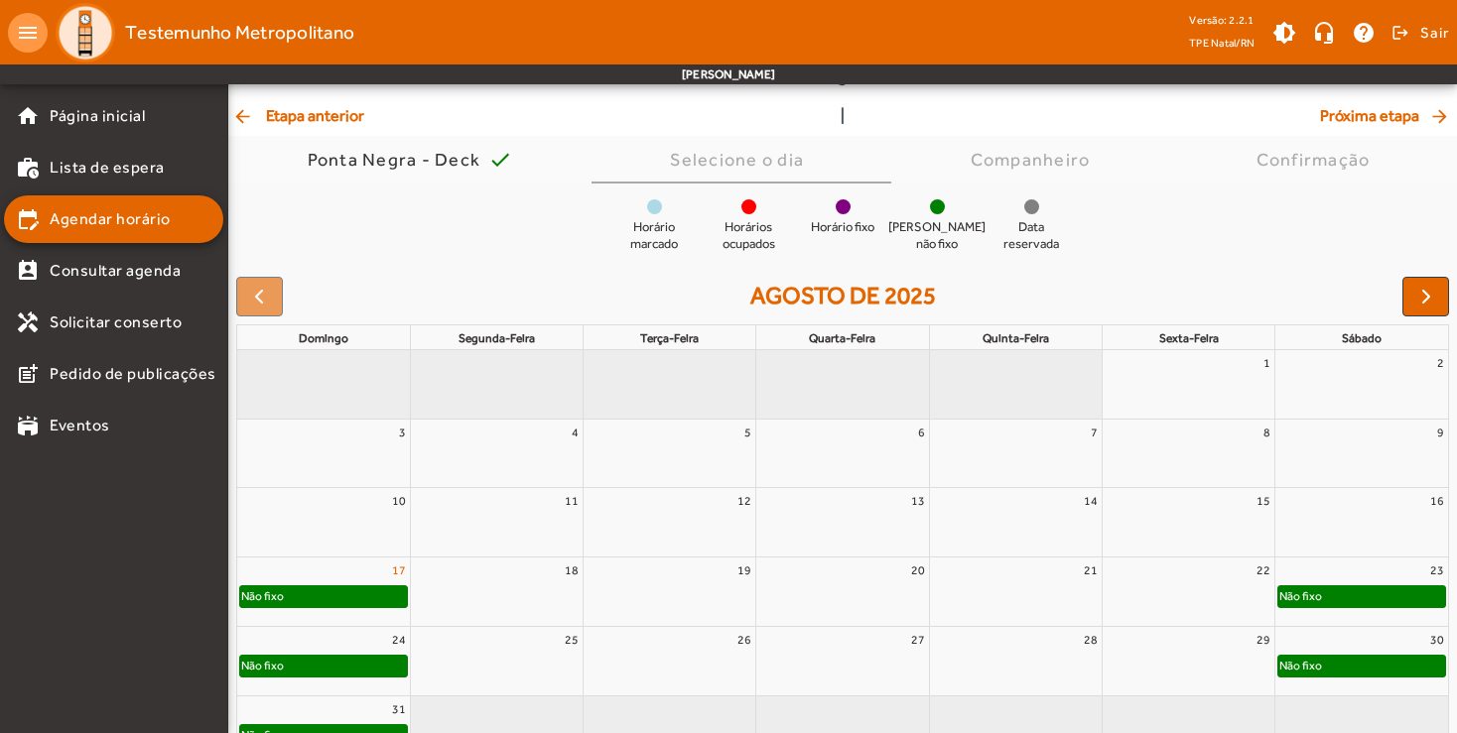
scroll to position [145, 0]
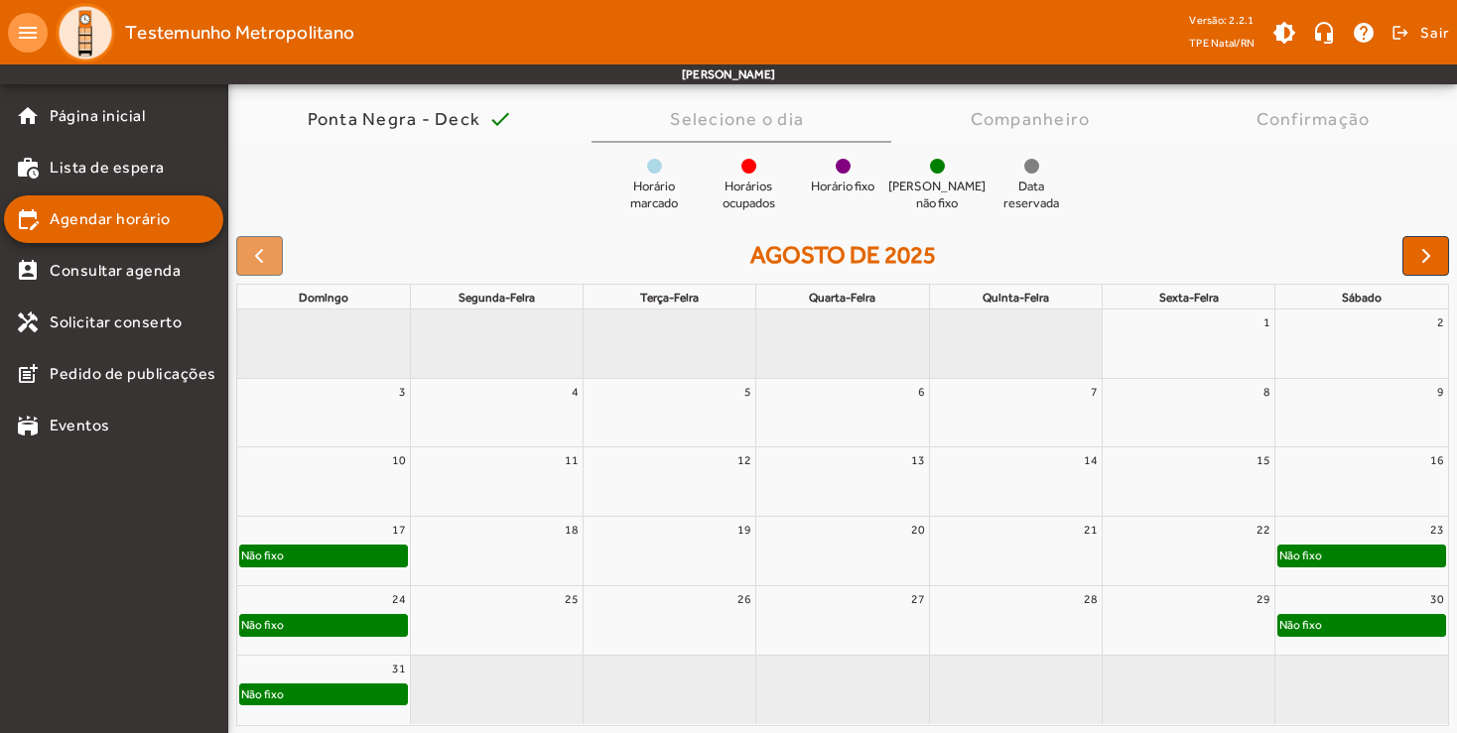
click at [359, 558] on div "Não fixo" at bounding box center [323, 556] width 167 height 20
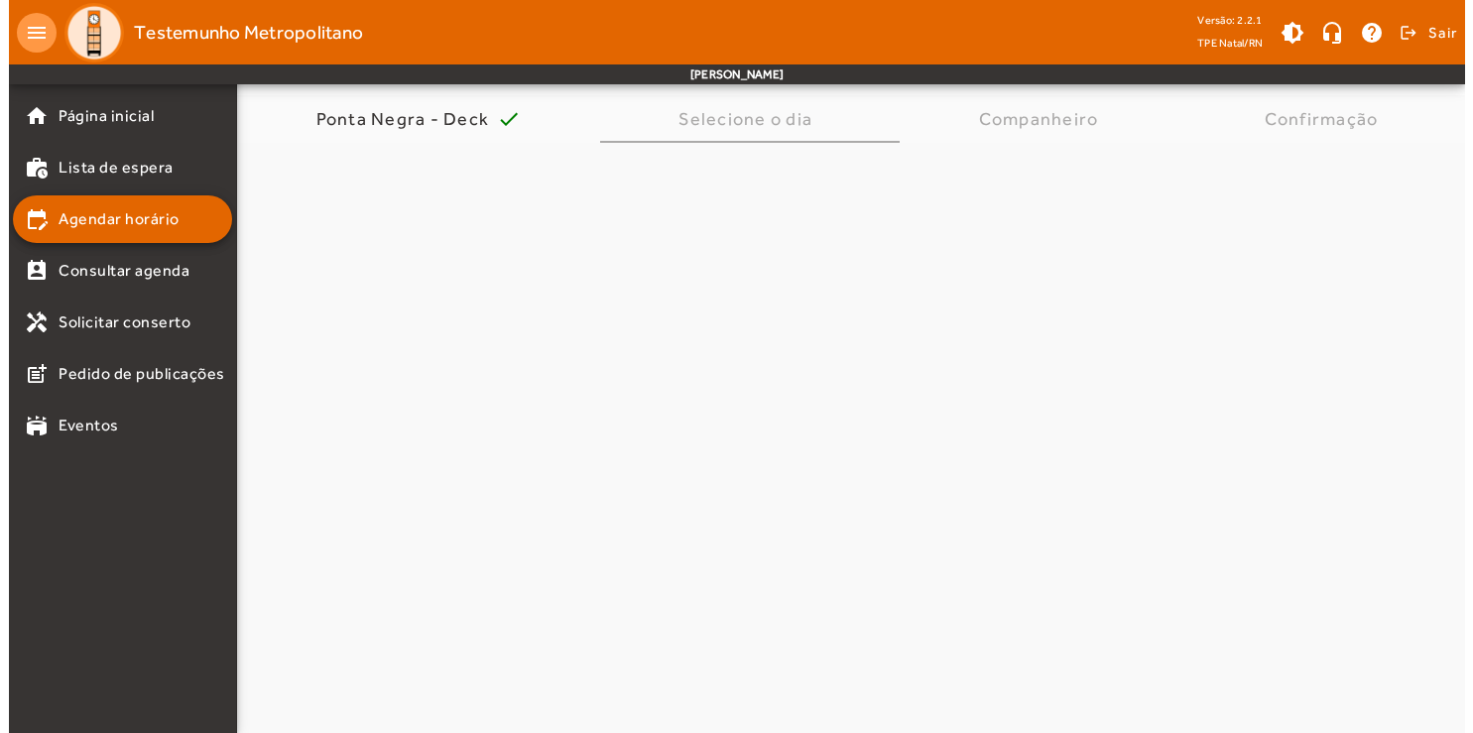
scroll to position [0, 0]
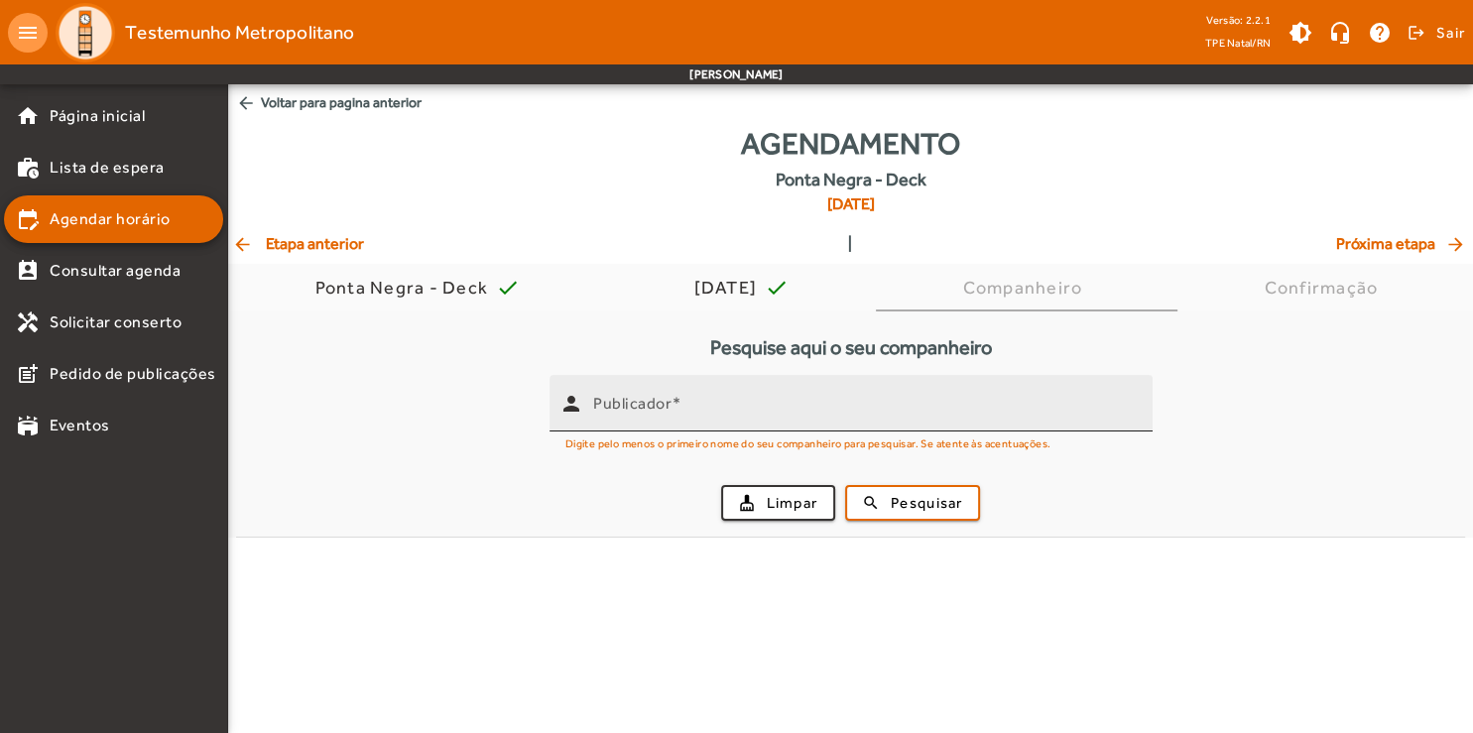
click at [649, 407] on mat-label "Publicador" at bounding box center [632, 403] width 78 height 19
click at [649, 407] on input "Publicador" at bounding box center [865, 412] width 544 height 24
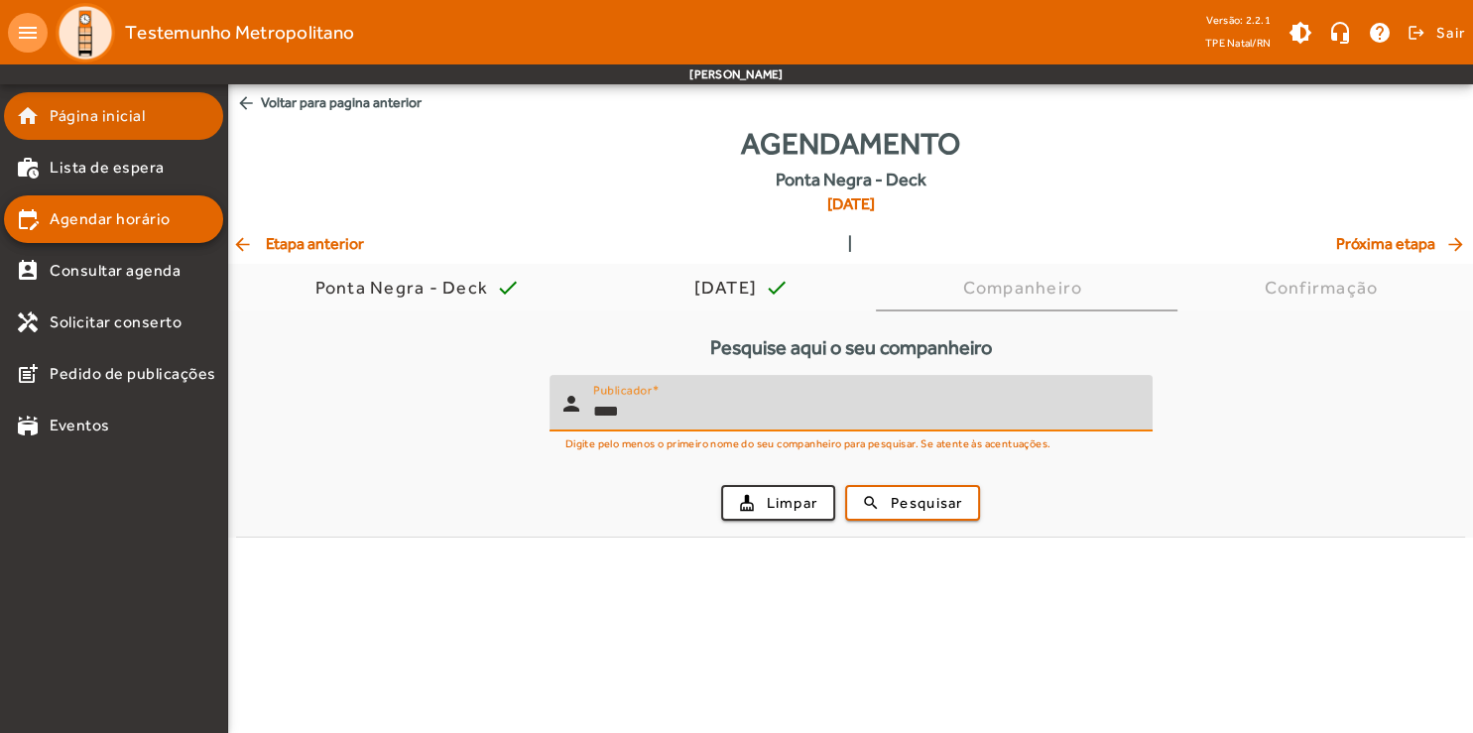
type input "****"
click at [86, 117] on span "Página inicial" at bounding box center [97, 116] width 95 height 24
